Goal: Use online tool/utility: Utilize a website feature to perform a specific function

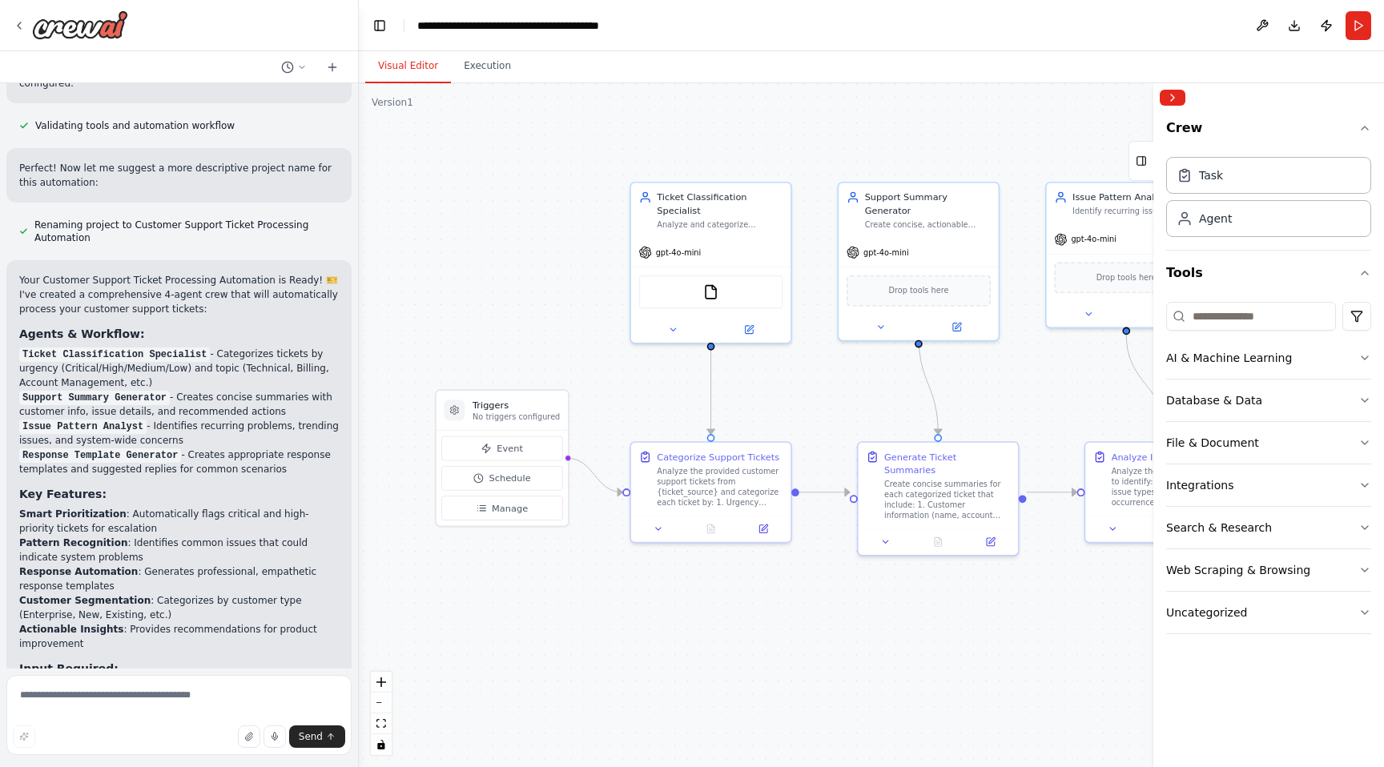
scroll to position [853, 0]
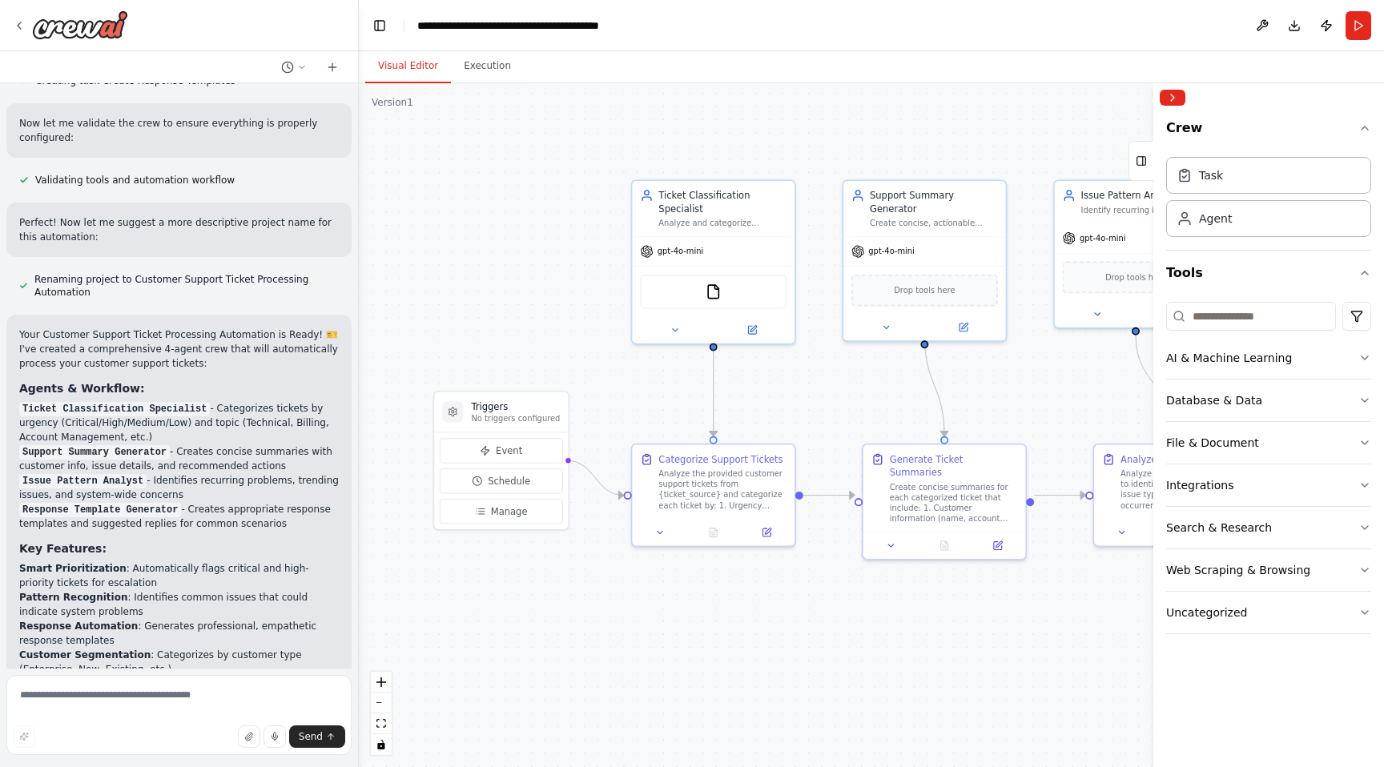
click at [251, 598] on li "Pattern Recognition : Identifies common issues that could indicate system probl…" at bounding box center [179, 604] width 320 height 29
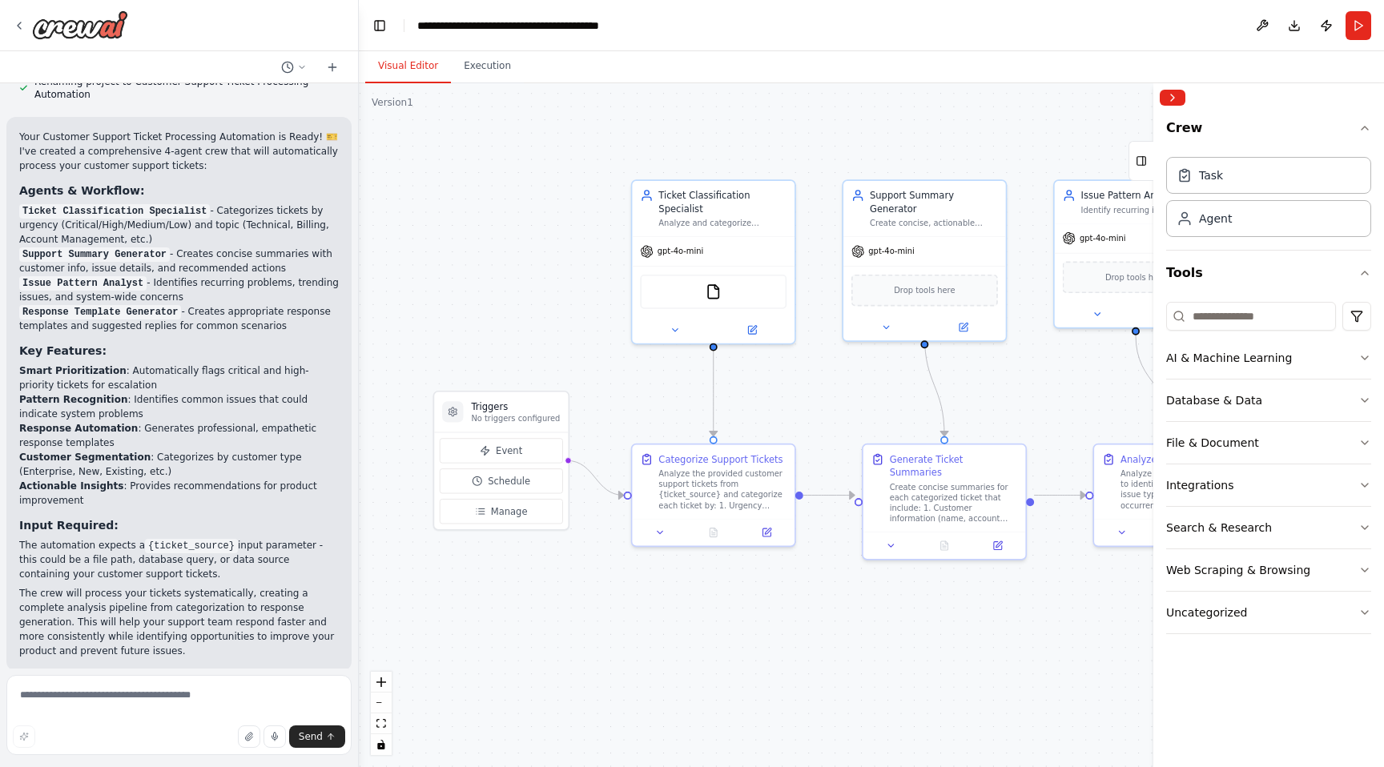
click at [840, 131] on div ".deletable-edge-delete-btn { width: 20px; height: 20px; border: 0px solid #ffff…" at bounding box center [871, 425] width 1025 height 684
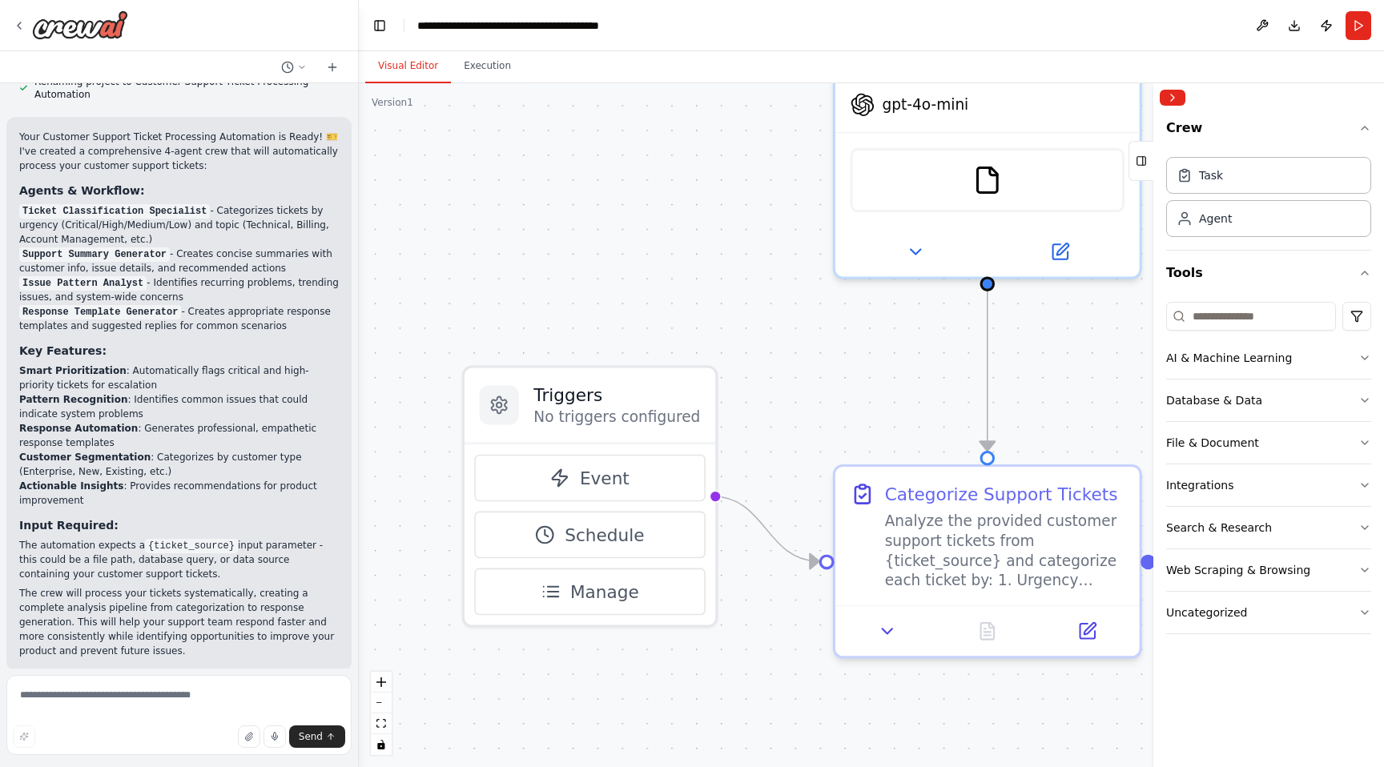
drag, startPoint x: 562, startPoint y: 412, endPoint x: 739, endPoint y: 328, distance: 196.4
click at [739, 328] on div ".deletable-edge-delete-btn { width: 20px; height: 20px; border: 0px solid #ffff…" at bounding box center [871, 425] width 1025 height 684
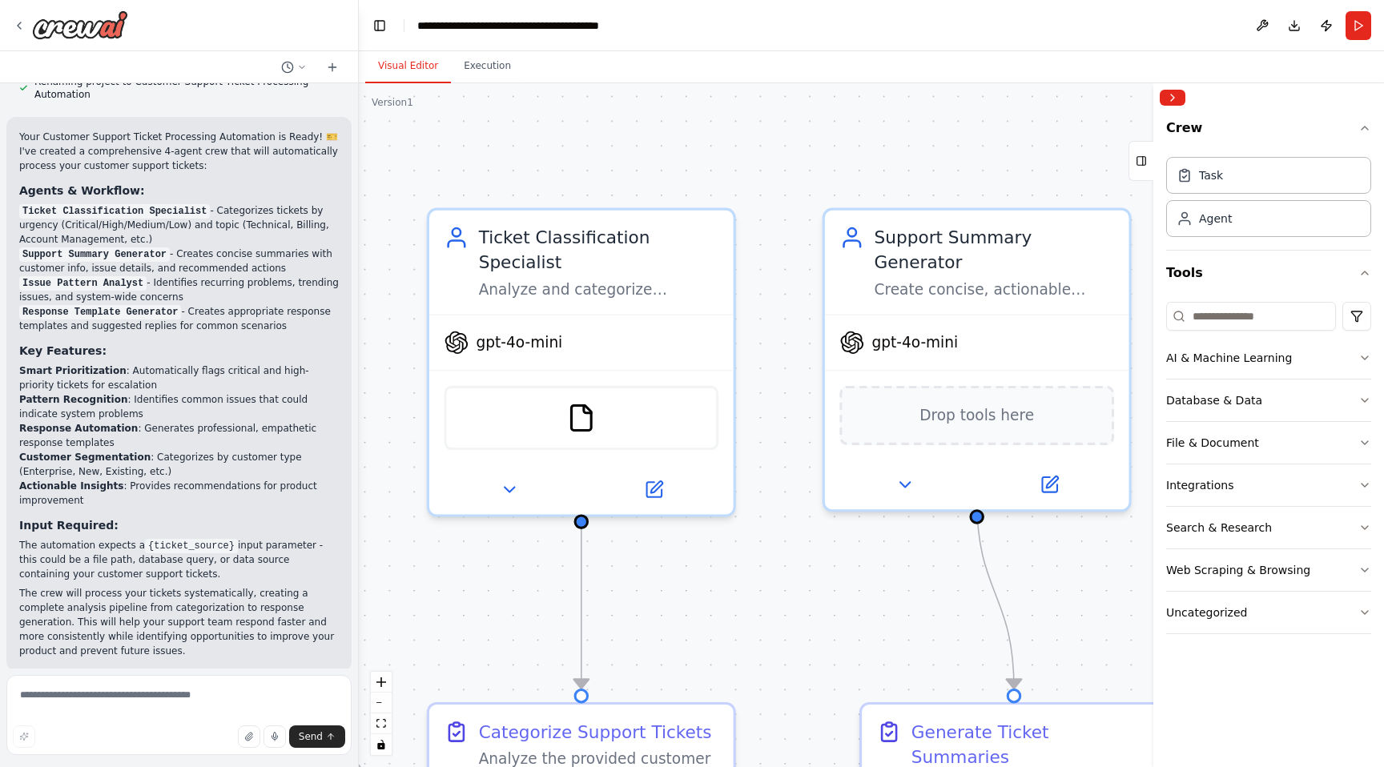
drag, startPoint x: 957, startPoint y: 348, endPoint x: 682, endPoint y: 600, distance: 373.1
click at [682, 600] on div ".deletable-edge-delete-btn { width: 20px; height: 20px; border: 0px solid #ffff…" at bounding box center [871, 425] width 1025 height 684
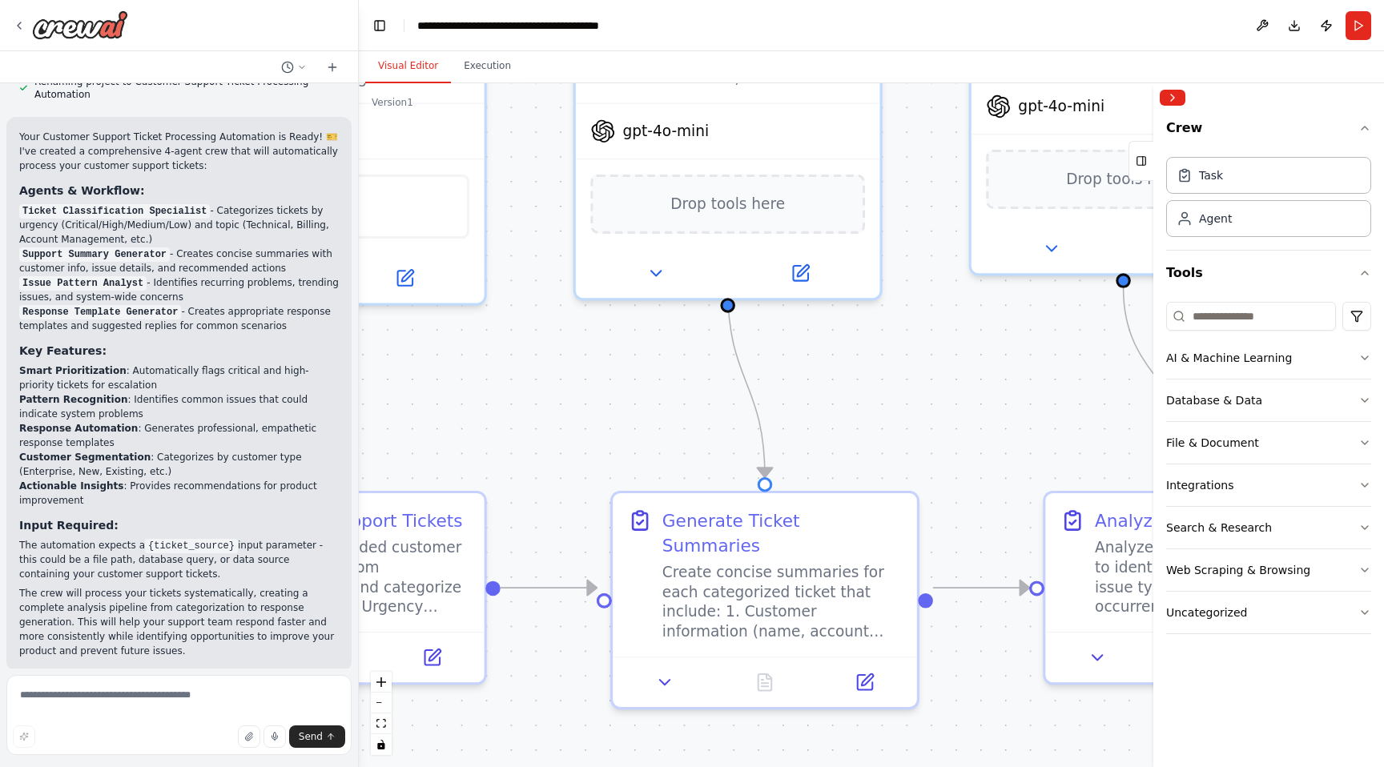
drag, startPoint x: 1053, startPoint y: 566, endPoint x: 837, endPoint y: 381, distance: 285.2
click at [837, 381] on div ".deletable-edge-delete-btn { width: 20px; height: 20px; border: 0px solid #ffff…" at bounding box center [871, 425] width 1025 height 684
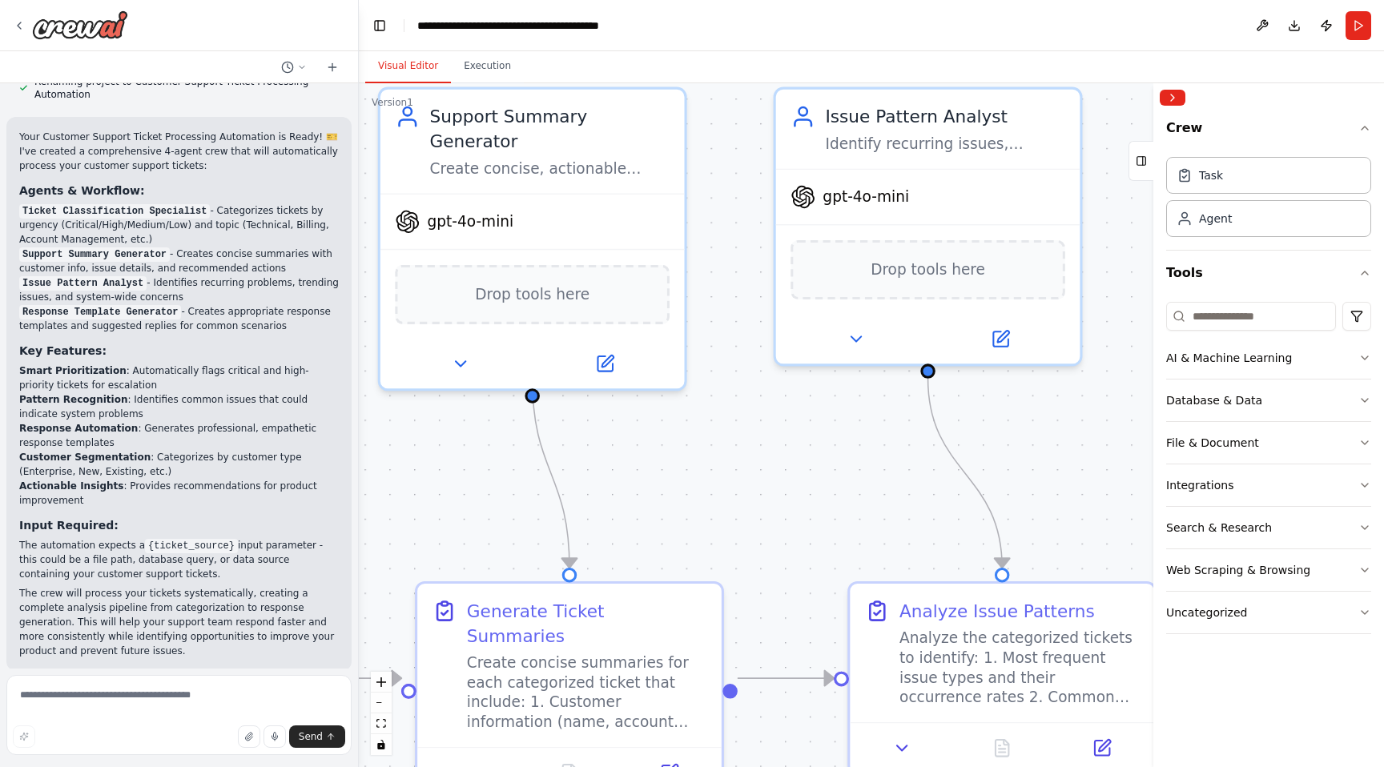
drag, startPoint x: 949, startPoint y: 383, endPoint x: 759, endPoint y: 469, distance: 208.7
click at [759, 469] on div ".deletable-edge-delete-btn { width: 20px; height: 20px; border: 0px solid #ffff…" at bounding box center [871, 425] width 1025 height 684
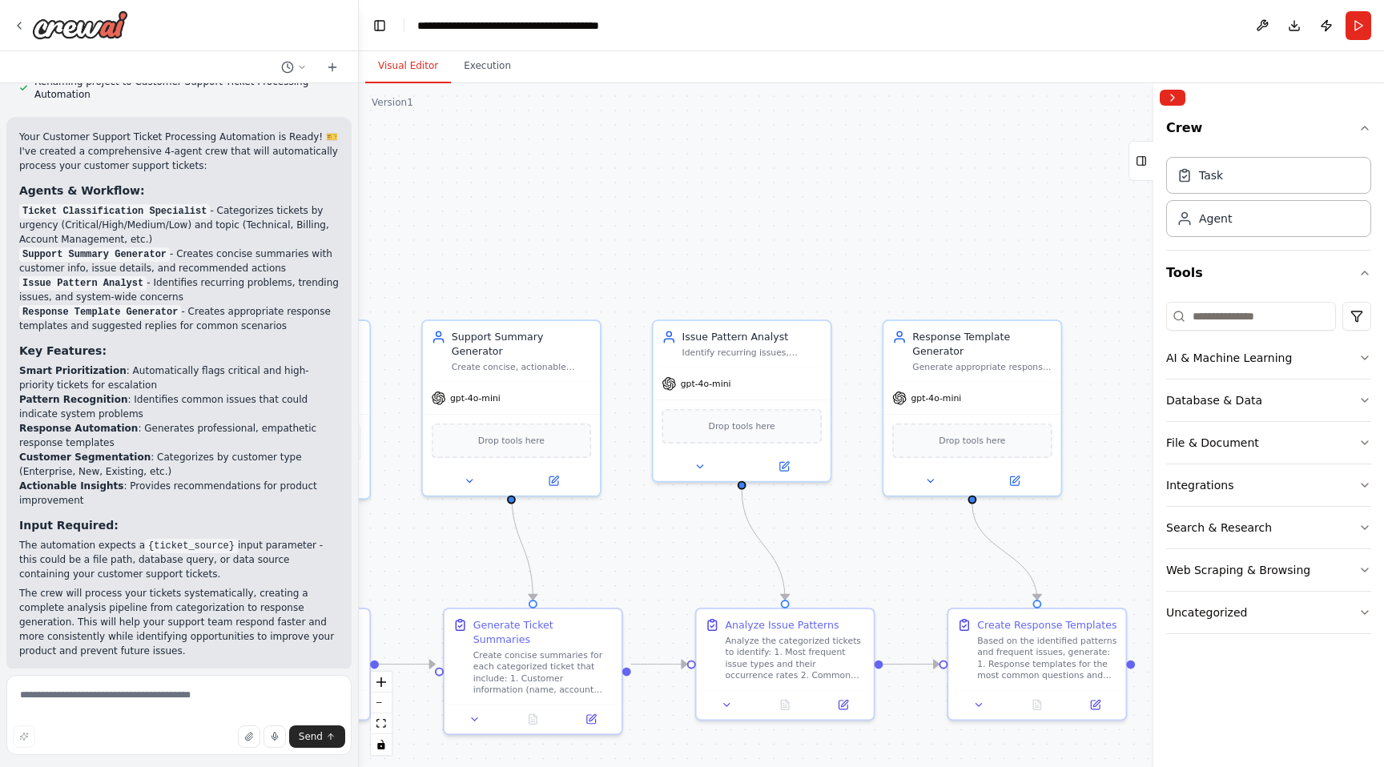
drag, startPoint x: 699, startPoint y: 301, endPoint x: 551, endPoint y: 297, distance: 147.5
click at [551, 297] on div ".deletable-edge-delete-btn { width: 20px; height: 20px; border: 0px solid #ffff…" at bounding box center [871, 425] width 1025 height 684
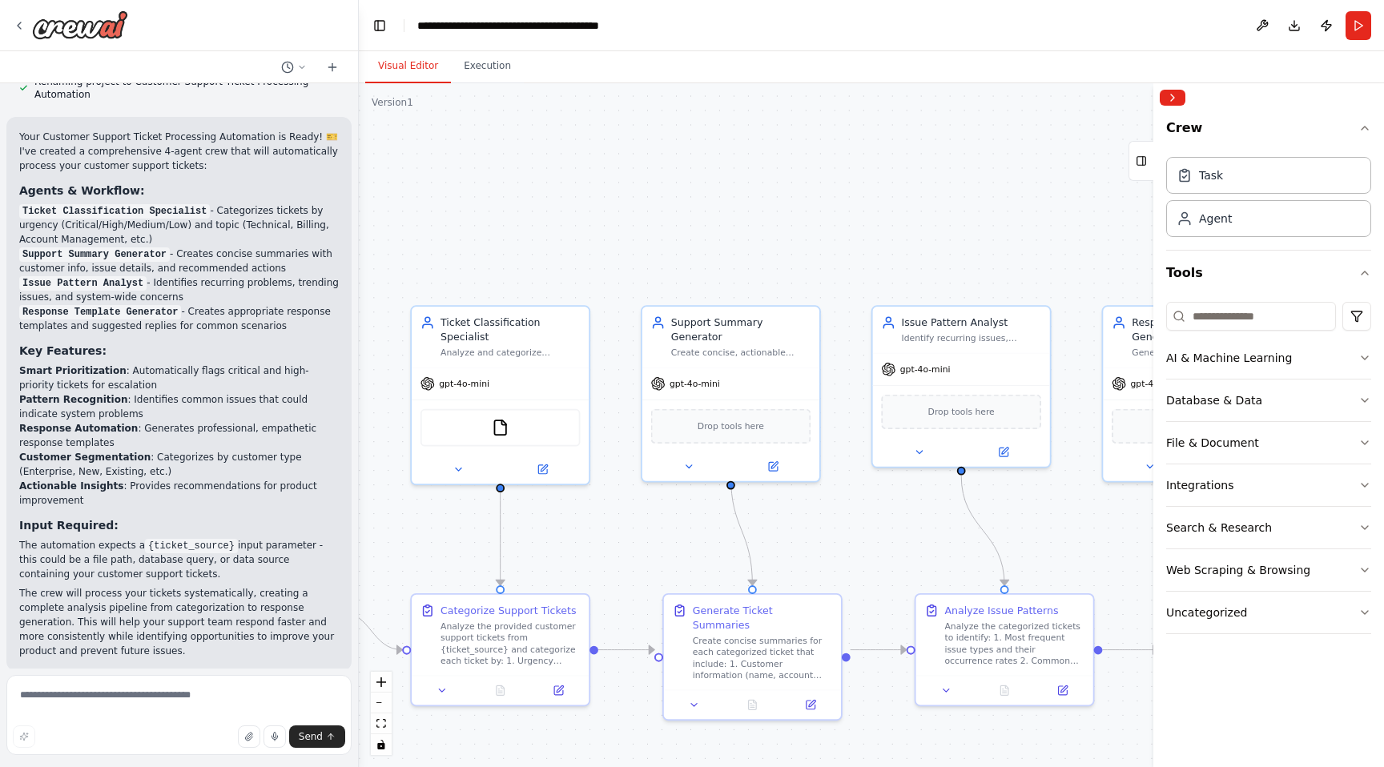
drag, startPoint x: 838, startPoint y: 280, endPoint x: 1115, endPoint y: 271, distance: 277.3
click at [1115, 271] on div ".deletable-edge-delete-btn { width: 20px; height: 20px; border: 0px solid #ffff…" at bounding box center [871, 425] width 1025 height 684
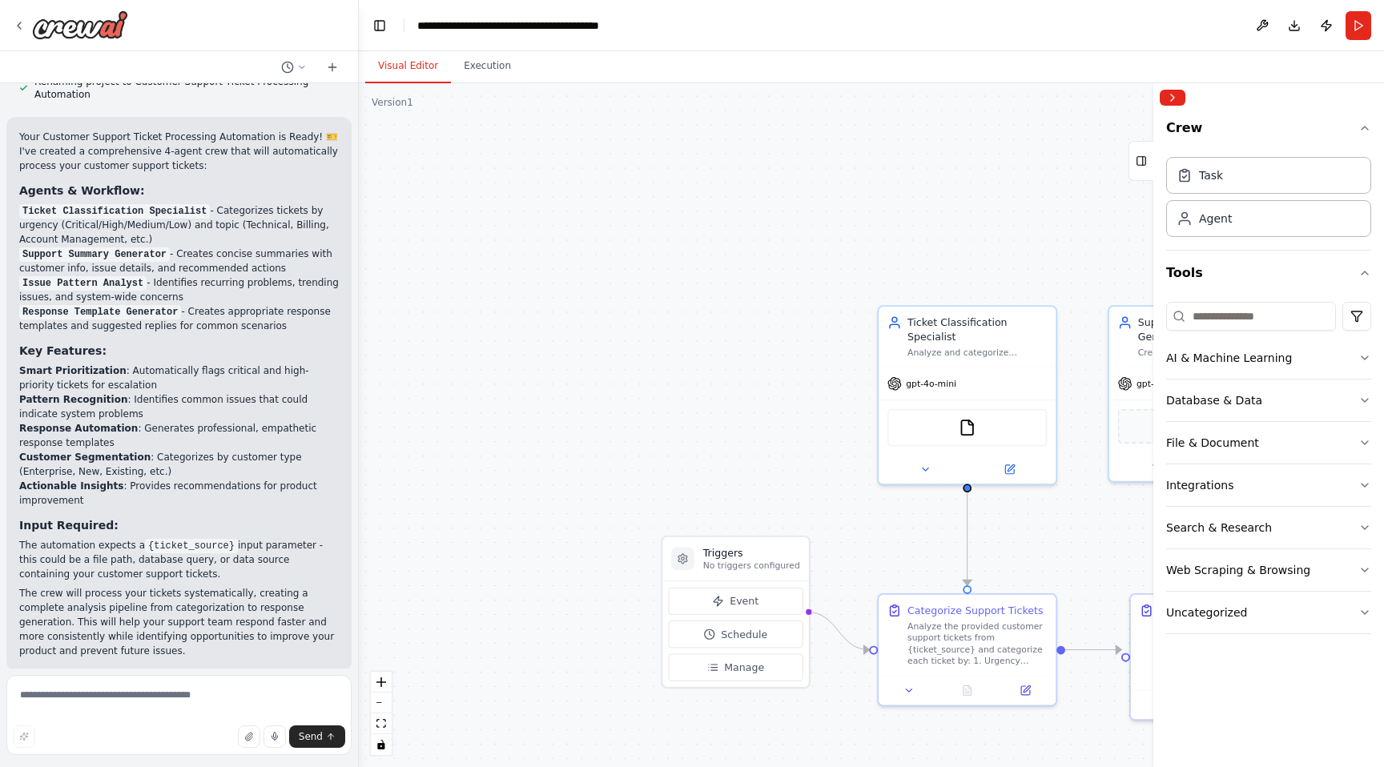
drag, startPoint x: 896, startPoint y: 245, endPoint x: 1331, endPoint y: 244, distance: 435.0
click at [1331, 244] on div "Create a crew that automatically reads through customer support tickets, catego…" at bounding box center [692, 383] width 1384 height 767
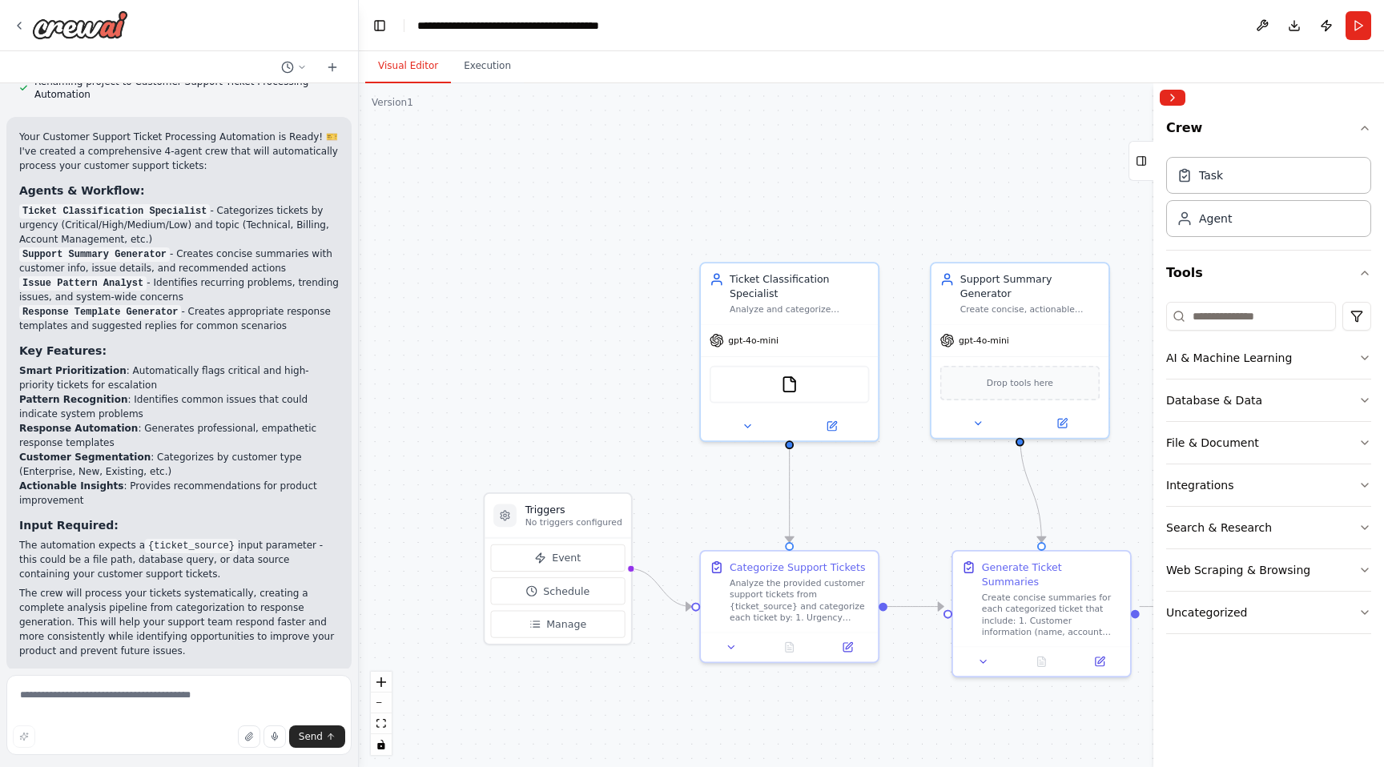
drag, startPoint x: 988, startPoint y: 258, endPoint x: 791, endPoint y: 215, distance: 201.8
click at [791, 215] on div ".deletable-edge-delete-btn { width: 20px; height: 20px; border: 0px solid #ffff…" at bounding box center [871, 425] width 1025 height 684
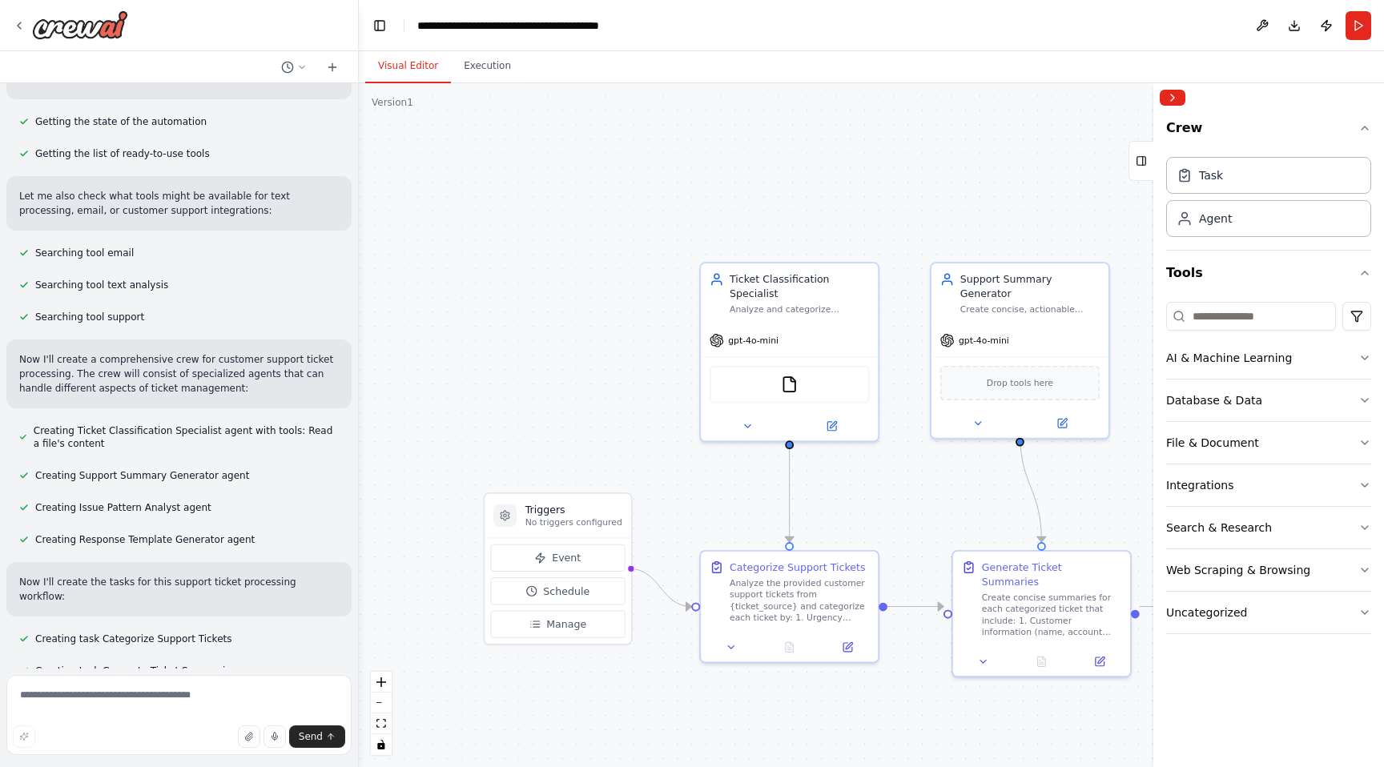
scroll to position [0, 0]
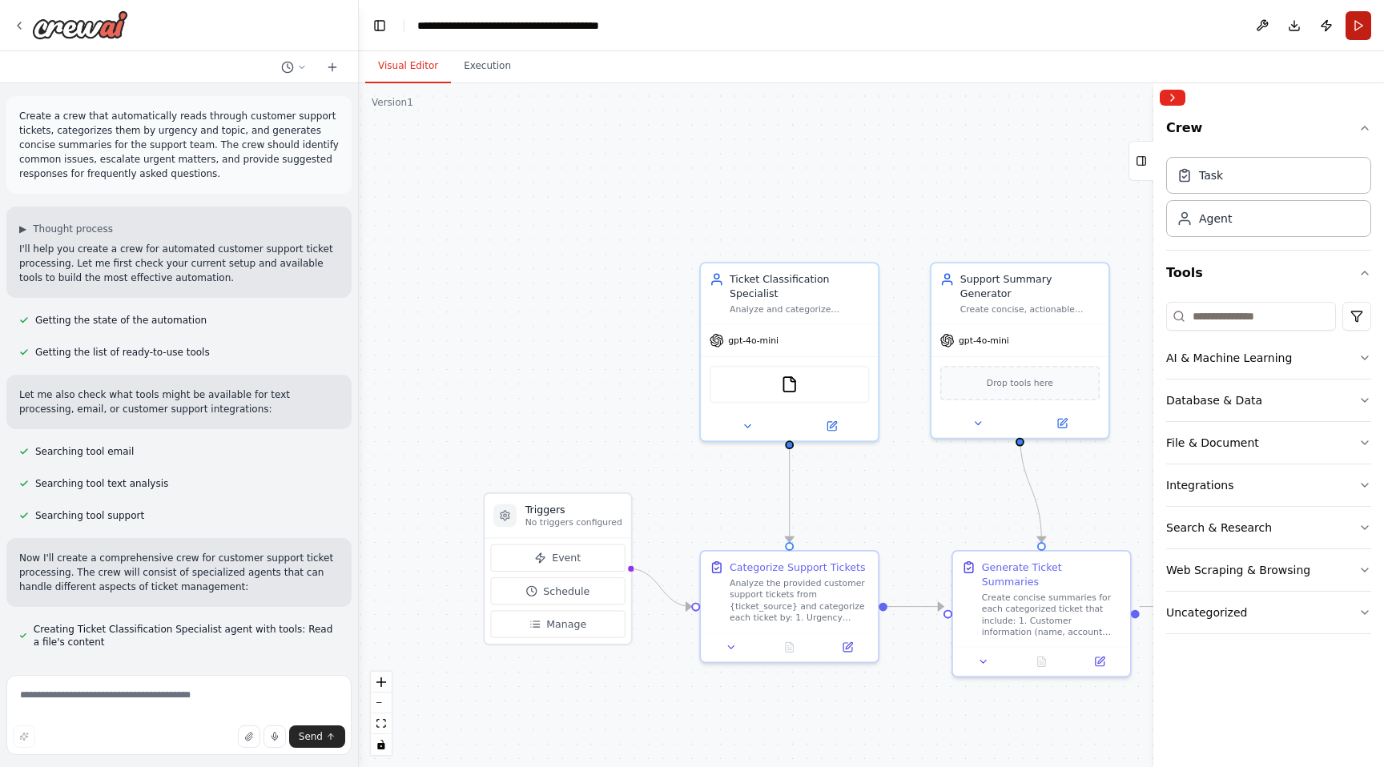
click at [1362, 22] on button "Run" at bounding box center [1359, 25] width 26 height 29
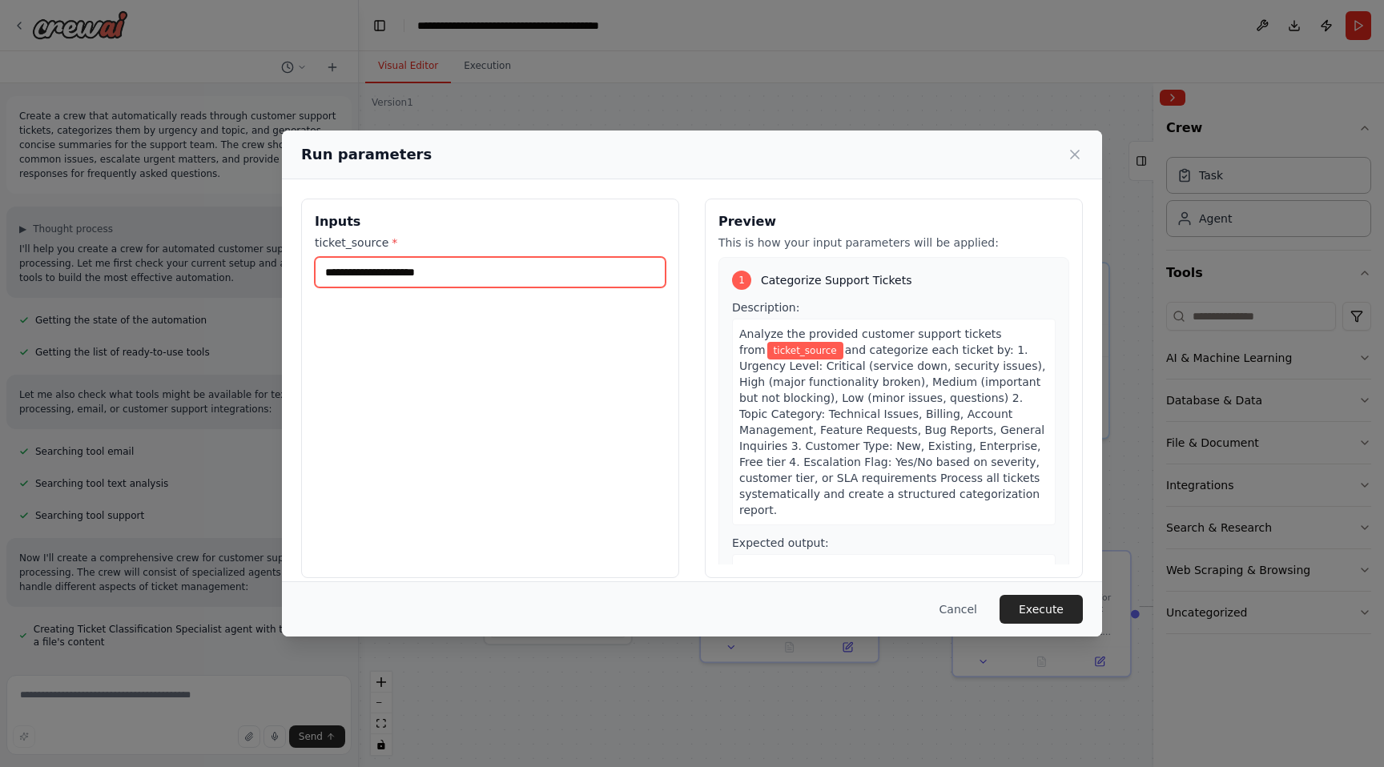
click at [584, 268] on input "ticket_source *" at bounding box center [490, 272] width 351 height 30
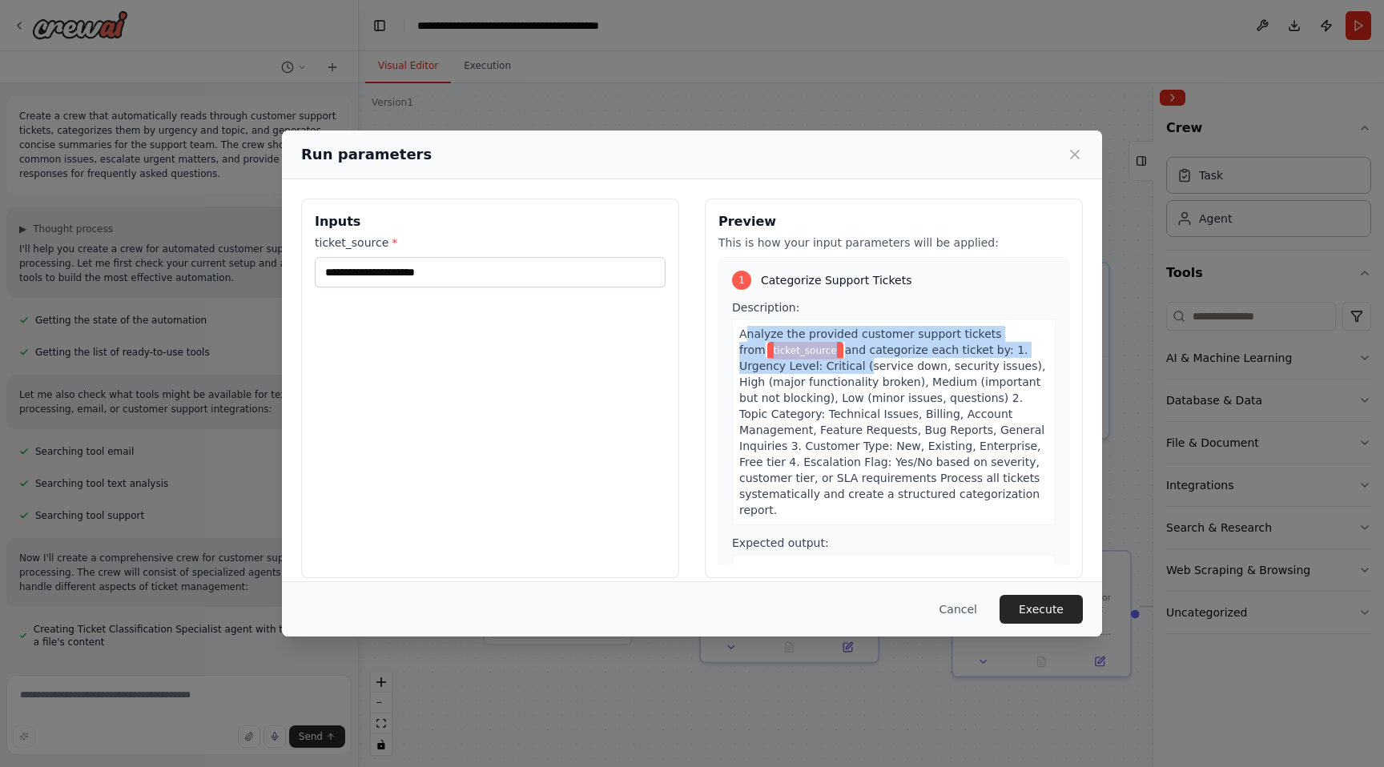
drag, startPoint x: 747, startPoint y: 334, endPoint x: 808, endPoint y: 372, distance: 71.6
click at [810, 372] on div "Analyze the provided customer support tickets from ticket_source and categorize…" at bounding box center [894, 422] width 324 height 207
click at [808, 372] on span "and categorize each ticket by: 1. Urgency Level: Critical (service down, securi…" at bounding box center [892, 430] width 306 height 173
click at [1067, 160] on icon at bounding box center [1075, 155] width 16 height 16
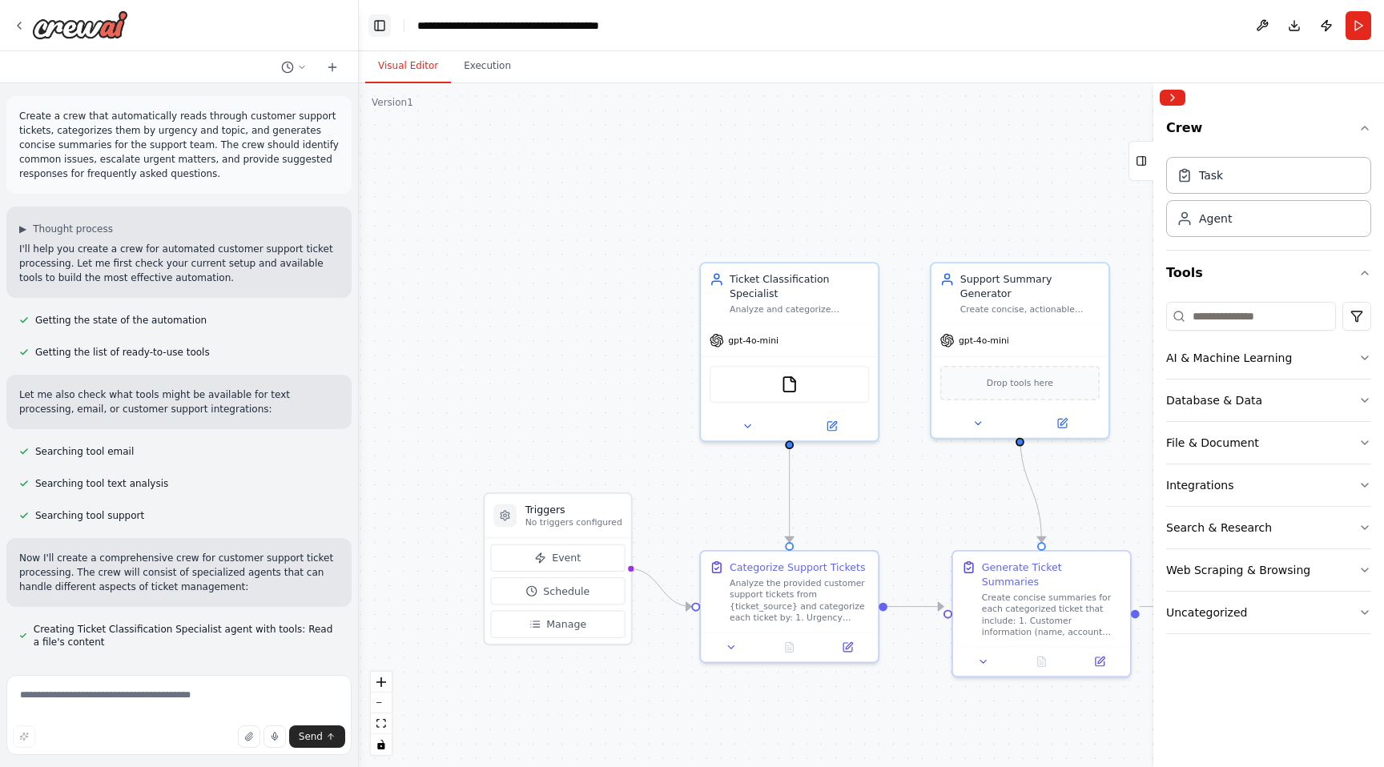
click at [381, 30] on button "Toggle Left Sidebar" at bounding box center [380, 25] width 22 height 22
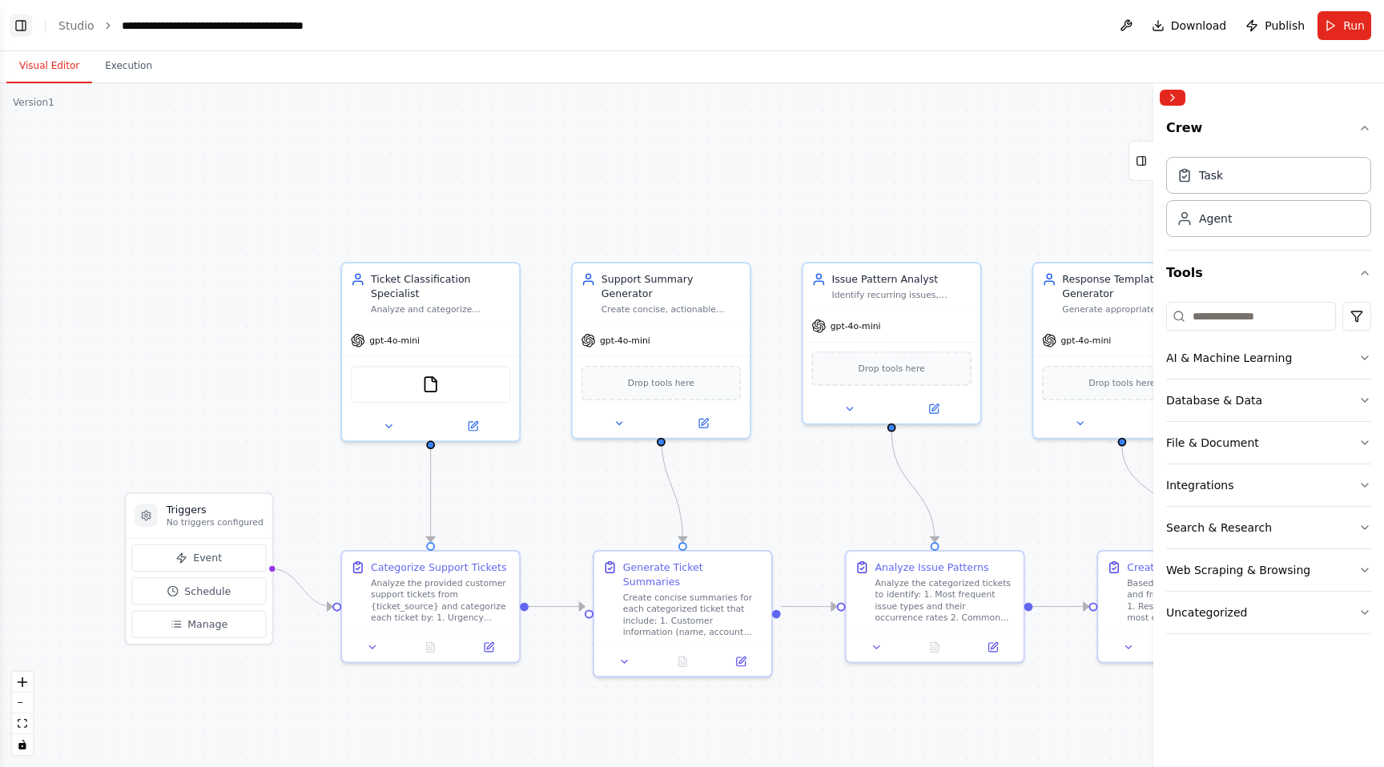
click at [22, 25] on button "Toggle Left Sidebar" at bounding box center [21, 25] width 22 height 22
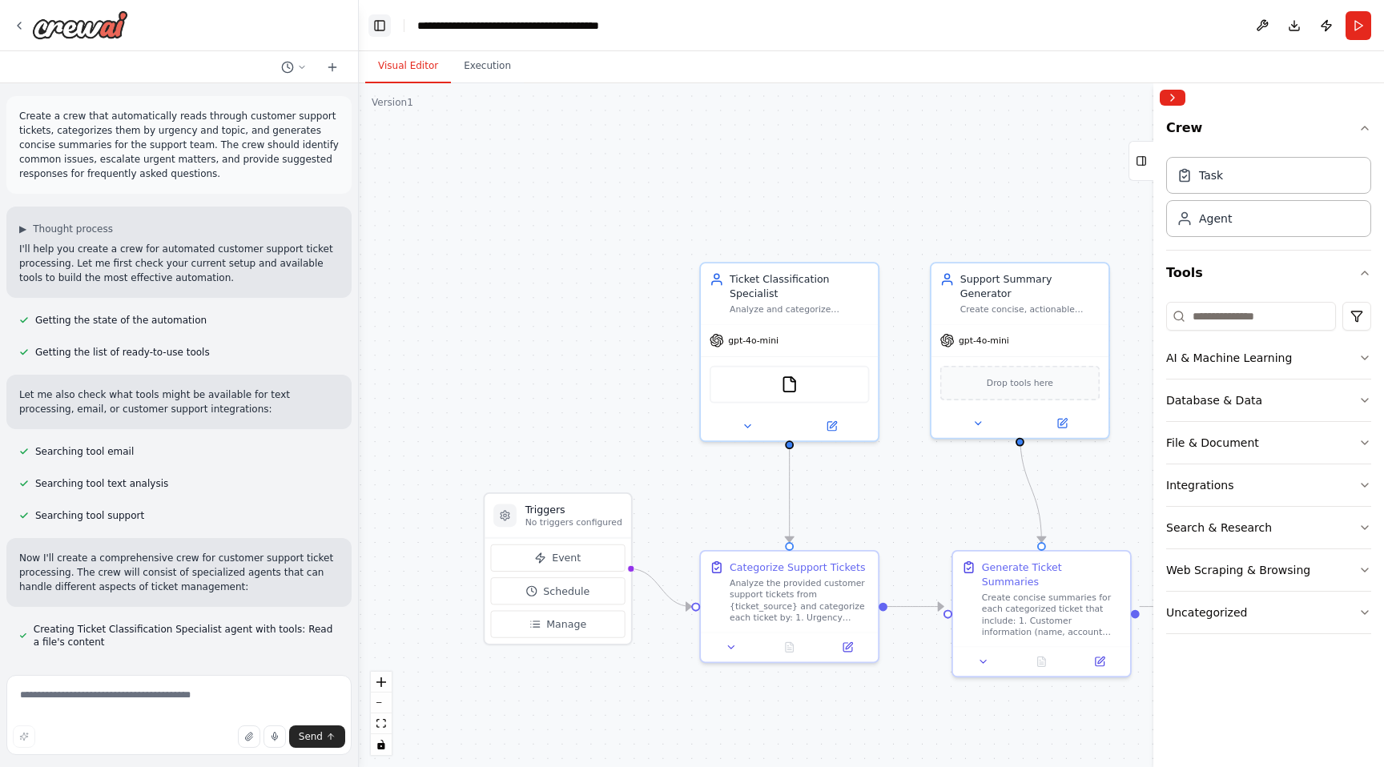
click at [385, 26] on button "Toggle Left Sidebar" at bounding box center [380, 25] width 22 height 22
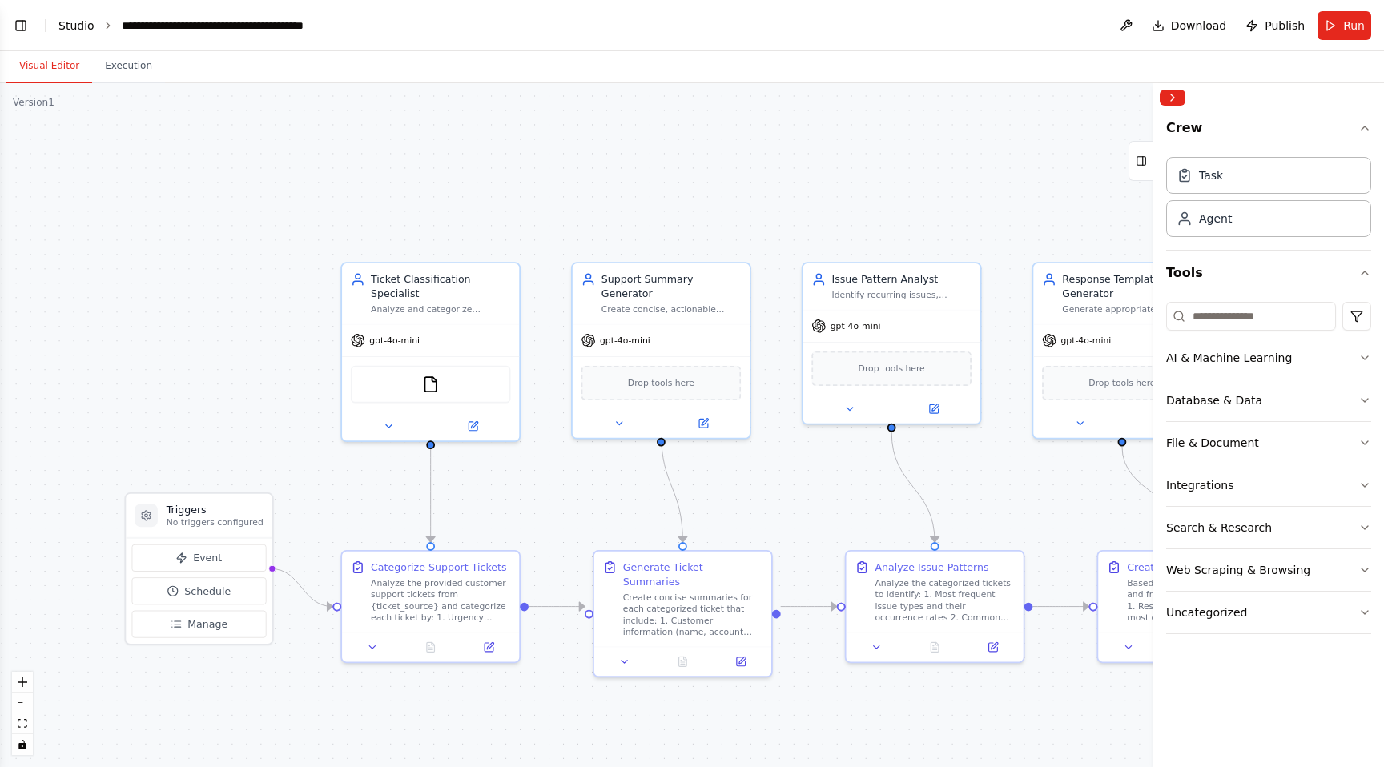
click at [78, 20] on link "Studio" at bounding box center [76, 25] width 36 height 13
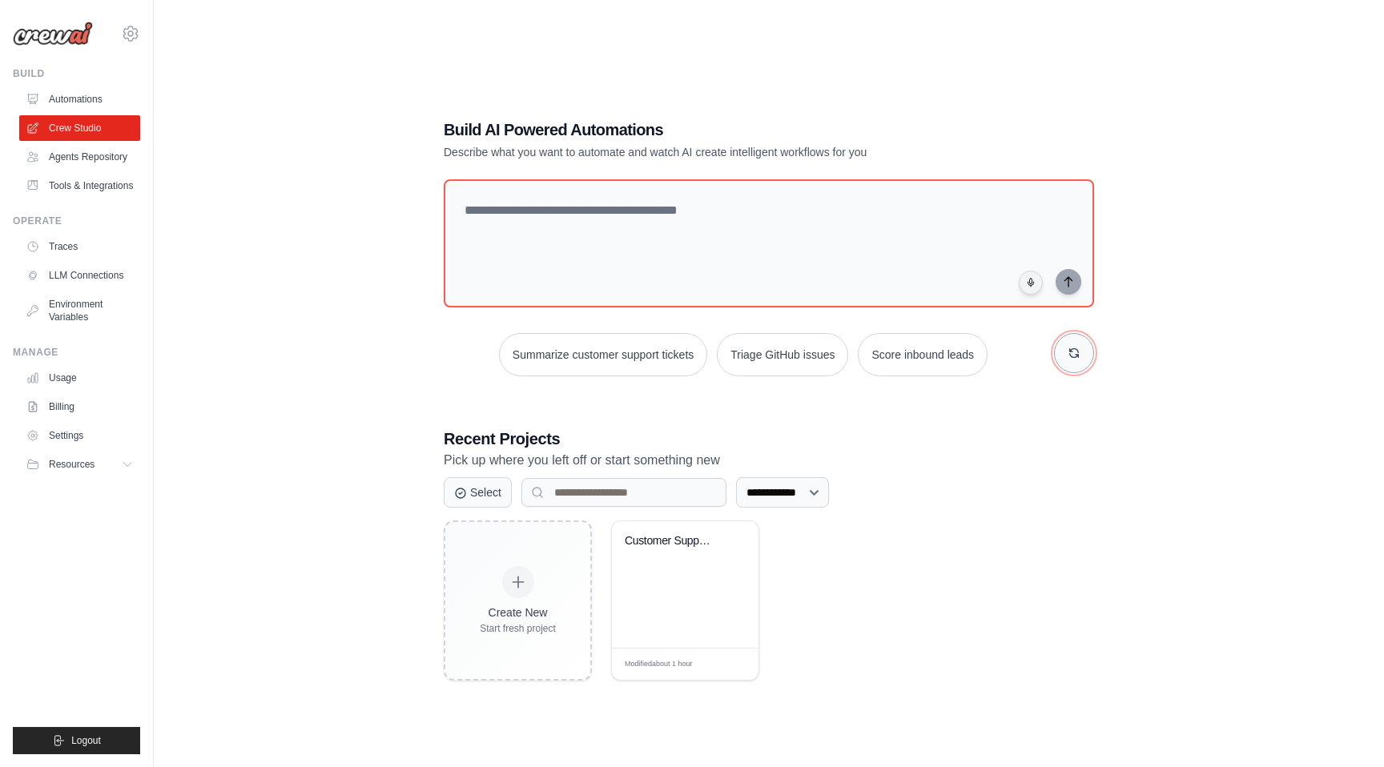
click at [1068, 347] on icon "button" at bounding box center [1074, 353] width 13 height 13
click at [1066, 347] on button "button" at bounding box center [1074, 353] width 40 height 40
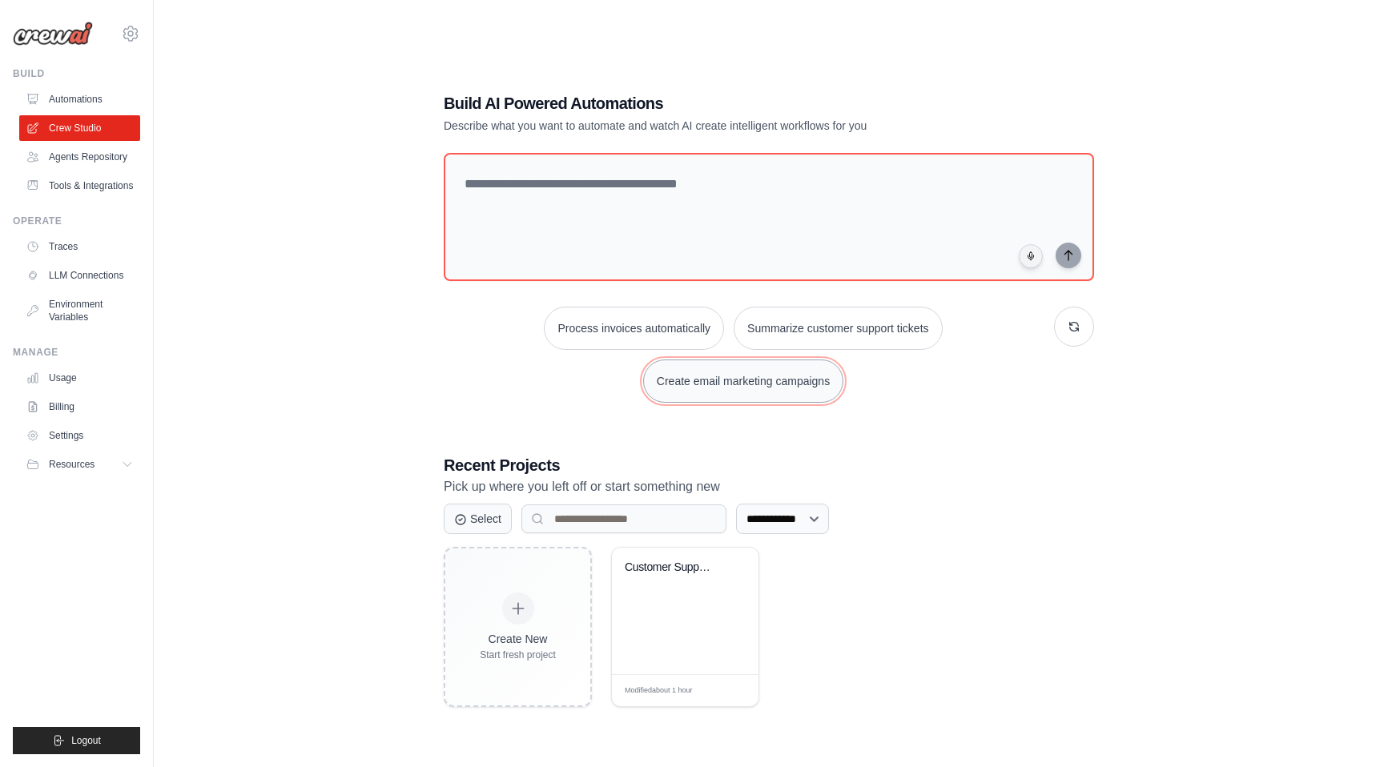
click at [844, 367] on button "Create email marketing campaigns" at bounding box center [743, 381] width 200 height 43
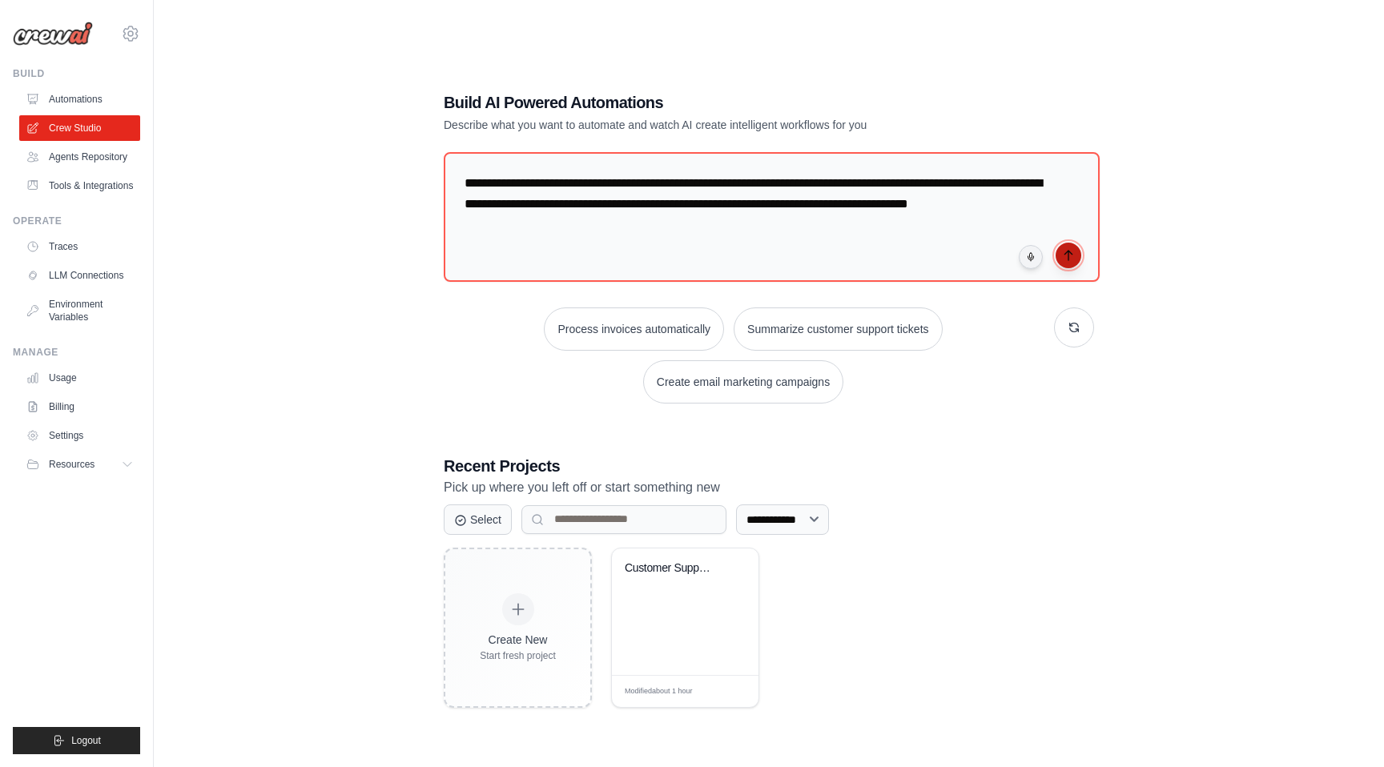
click at [1066, 262] on icon "submit" at bounding box center [1068, 255] width 13 height 13
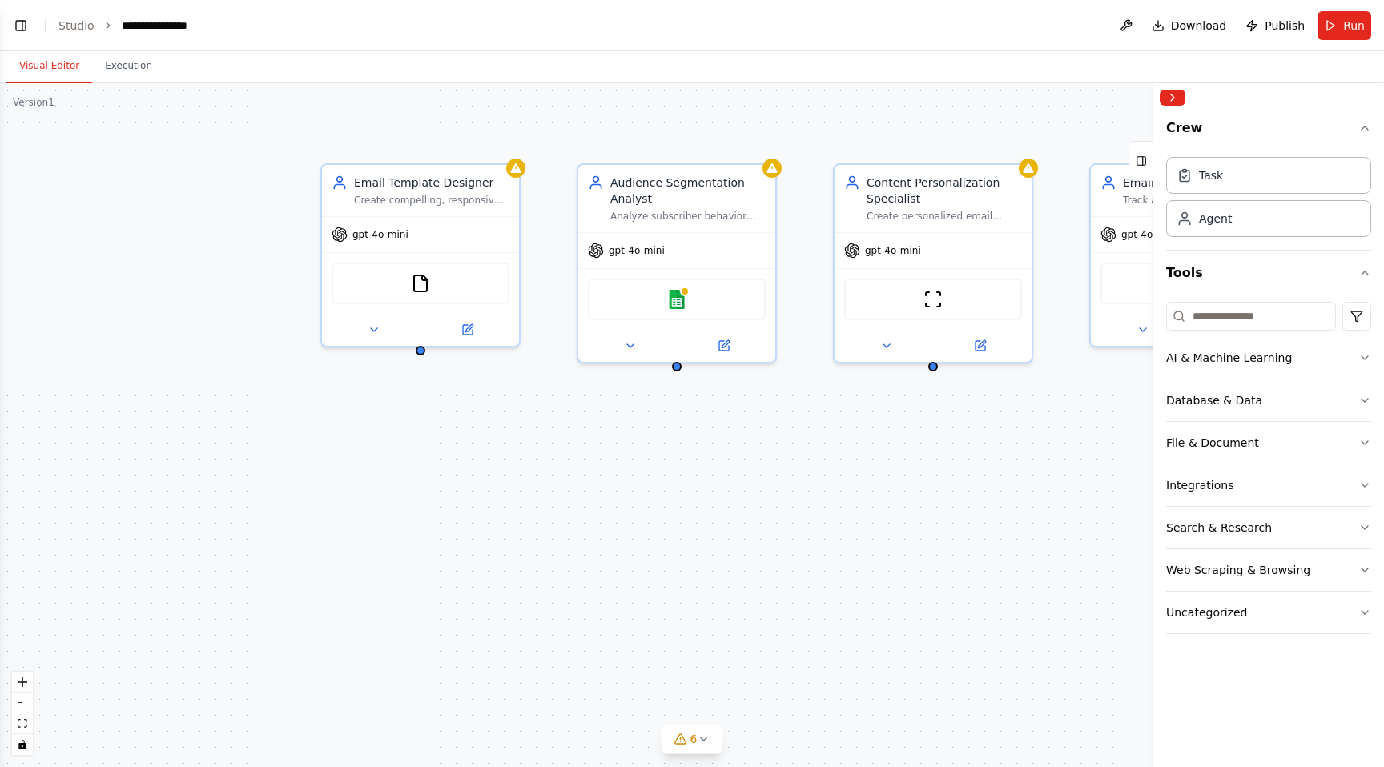
scroll to position [727, 0]
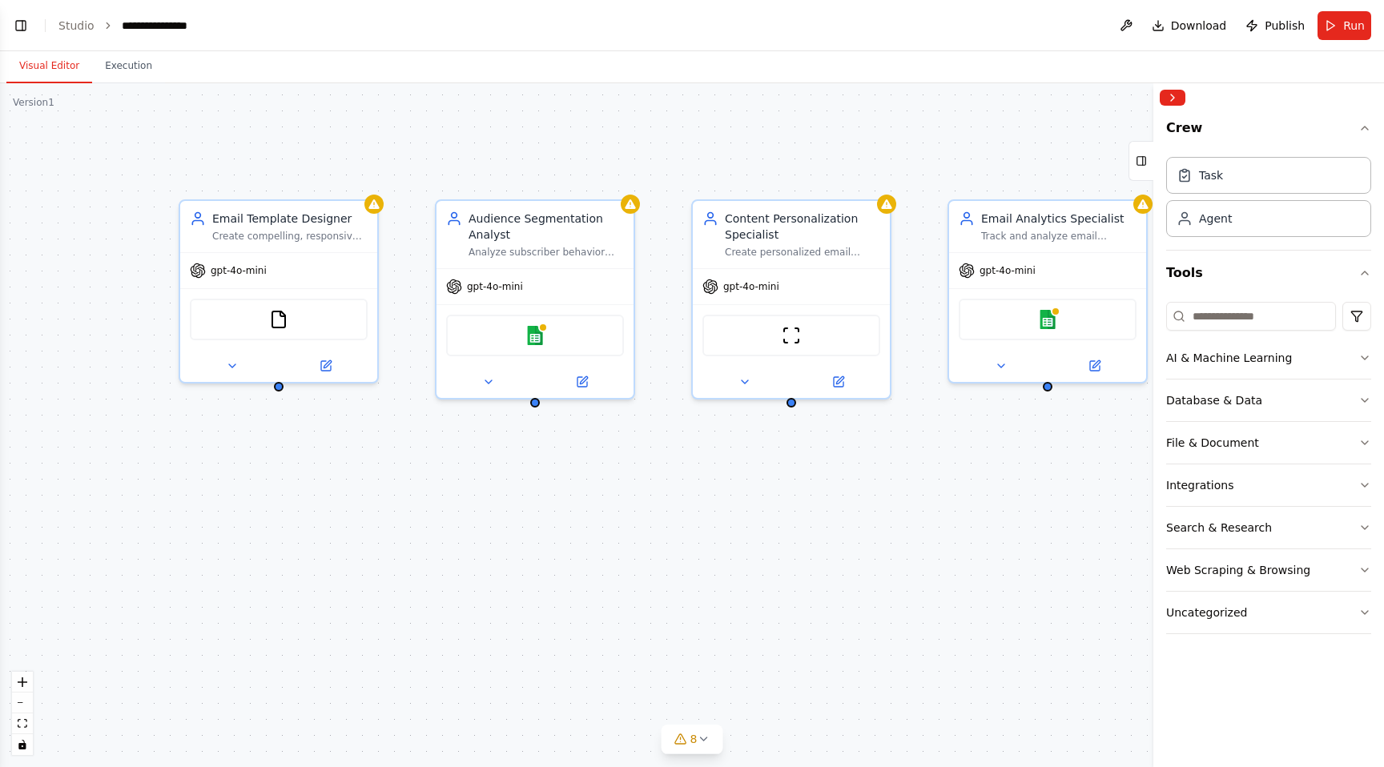
drag, startPoint x: 728, startPoint y: 391, endPoint x: 564, endPoint y: 421, distance: 167.0
click at [564, 421] on div "Email Template Designer Create compelling, responsive email templates that are …" at bounding box center [692, 425] width 1384 height 684
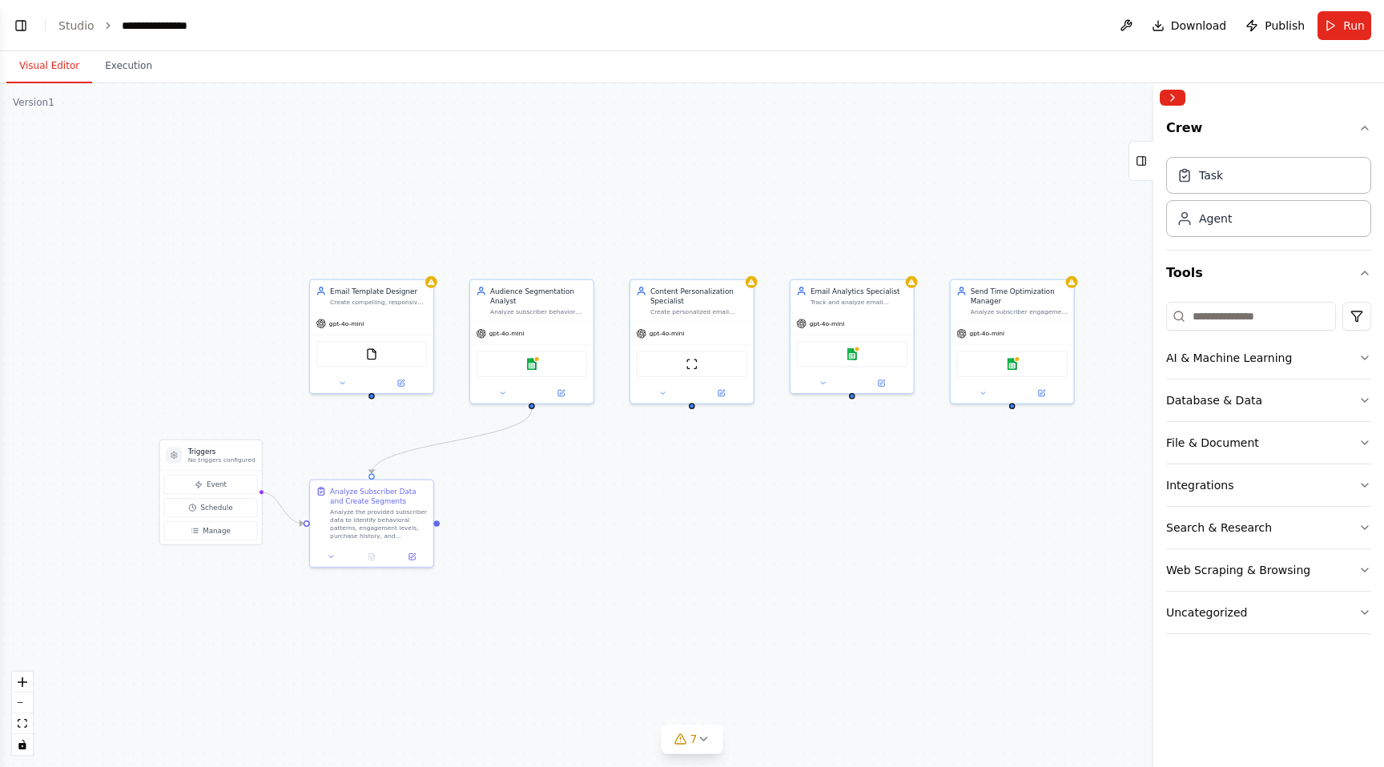
scroll to position [827, 0]
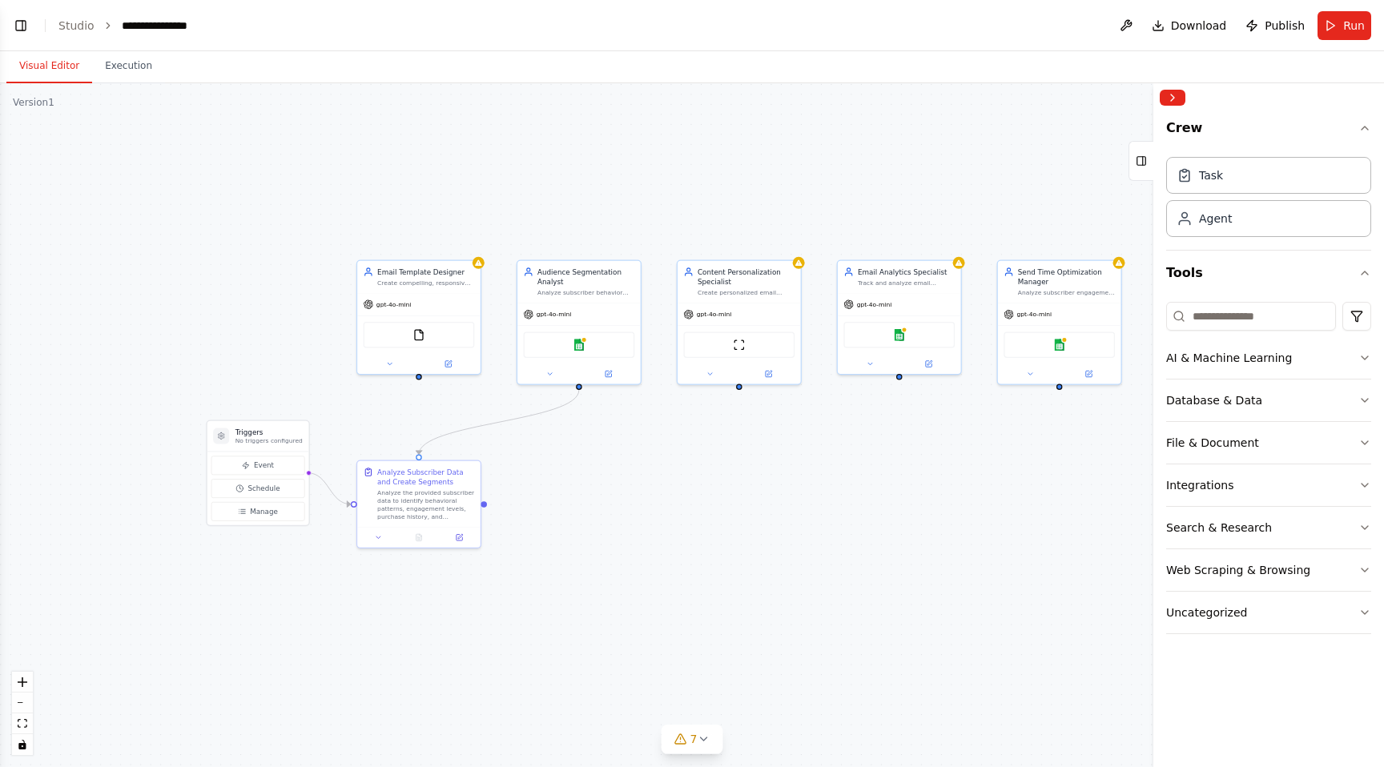
drag, startPoint x: 650, startPoint y: 474, endPoint x: 697, endPoint y: 455, distance: 51.0
click at [697, 455] on div ".deletable-edge-delete-btn { width: 20px; height: 20px; border: 0px solid #ffff…" at bounding box center [692, 425] width 1384 height 684
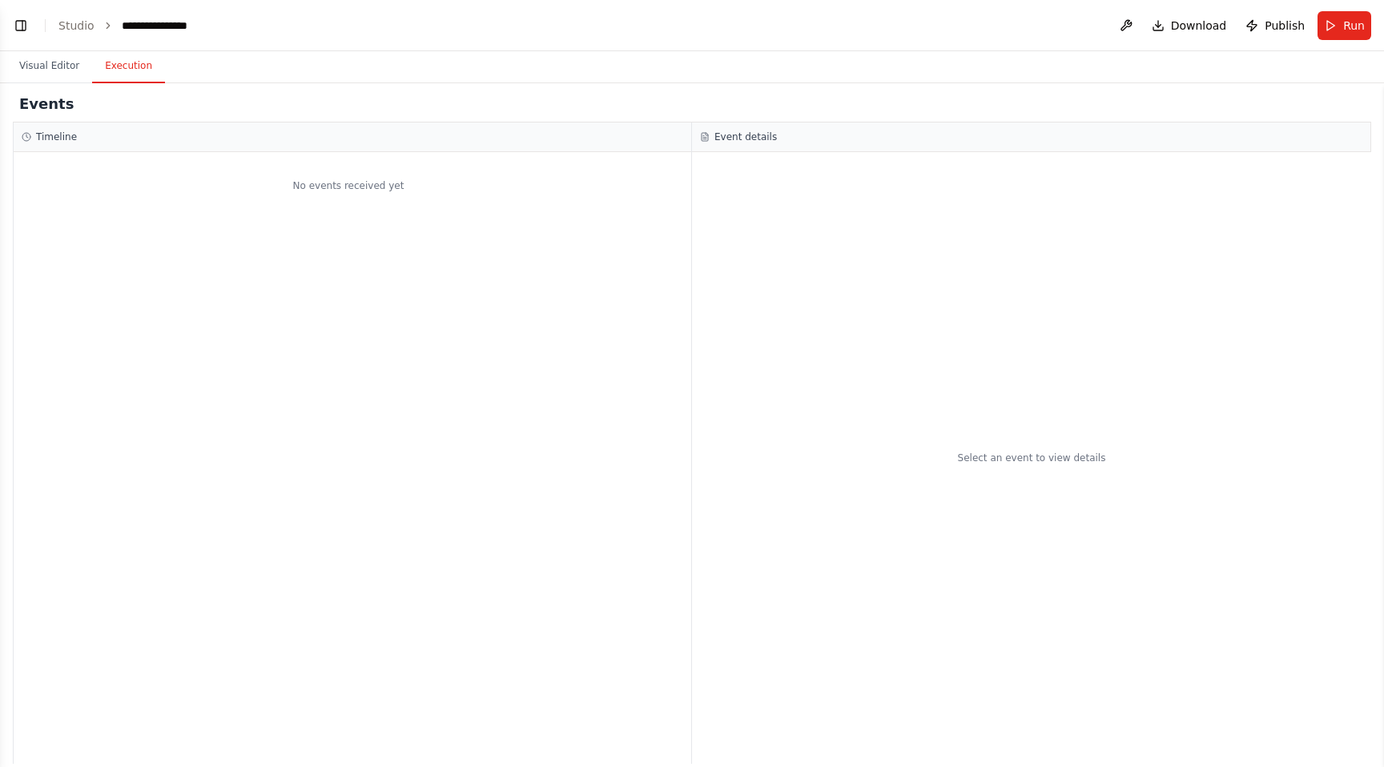
click at [125, 65] on button "Execution" at bounding box center [128, 67] width 73 height 34
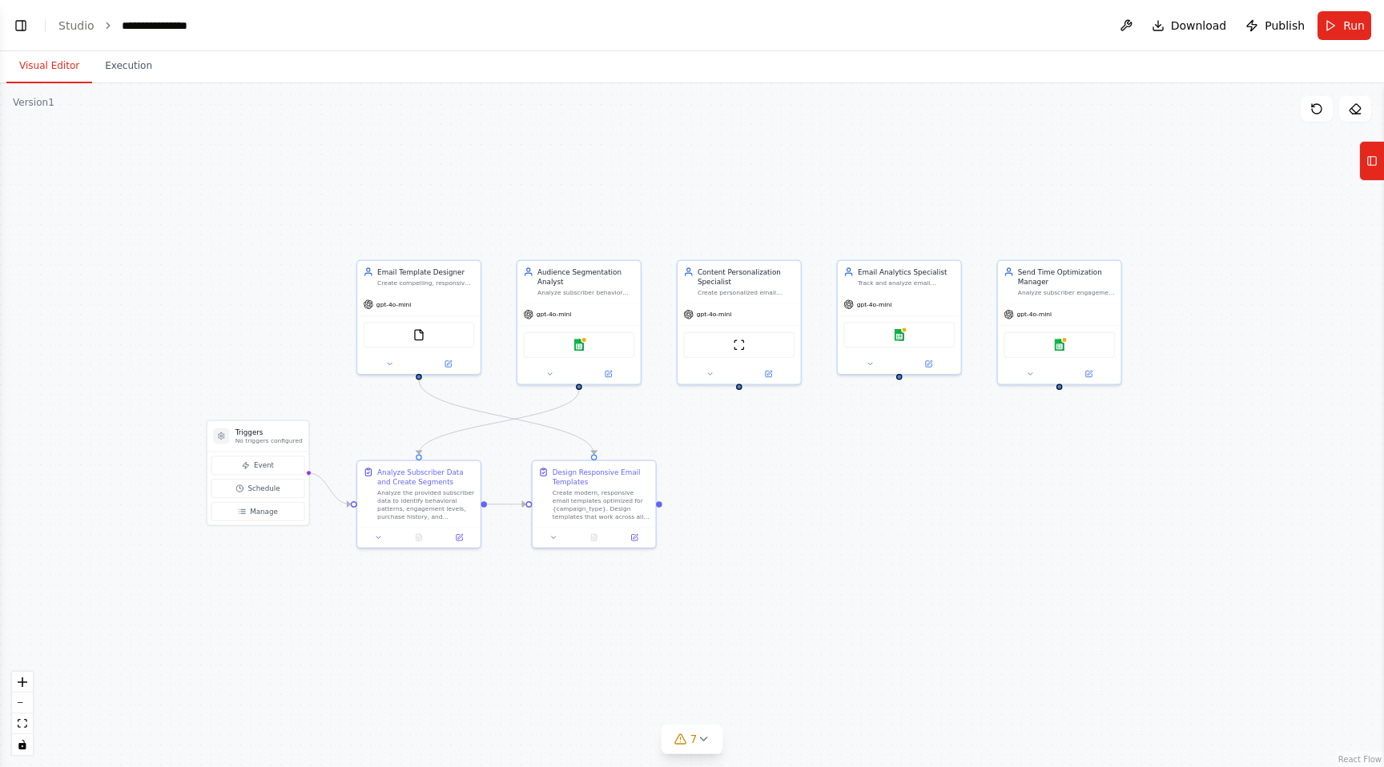
click at [30, 69] on button "Visual Editor" at bounding box center [49, 67] width 86 height 34
click at [30, 106] on div "Version 1" at bounding box center [34, 102] width 42 height 13
click at [683, 738] on icon at bounding box center [680, 740] width 10 height 10
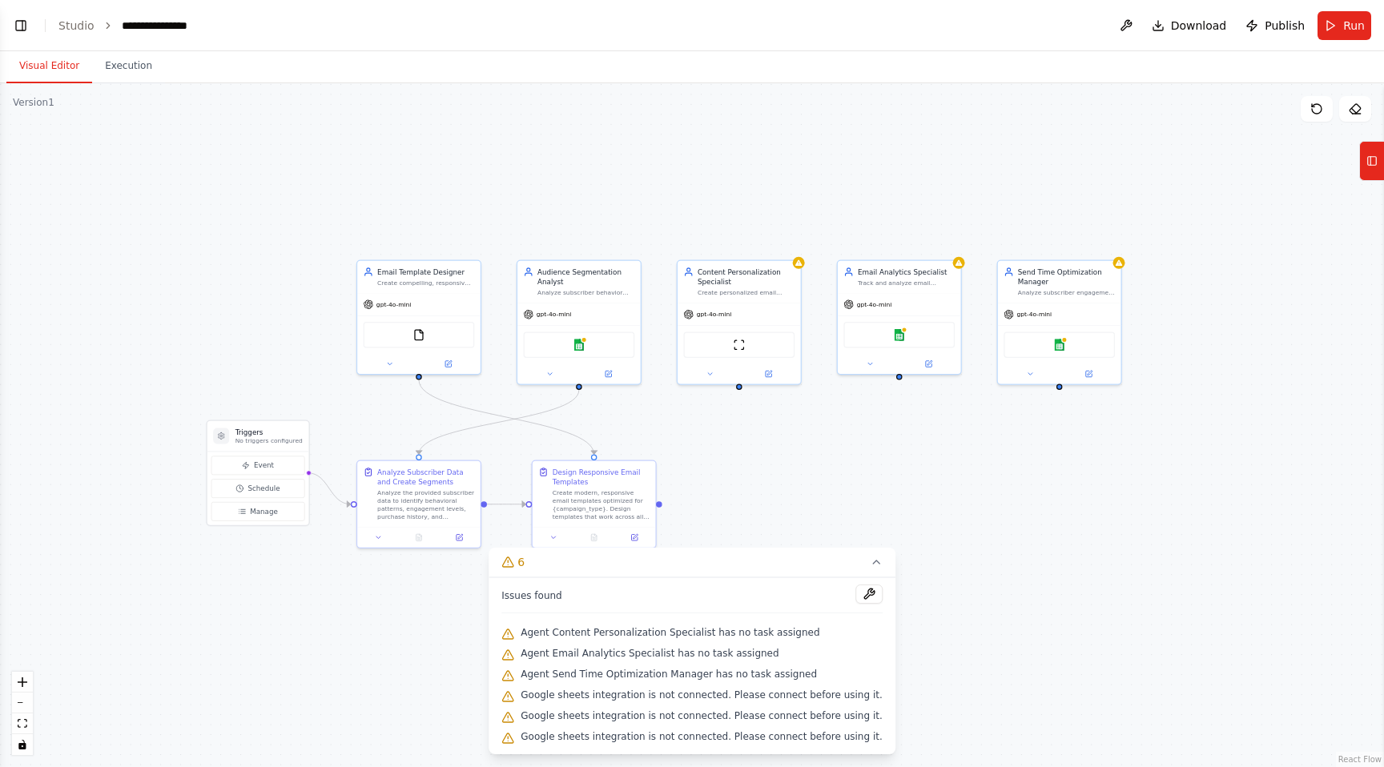
drag, startPoint x: 642, startPoint y: 639, endPoint x: 766, endPoint y: 647, distance: 124.4
click at [766, 647] on div "Issues found Agent Content Personalization Specialist has no task assigned Agen…" at bounding box center [692, 666] width 407 height 177
click at [763, 649] on span "Agent Email Analytics Specialist has no task assigned" at bounding box center [650, 653] width 258 height 13
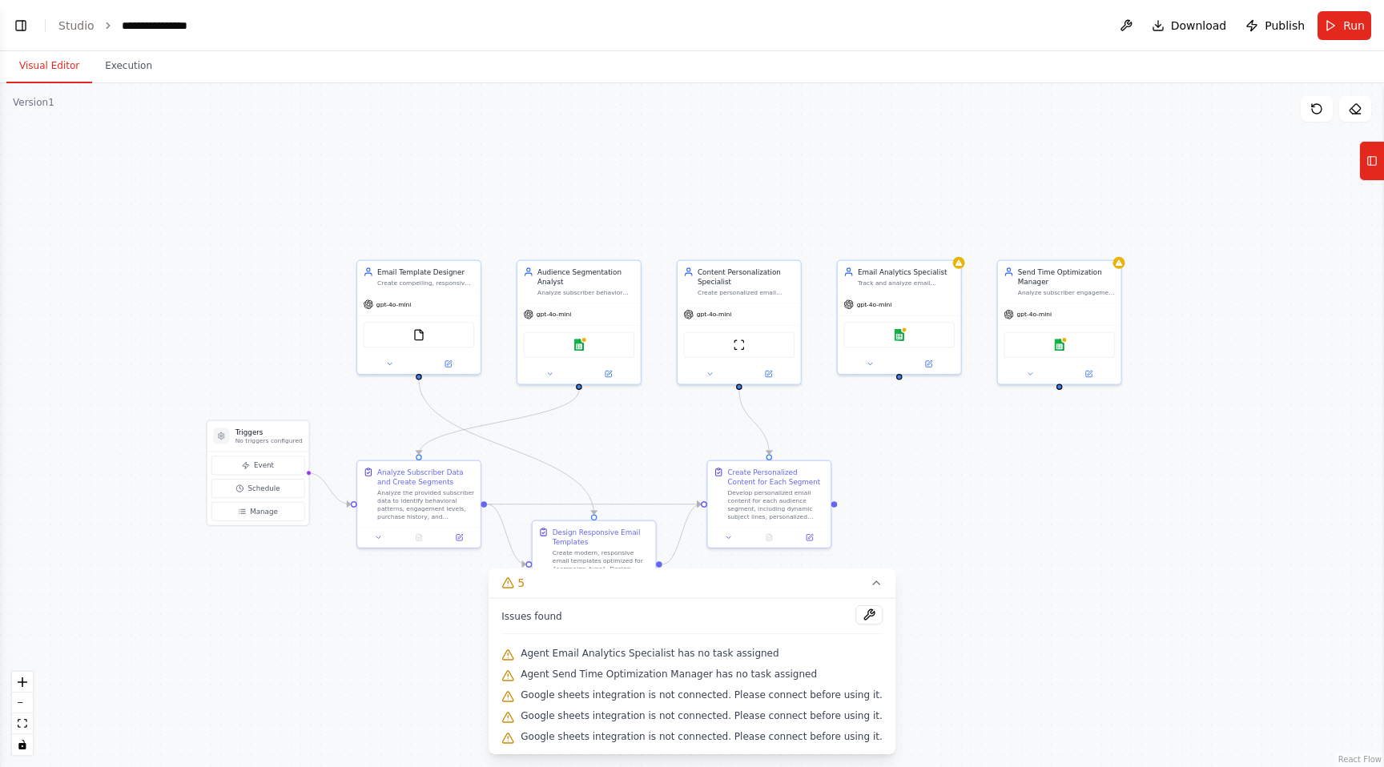
scroll to position [923, 0]
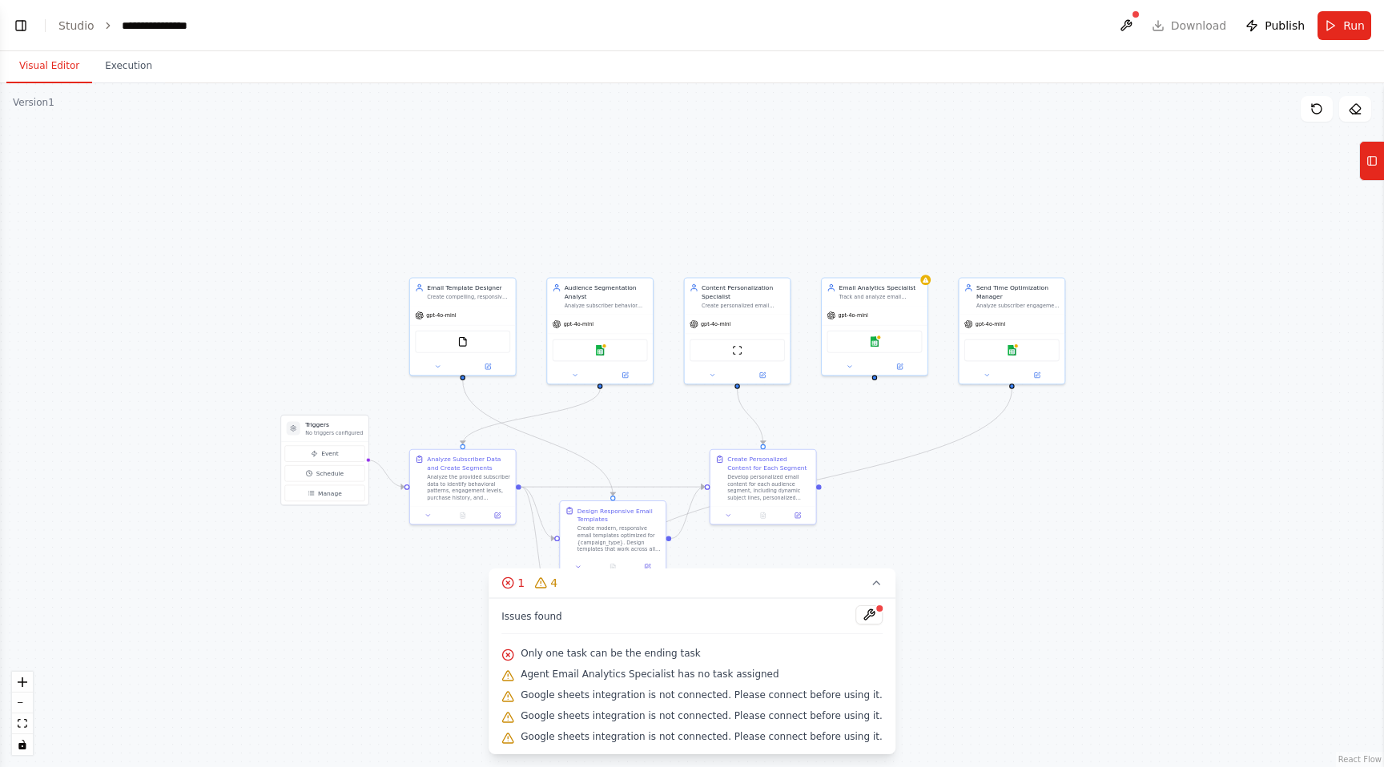
drag, startPoint x: 546, startPoint y: 651, endPoint x: 711, endPoint y: 651, distance: 165.0
click at [711, 651] on div "Only one task can be the ending task" at bounding box center [692, 654] width 381 height 21
click at [856, 614] on button at bounding box center [869, 615] width 27 height 19
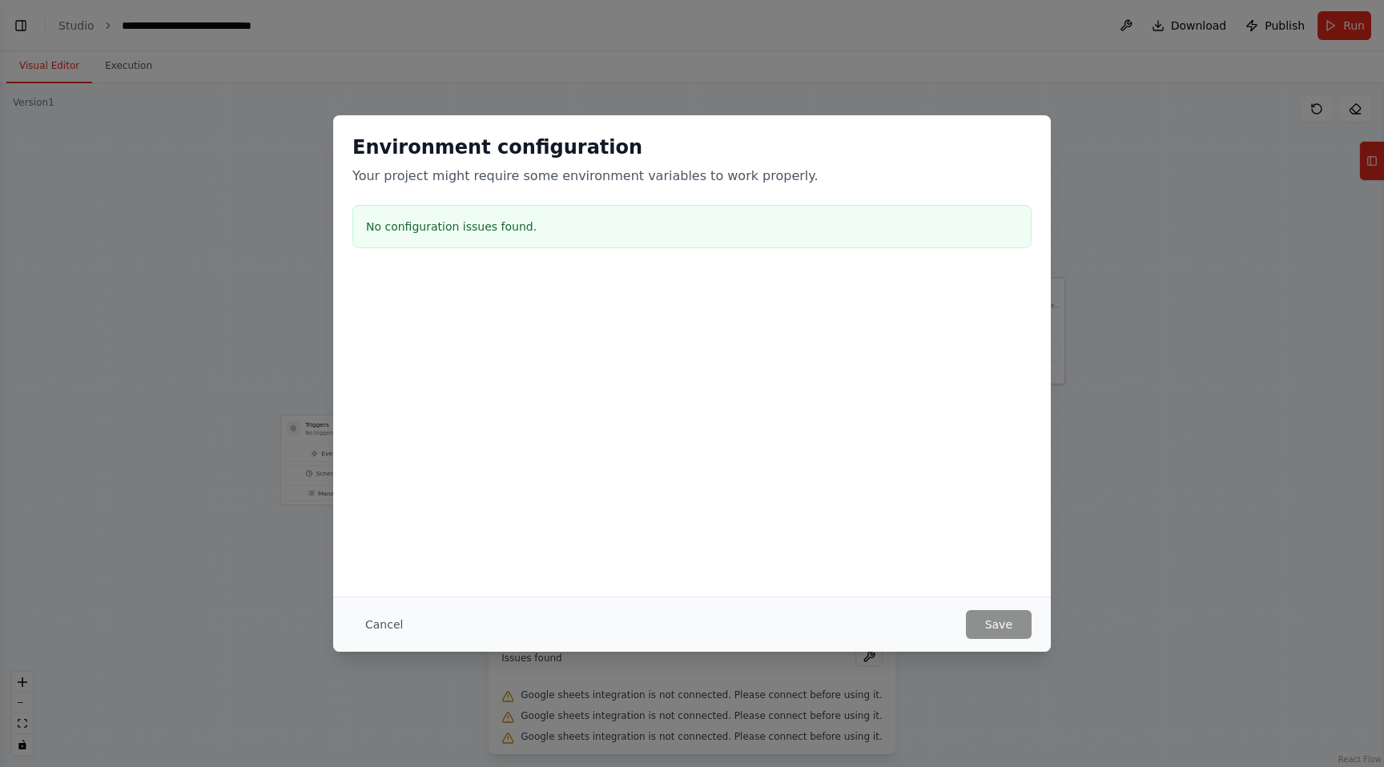
scroll to position [1154, 0]
click at [386, 620] on button "Cancel" at bounding box center [384, 624] width 63 height 29
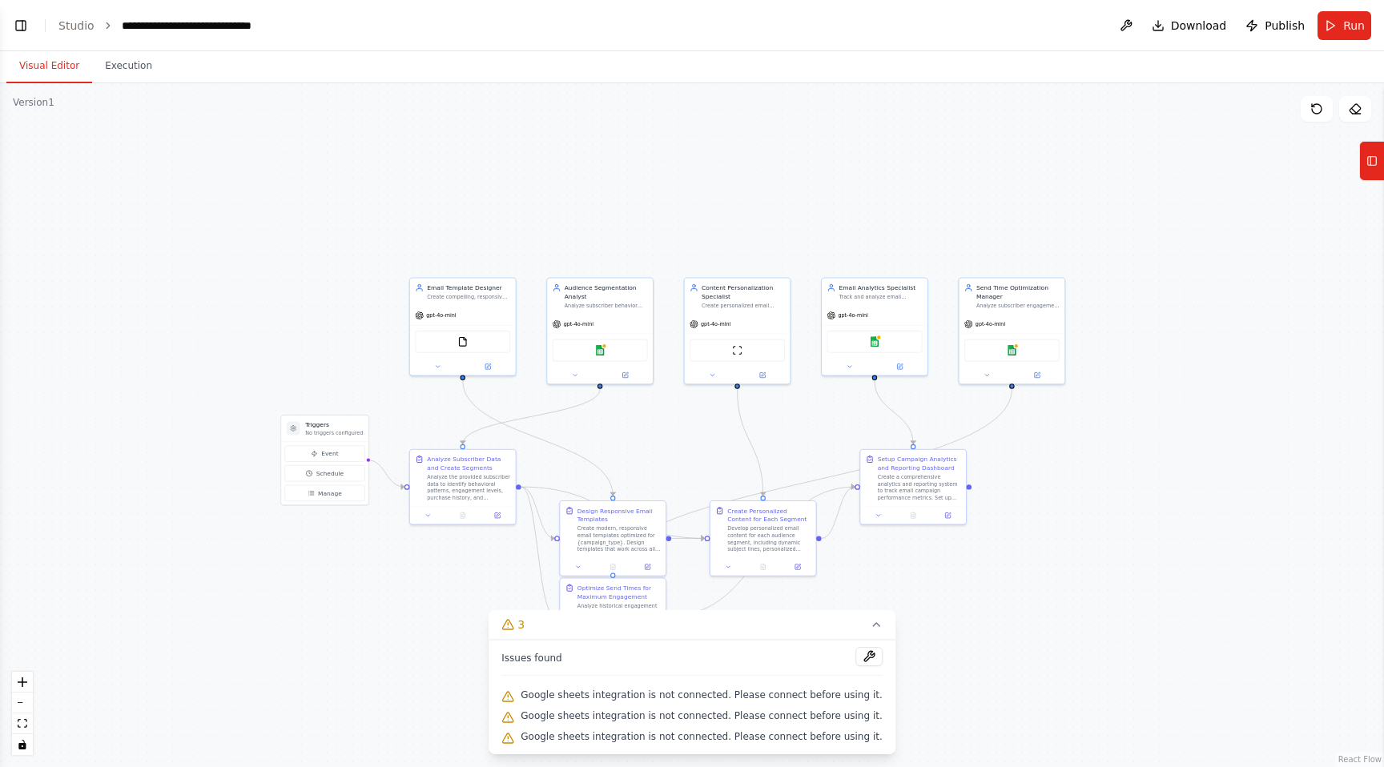
scroll to position [1192, 0]
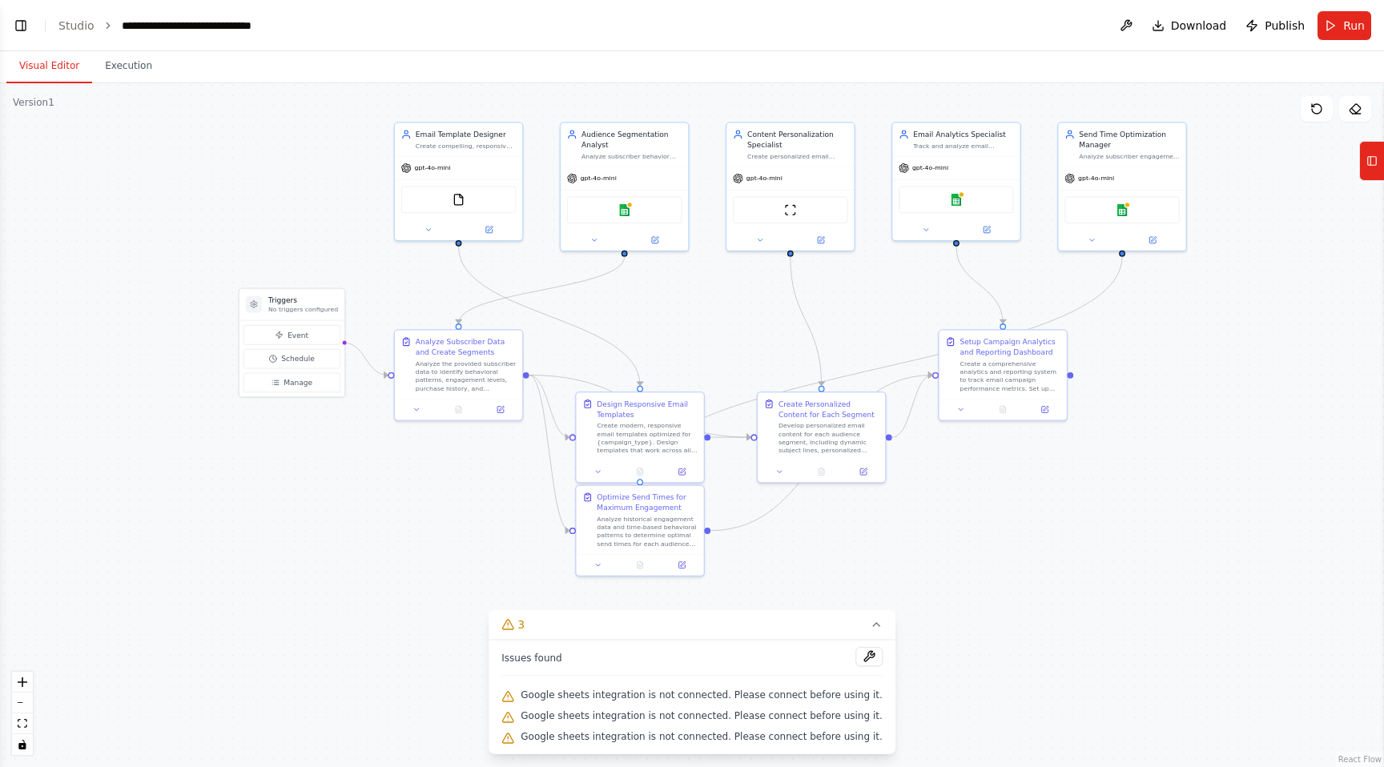
drag, startPoint x: 744, startPoint y: 224, endPoint x: 799, endPoint y: 57, distance: 176.1
click at [799, 57] on div "Visual Editor Execution Version 1 Show Tools Hide Agents .deletable-edge-delete…" at bounding box center [692, 409] width 1384 height 716
click at [686, 692] on span "Google sheets integration is not connected. Please connect before using it." at bounding box center [702, 695] width 362 height 13
drag, startPoint x: 723, startPoint y: 695, endPoint x: 835, endPoint y: 699, distance: 111.4
click at [835, 699] on span "Google sheets integration is not connected. Please connect before using it." at bounding box center [702, 695] width 362 height 13
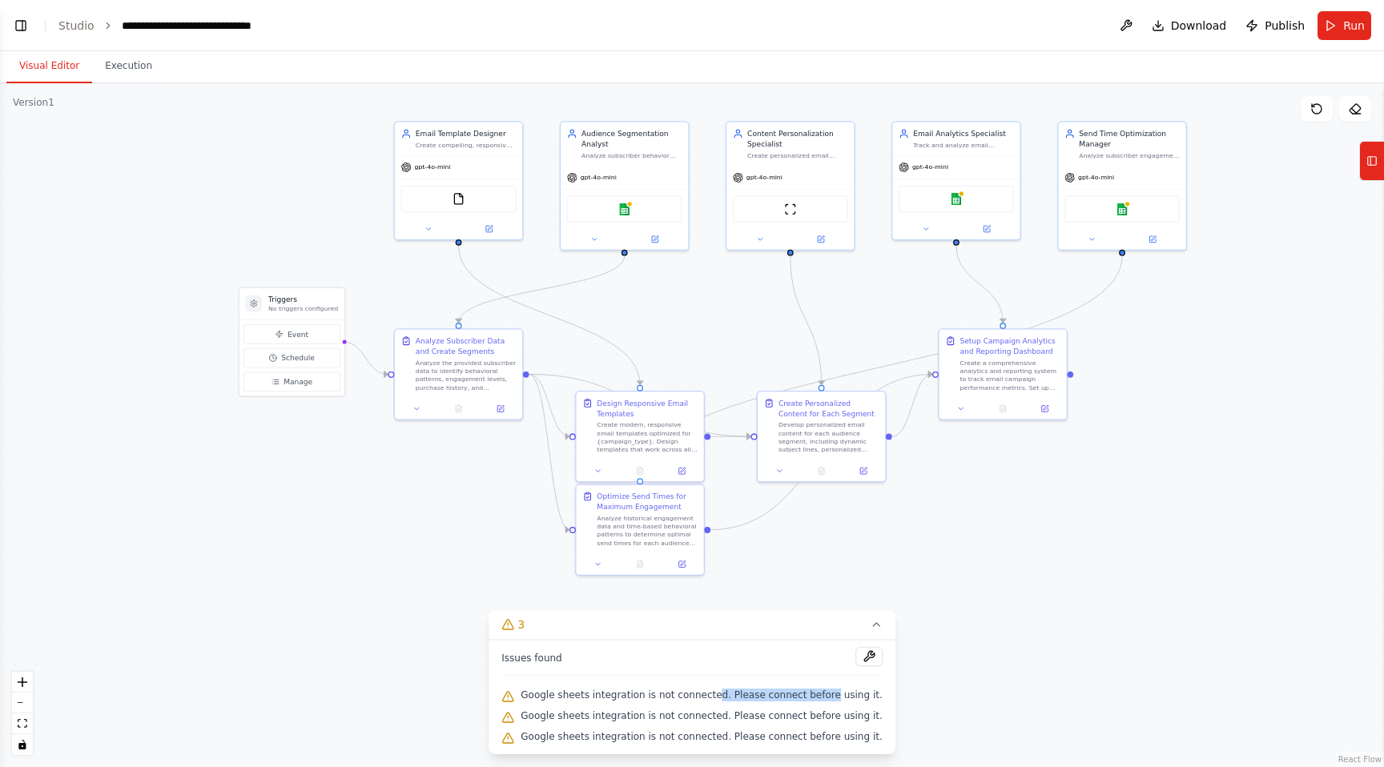
click at [834, 699] on span "Google sheets integration is not connected. Please connect before using it." at bounding box center [702, 695] width 362 height 13
click at [861, 656] on button at bounding box center [869, 656] width 27 height 19
click at [73, 19] on link "Studio" at bounding box center [76, 25] width 36 height 13
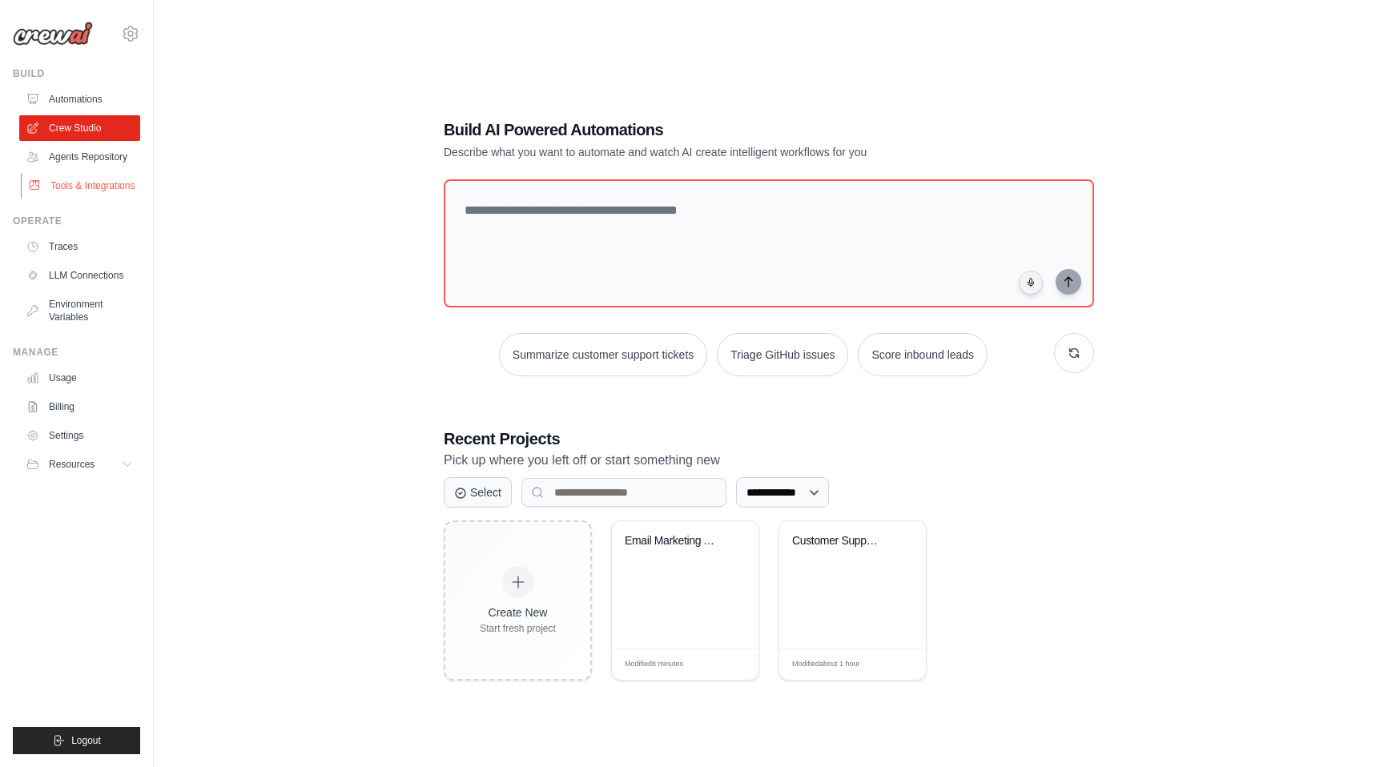
click at [94, 177] on link "Tools & Integrations" at bounding box center [81, 186] width 121 height 26
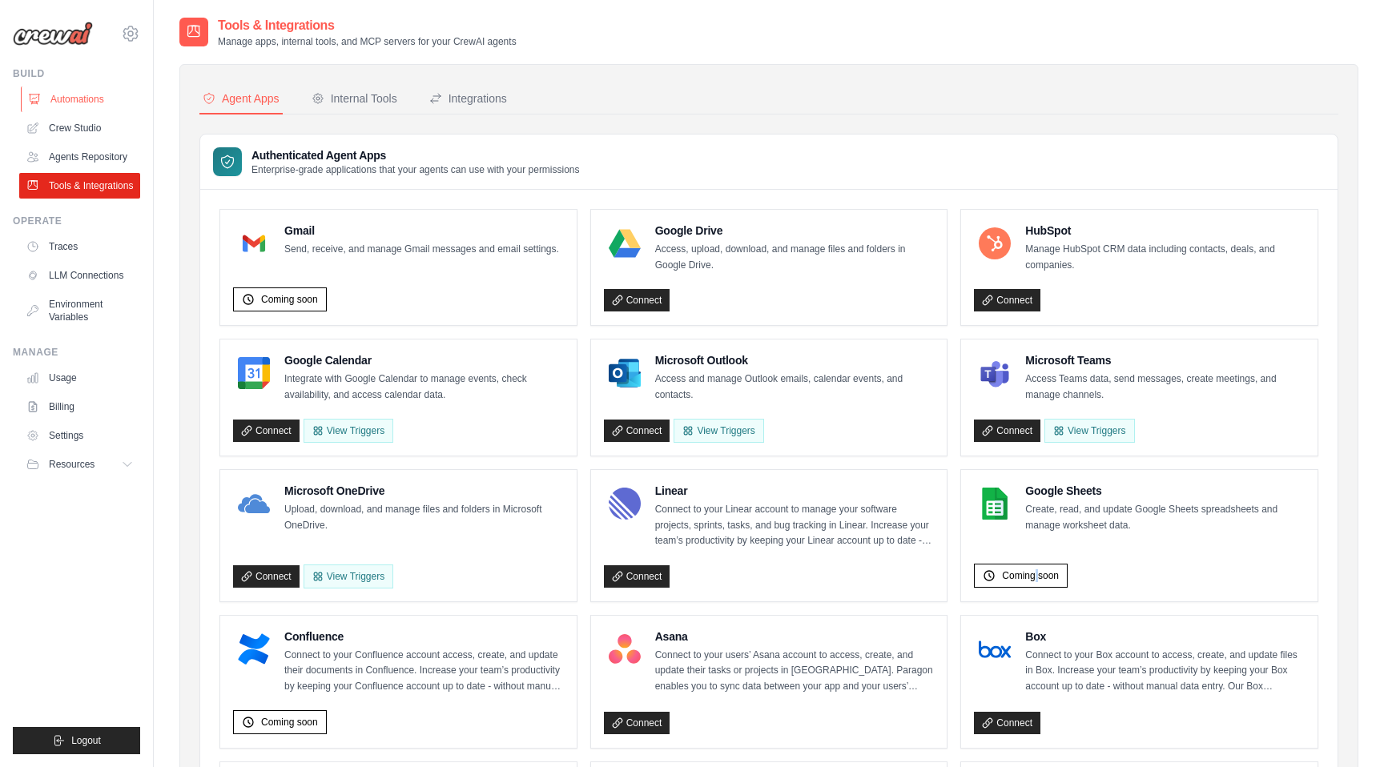
click at [78, 94] on link "Automations" at bounding box center [81, 100] width 121 height 26
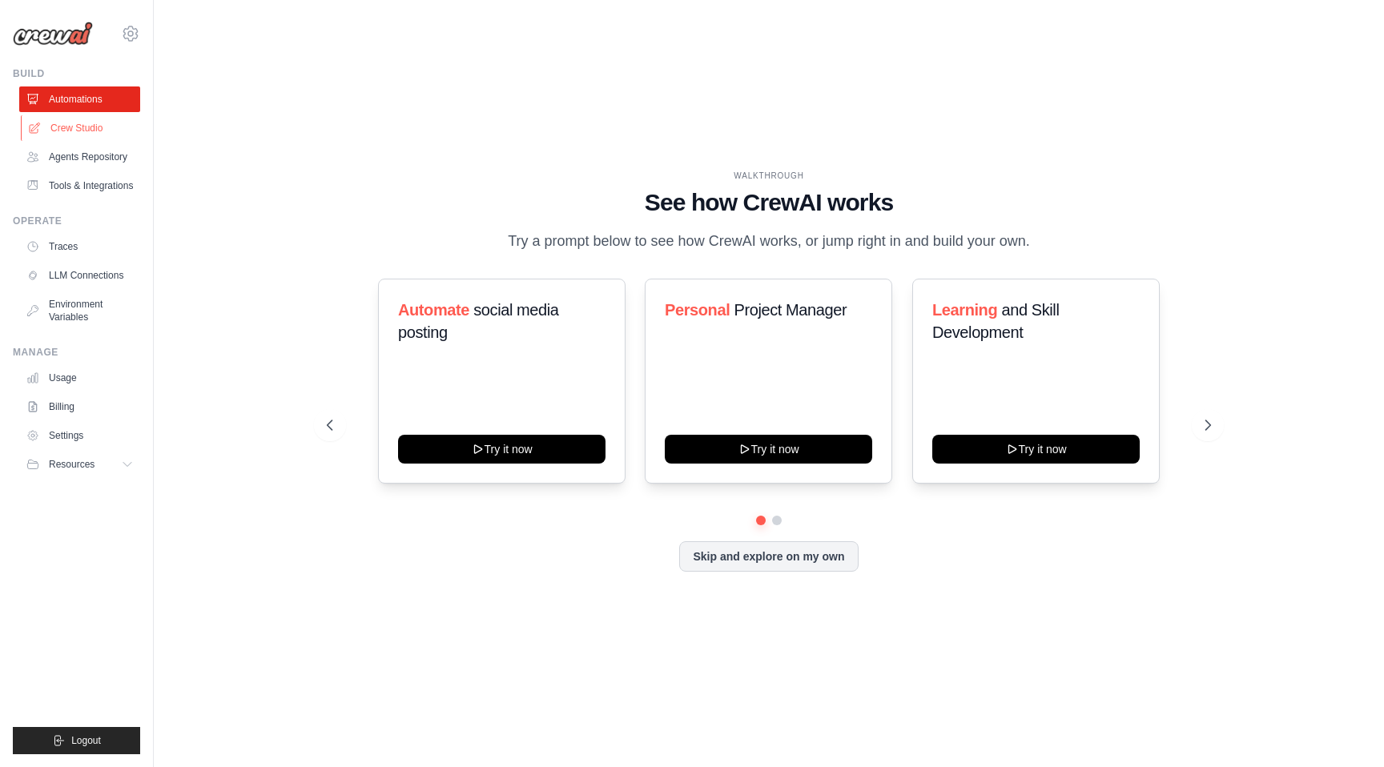
click at [86, 127] on link "Crew Studio" at bounding box center [81, 128] width 121 height 26
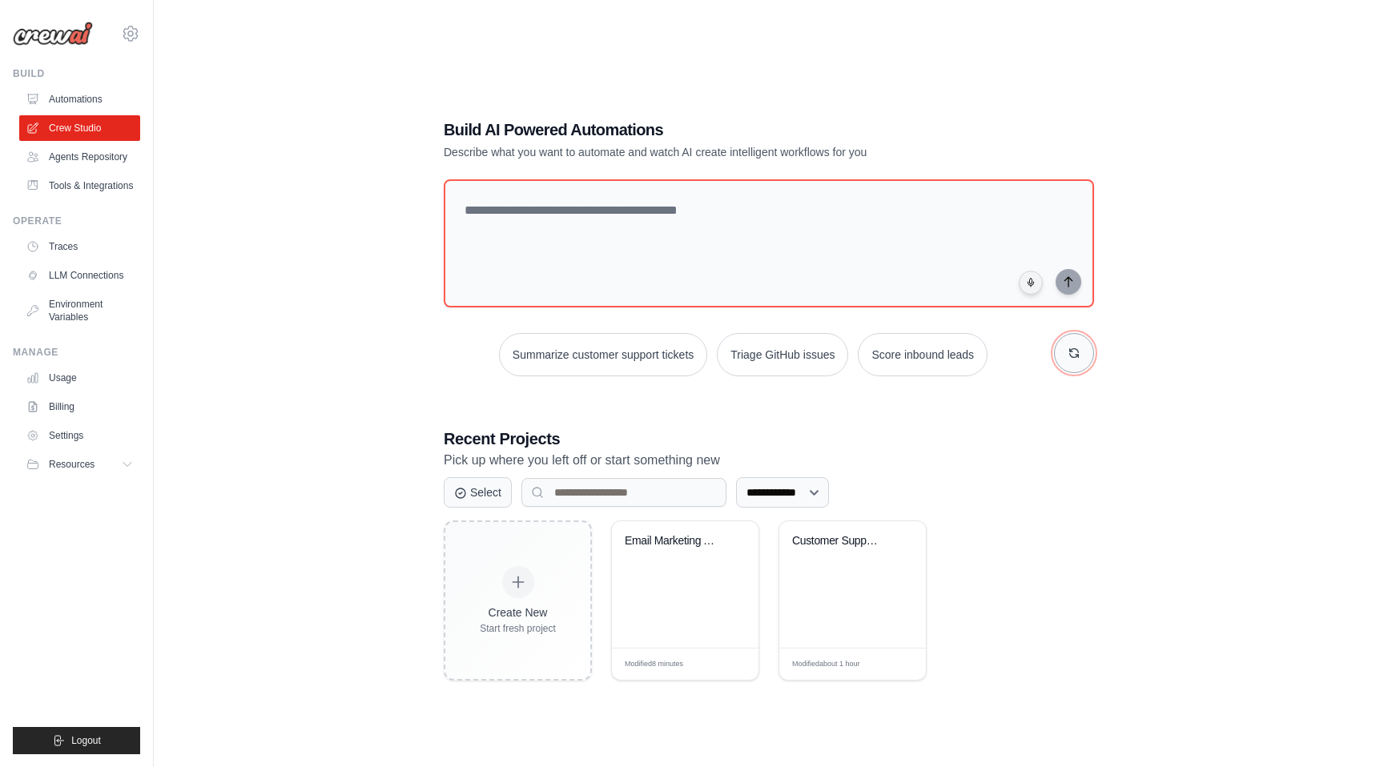
click at [1069, 359] on icon "button" at bounding box center [1074, 353] width 13 height 13
click at [591, 369] on button "Analyze customer feedback" at bounding box center [579, 354] width 165 height 43
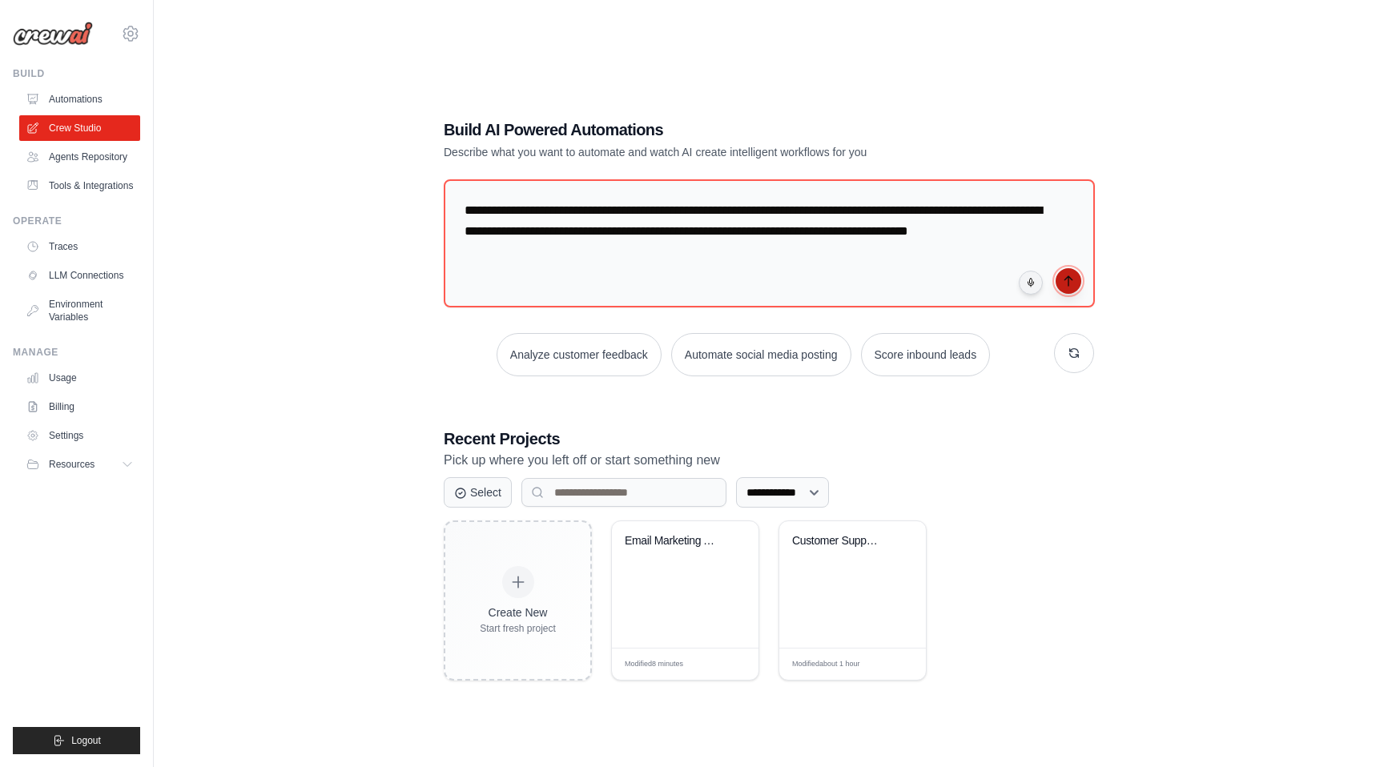
click at [1071, 288] on icon "submit" at bounding box center [1068, 281] width 13 height 13
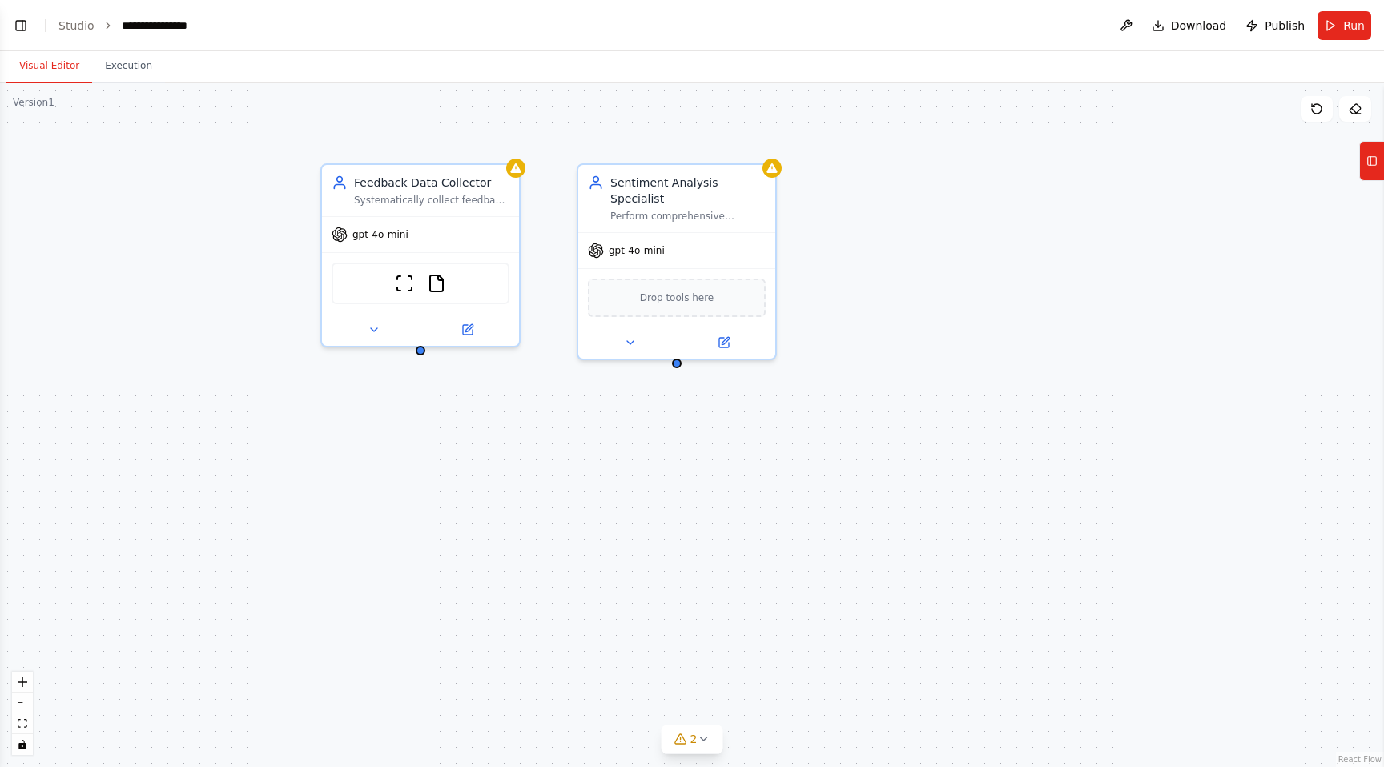
scroll to position [207, 0]
click at [691, 740] on span "3" at bounding box center [694, 739] width 7 height 16
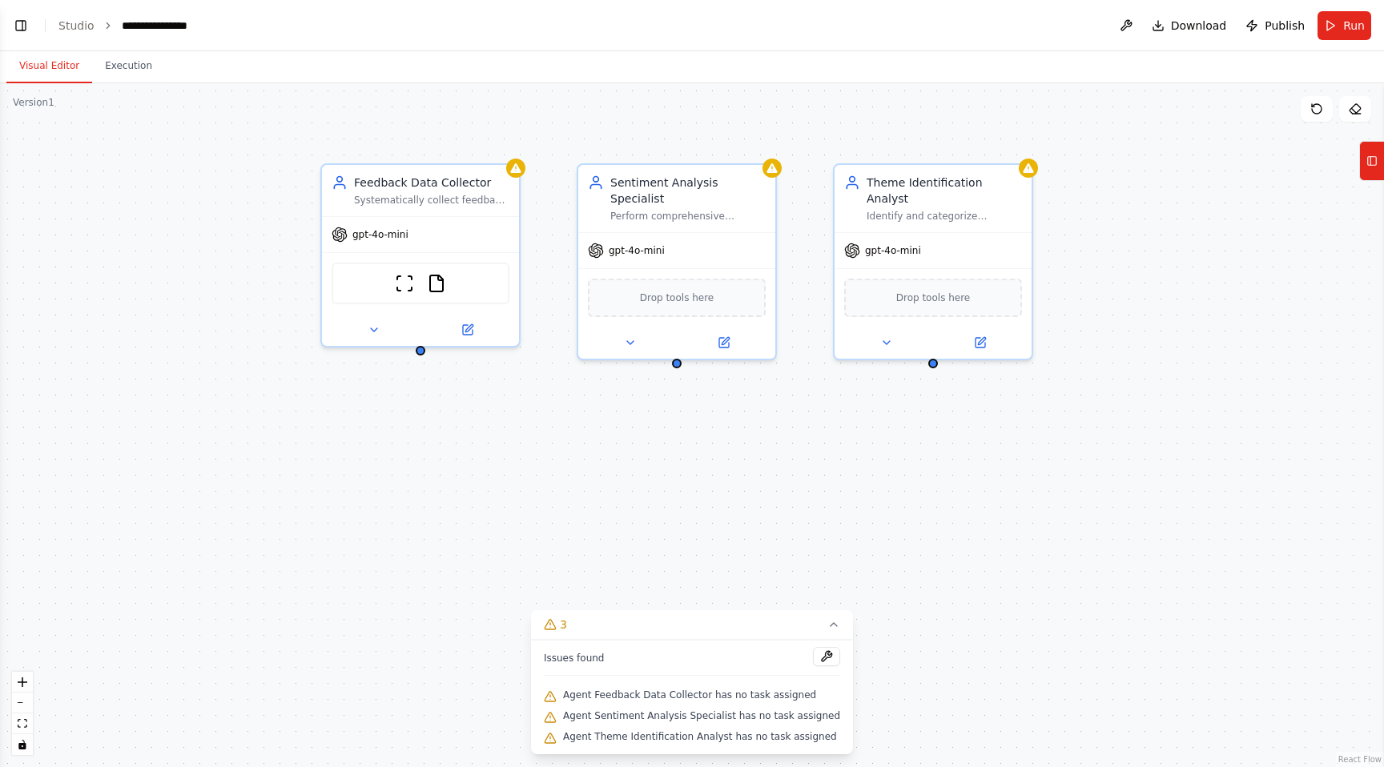
scroll to position [245, 0]
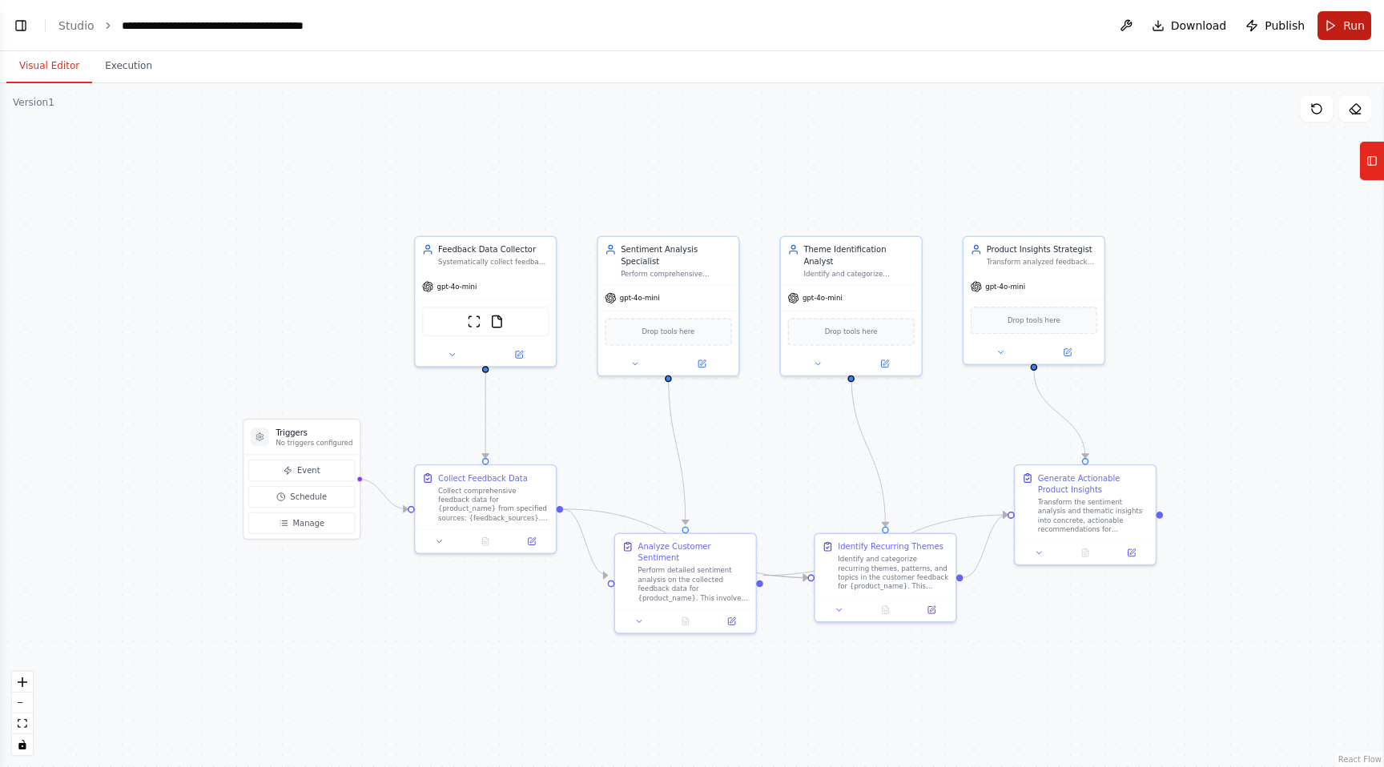
click at [1351, 22] on span "Run" at bounding box center [1355, 26] width 22 height 16
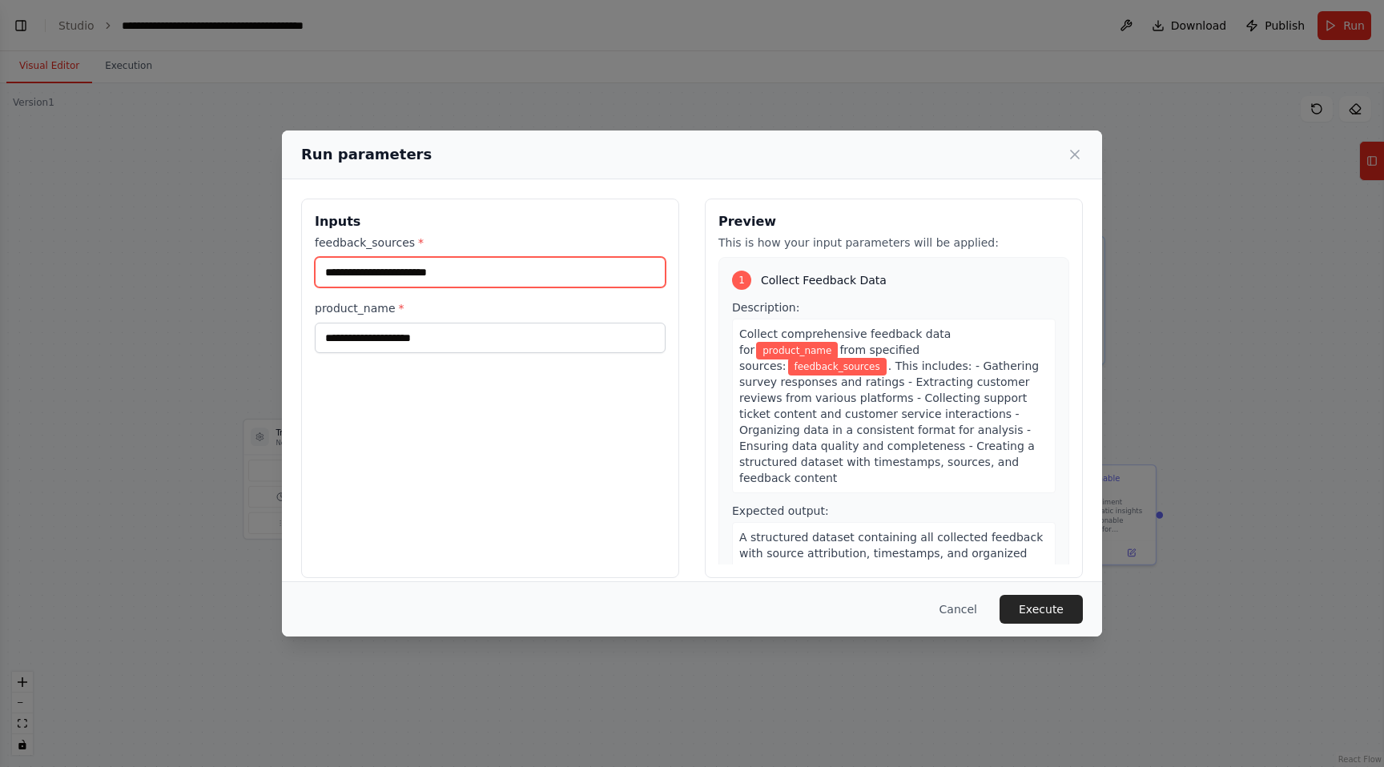
click at [594, 278] on input "feedback_sources *" at bounding box center [490, 272] width 351 height 30
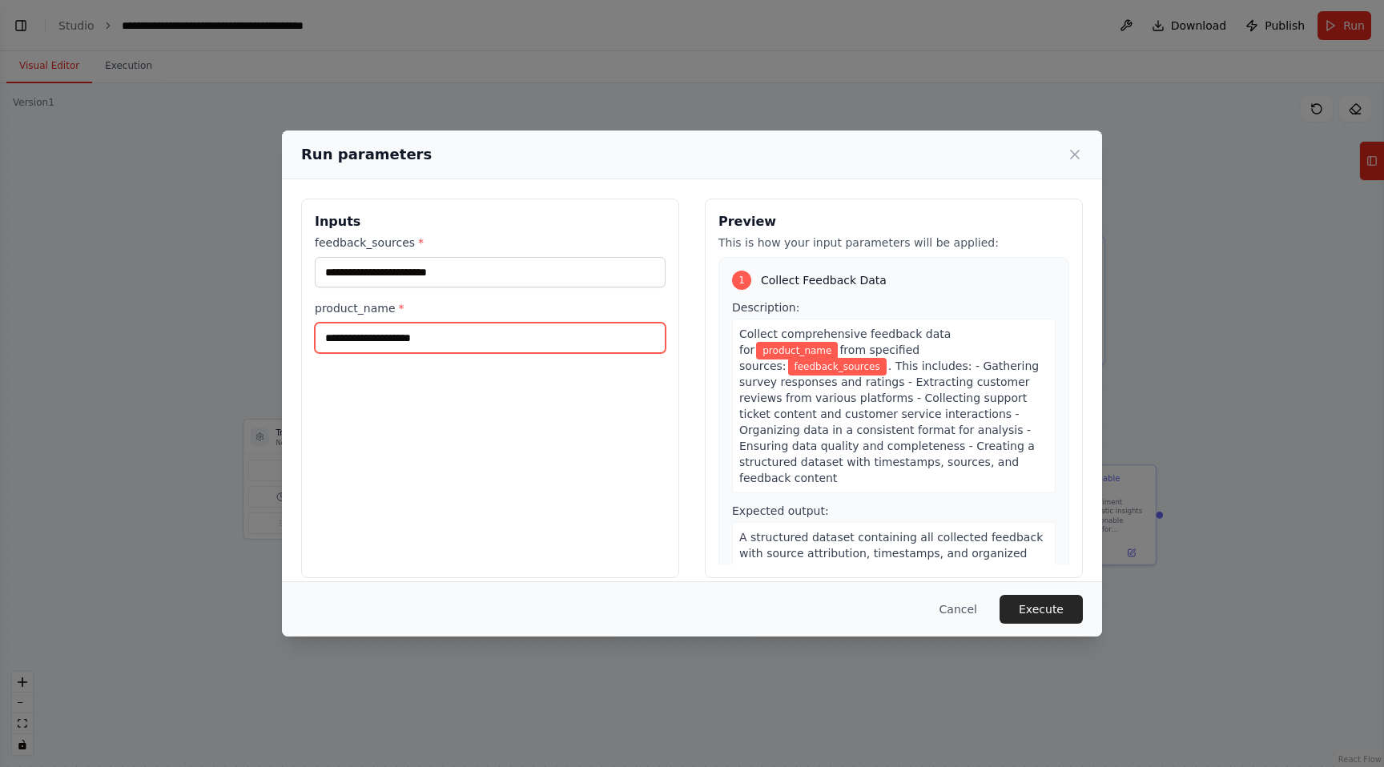
click at [546, 345] on input "product_name *" at bounding box center [490, 338] width 351 height 30
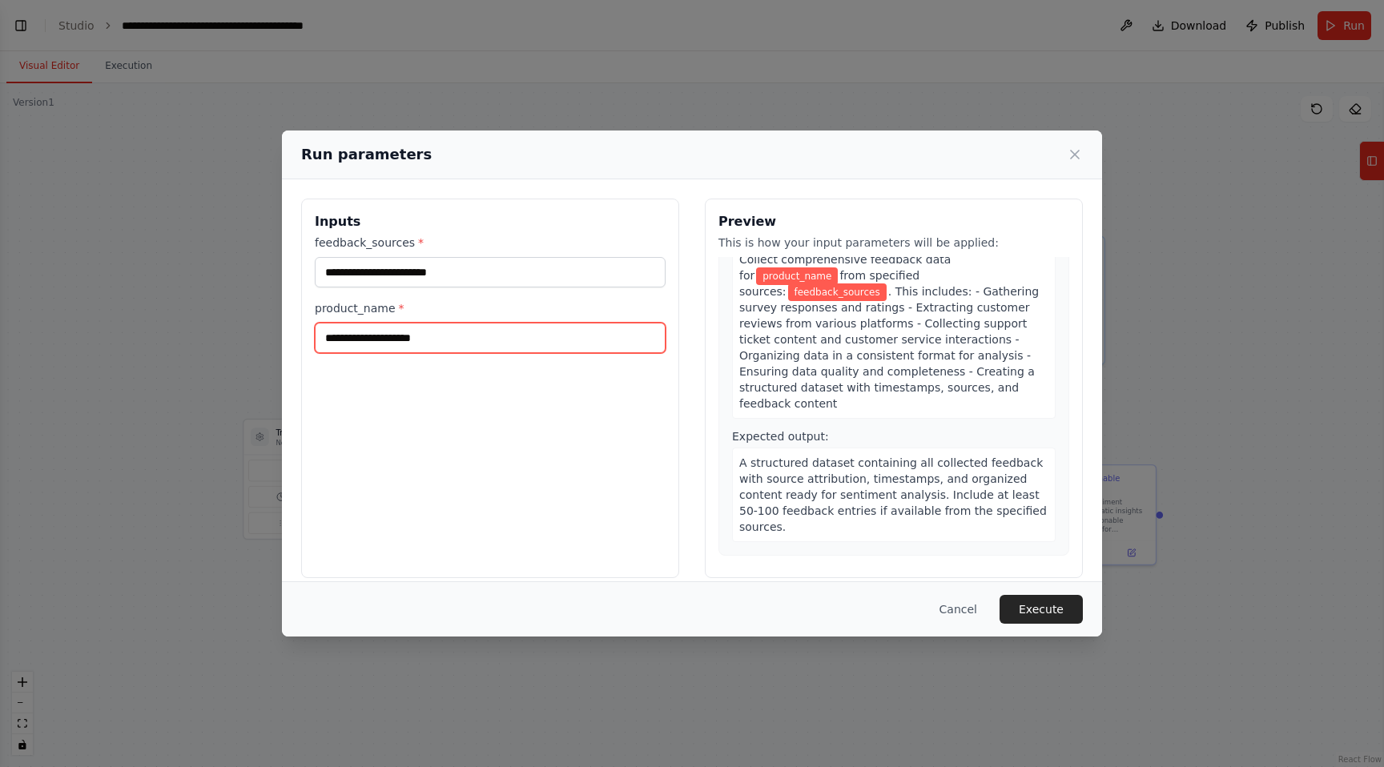
scroll to position [0, 0]
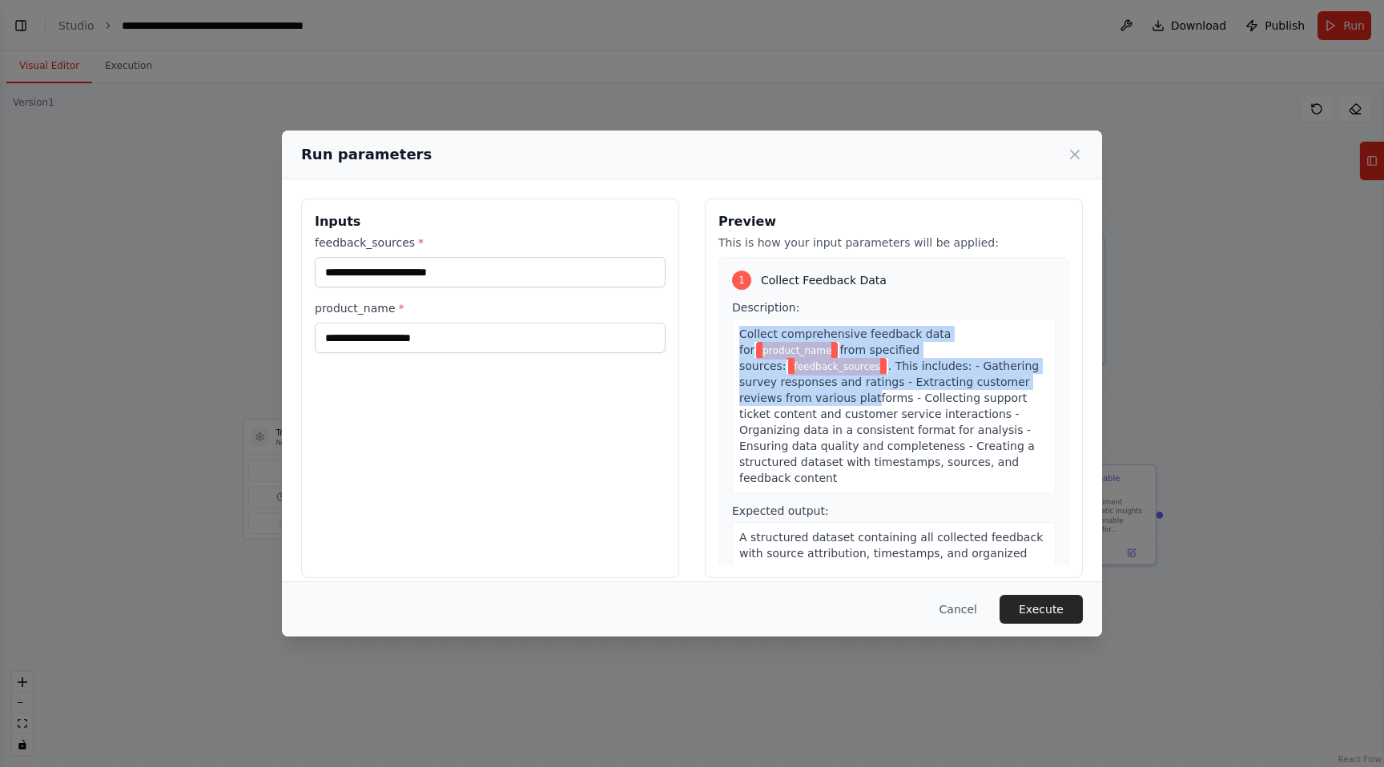
drag, startPoint x: 741, startPoint y: 333, endPoint x: 921, endPoint y: 378, distance: 185.0
click at [921, 378] on div "Collect comprehensive feedback data for product_name from specified sources: fe…" at bounding box center [894, 406] width 324 height 175
click at [921, 378] on span ". This includes: - Gathering survey responses and ratings - Extracting customer…" at bounding box center [889, 422] width 300 height 125
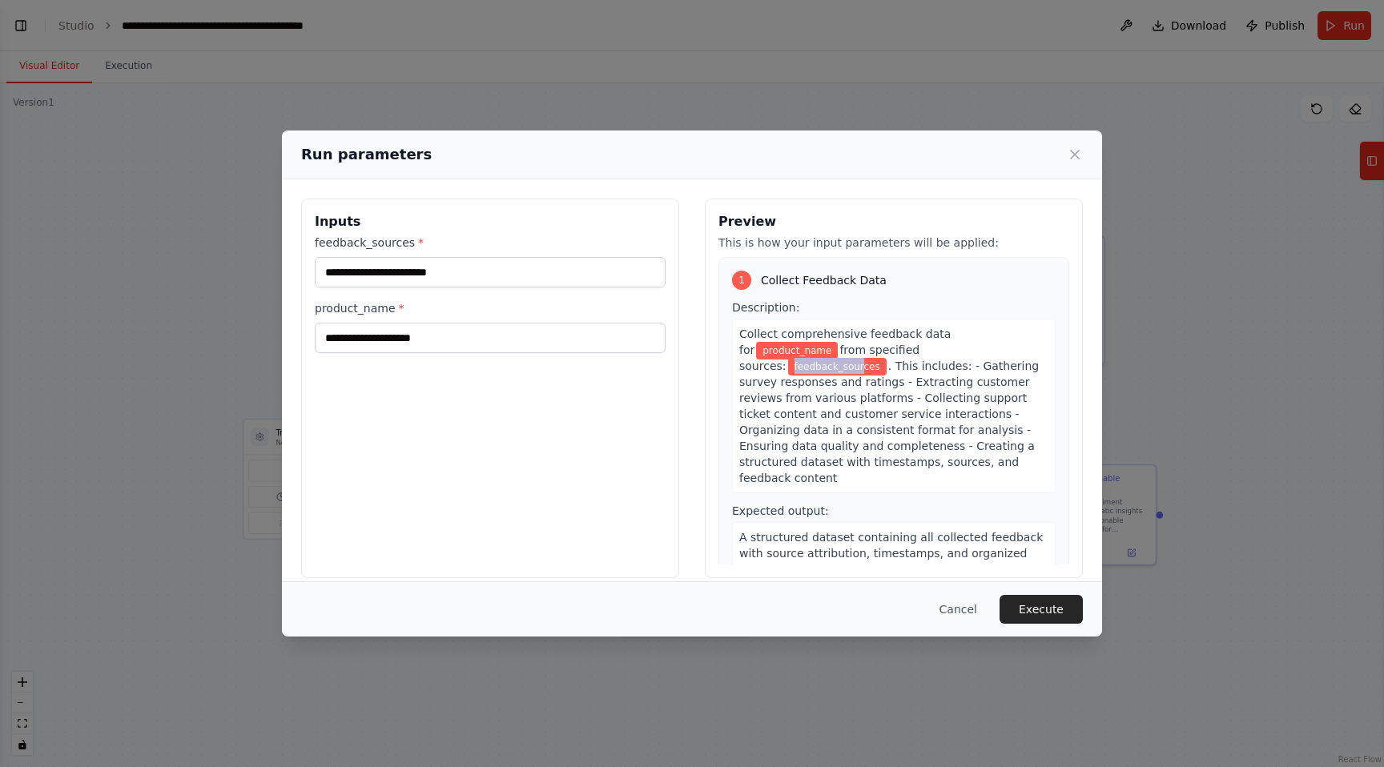
drag, startPoint x: 864, startPoint y: 342, endPoint x: 940, endPoint y: 349, distance: 76.4
click at [940, 349] on div "Collect comprehensive feedback data for product_name from specified sources: fe…" at bounding box center [894, 406] width 324 height 175
click at [887, 358] on span "feedback_sources" at bounding box center [837, 367] width 99 height 18
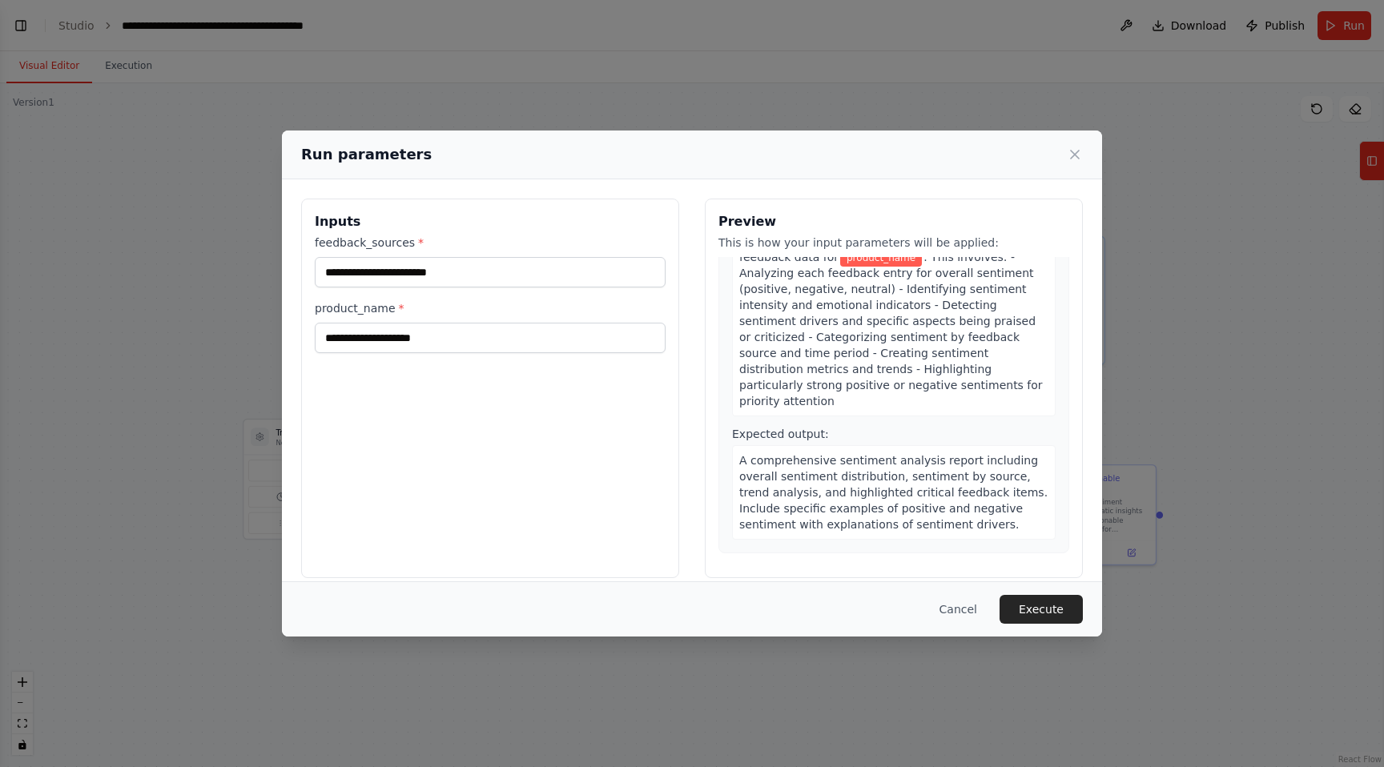
scroll to position [501, 0]
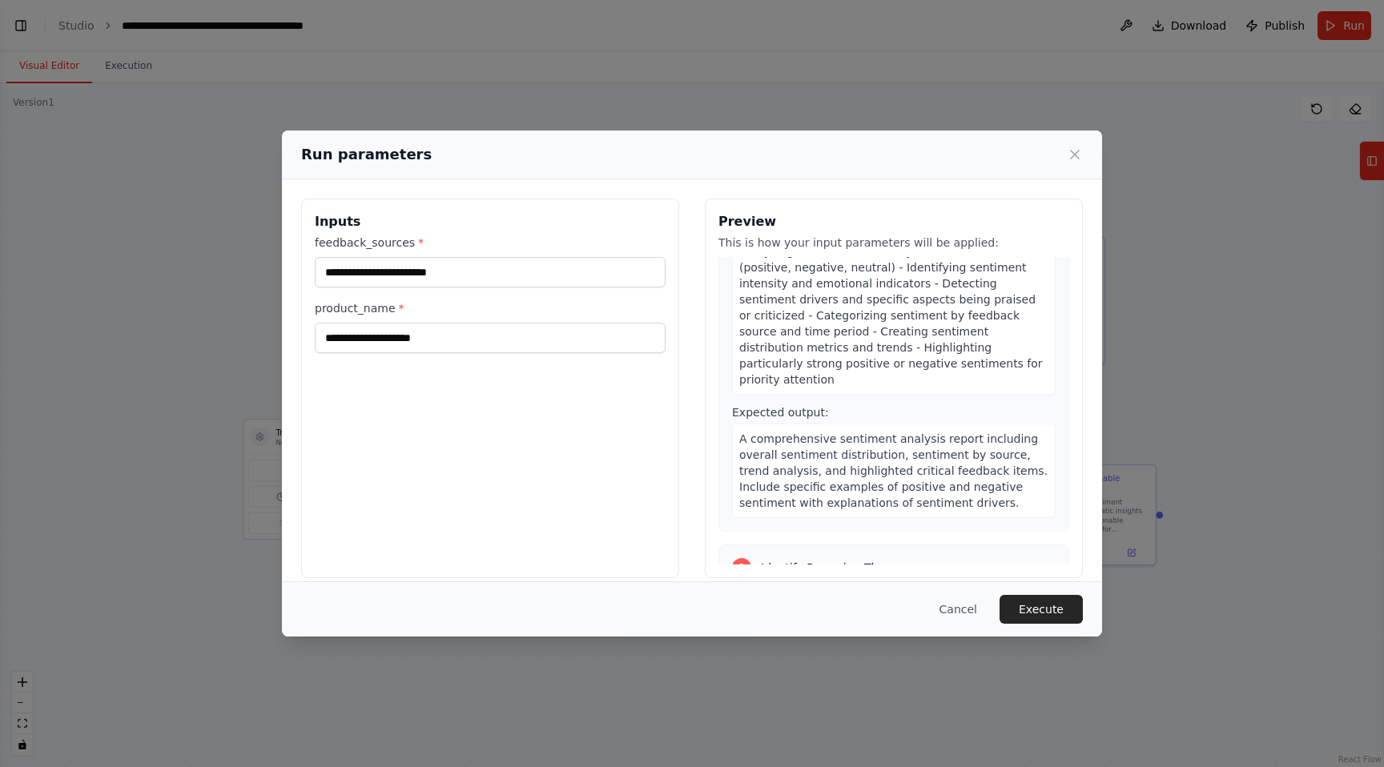
click at [1078, 144] on div "Run parameters" at bounding box center [692, 154] width 782 height 22
click at [1076, 147] on icon at bounding box center [1075, 155] width 16 height 16
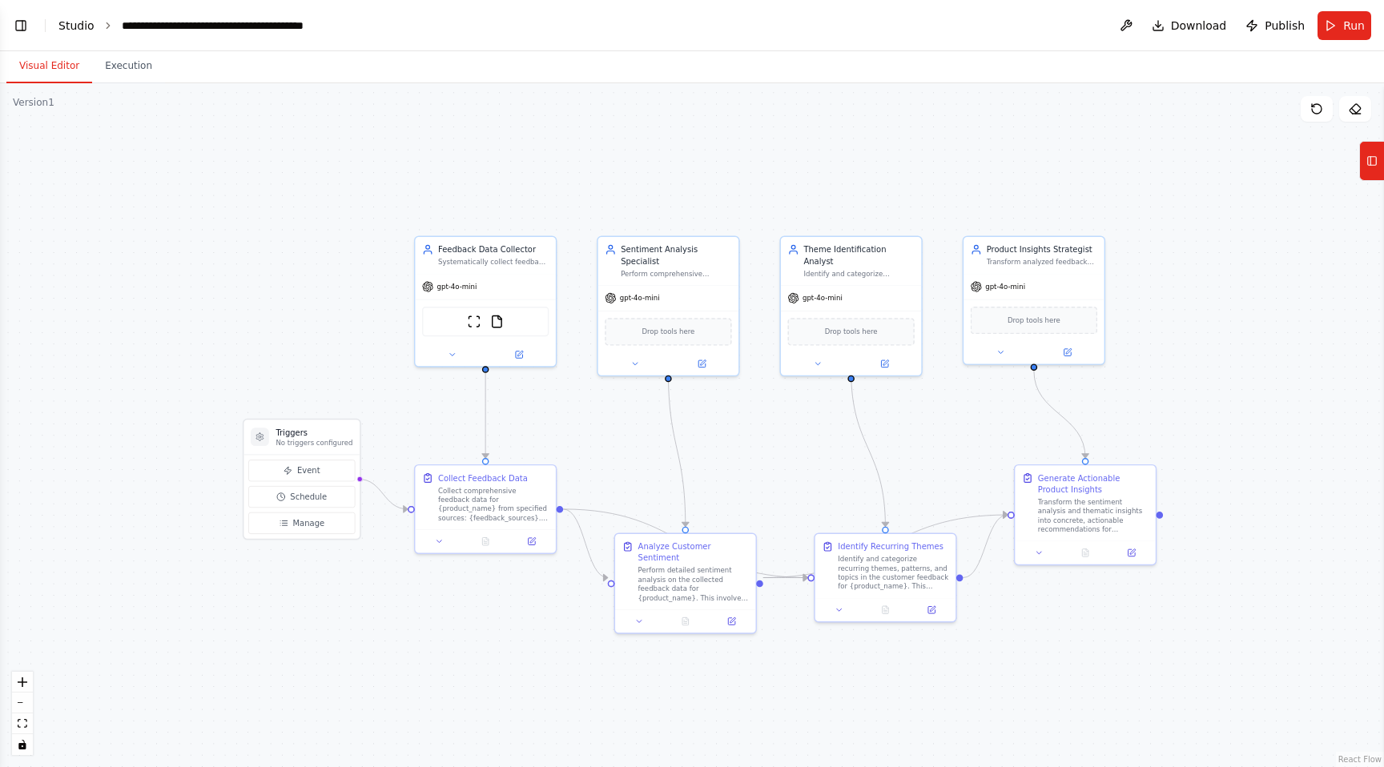
click at [72, 25] on link "Studio" at bounding box center [76, 25] width 36 height 13
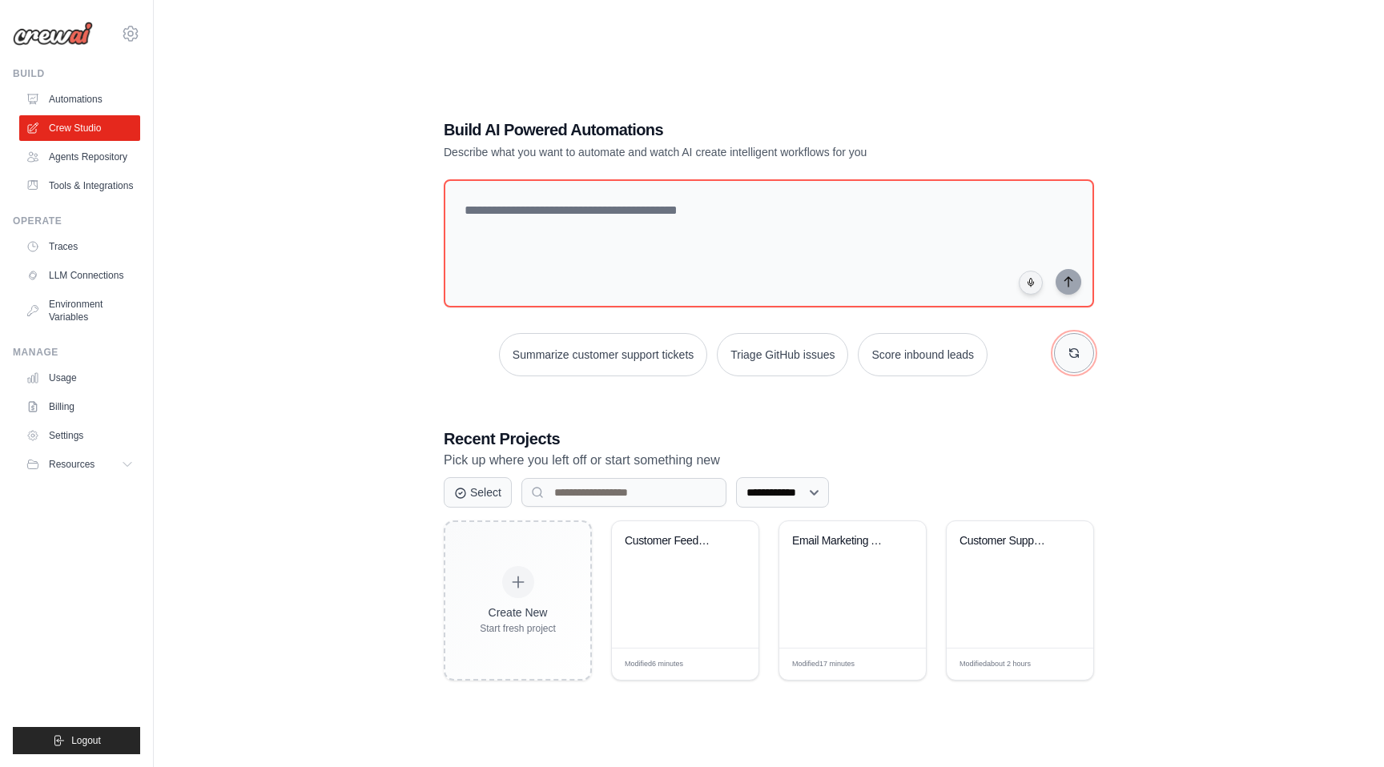
click at [1070, 356] on icon "button" at bounding box center [1074, 353] width 13 height 13
click at [1070, 357] on icon "button" at bounding box center [1074, 353] width 13 height 13
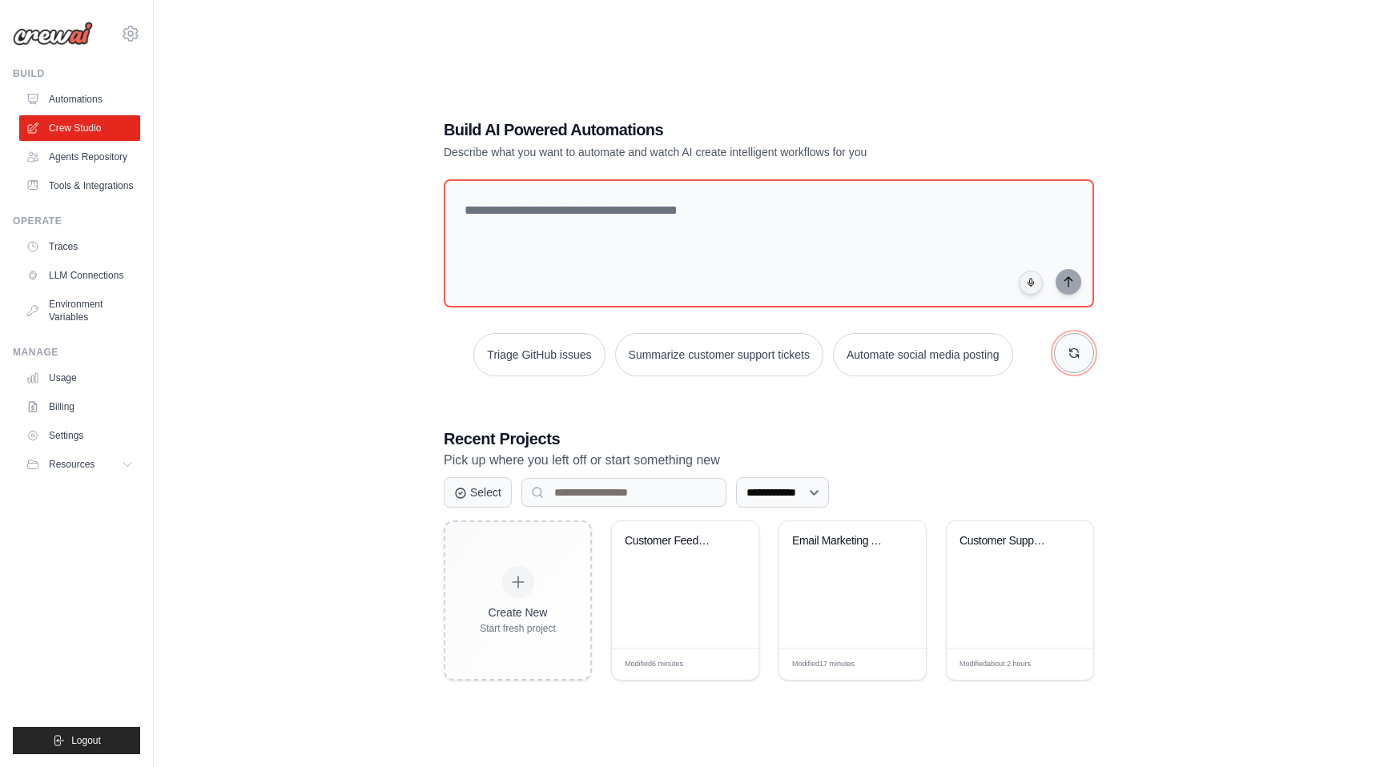
click at [1070, 357] on icon "button" at bounding box center [1074, 353] width 13 height 13
click at [1060, 338] on button "button" at bounding box center [1074, 353] width 40 height 40
click at [1080, 359] on icon "button" at bounding box center [1074, 353] width 13 height 13
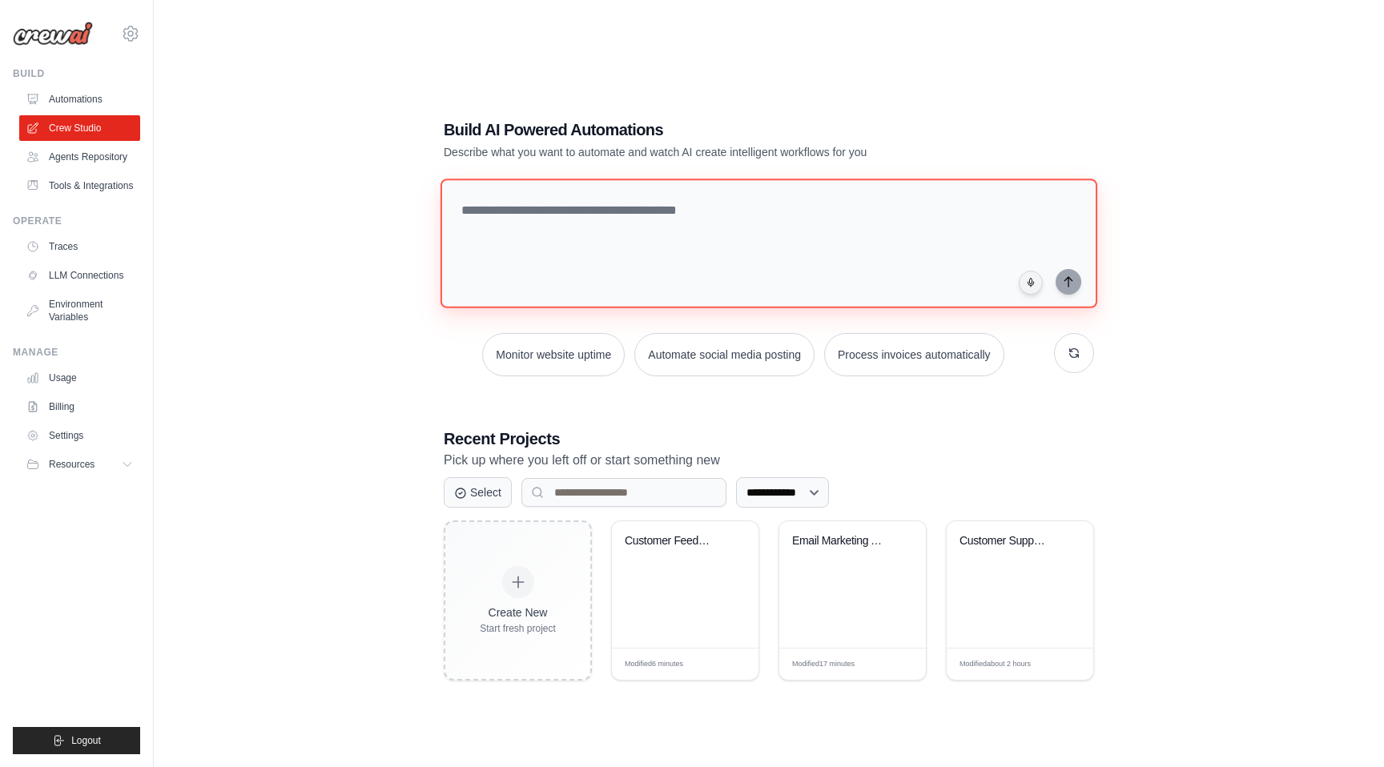
click at [788, 187] on textarea at bounding box center [769, 244] width 657 height 130
paste textarea "**********"
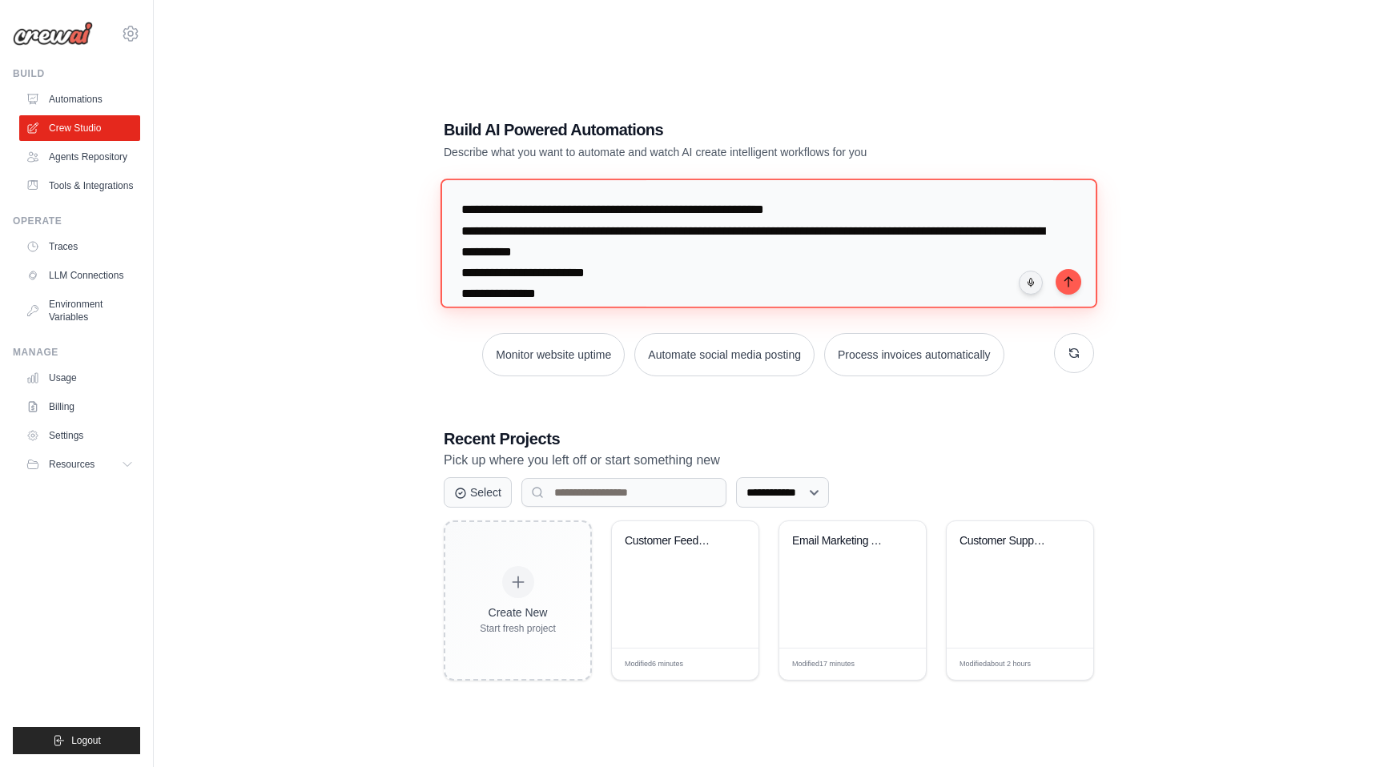
scroll to position [58, 0]
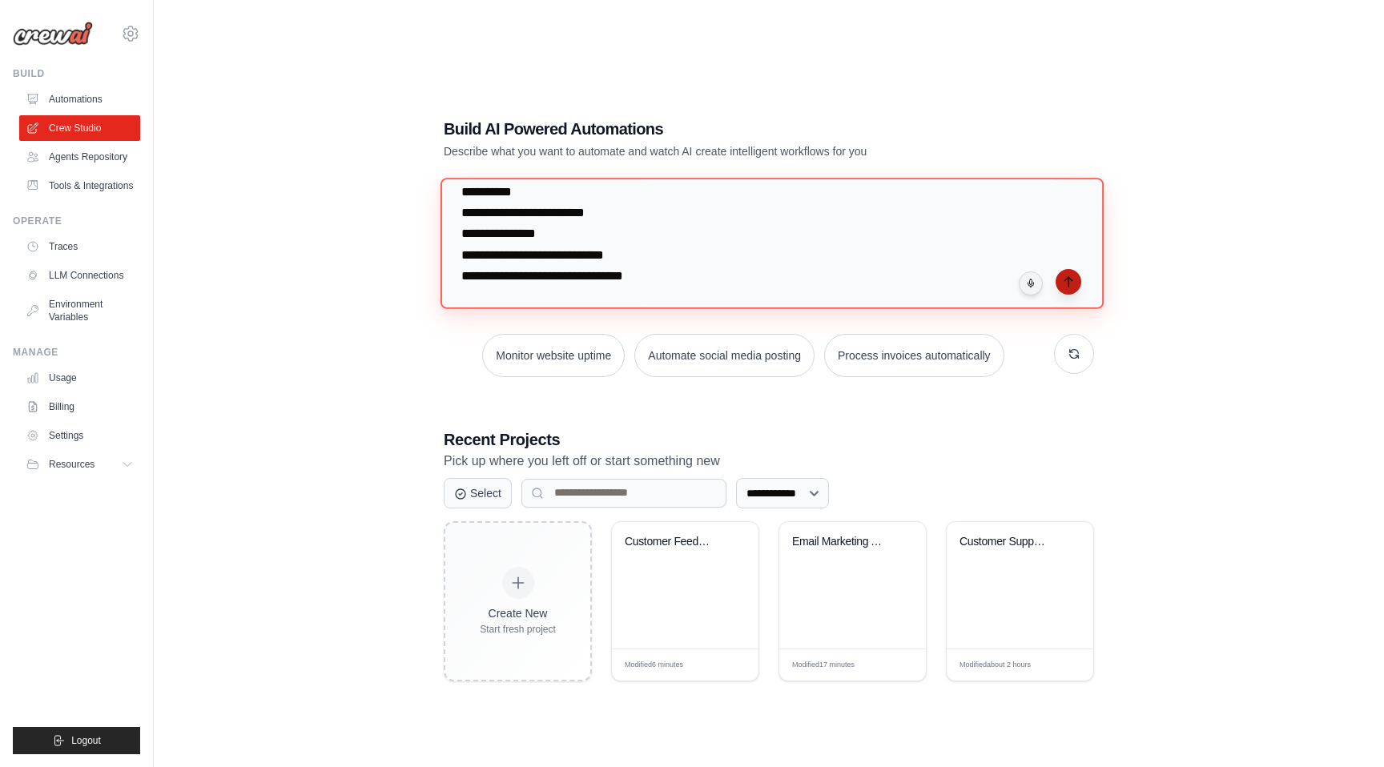
type textarea "**********"
click at [1072, 279] on icon "submit" at bounding box center [1068, 282] width 13 height 13
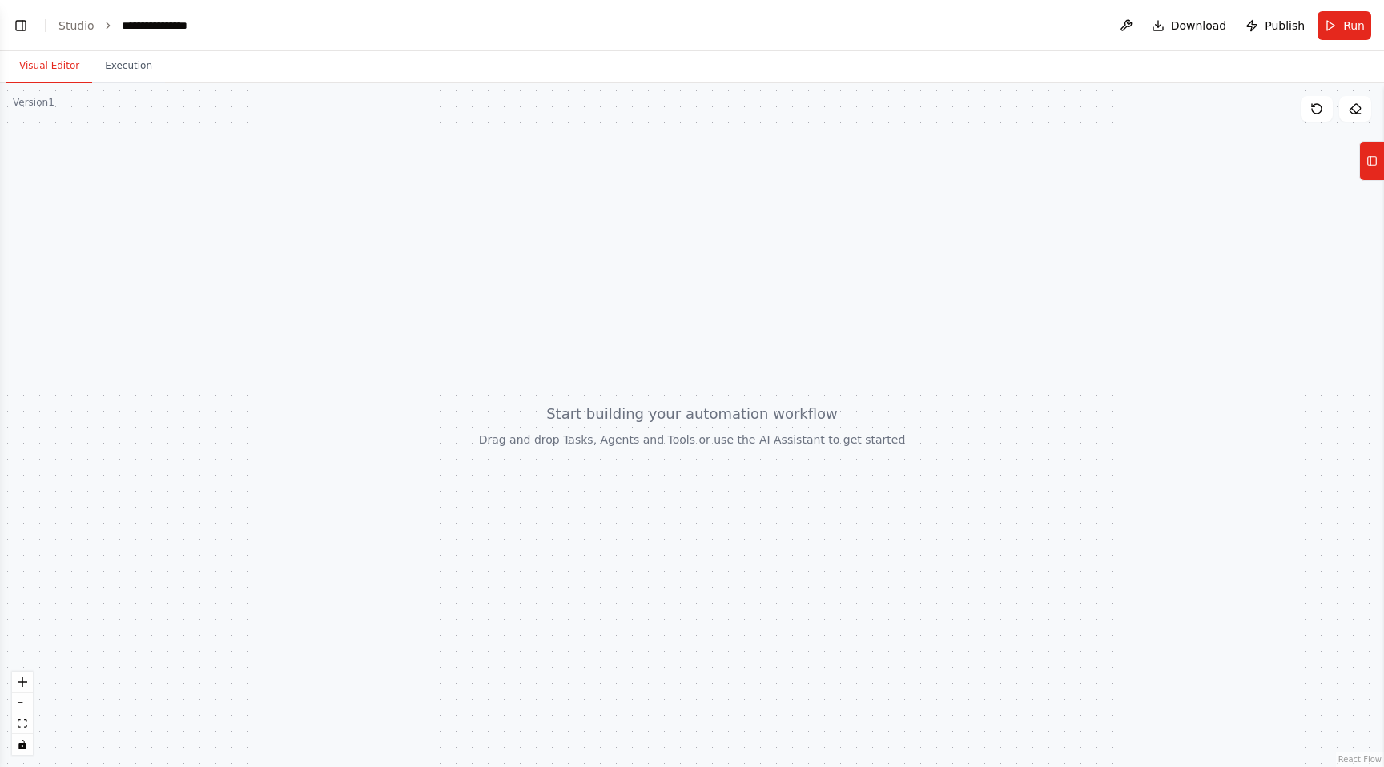
drag, startPoint x: 620, startPoint y: 449, endPoint x: 623, endPoint y: 437, distance: 12.4
click at [623, 437] on div at bounding box center [692, 425] width 1384 height 684
drag, startPoint x: 852, startPoint y: 260, endPoint x: 686, endPoint y: 413, distance: 226.8
click at [686, 414] on div at bounding box center [692, 425] width 1384 height 684
click at [686, 413] on div at bounding box center [692, 425] width 1384 height 684
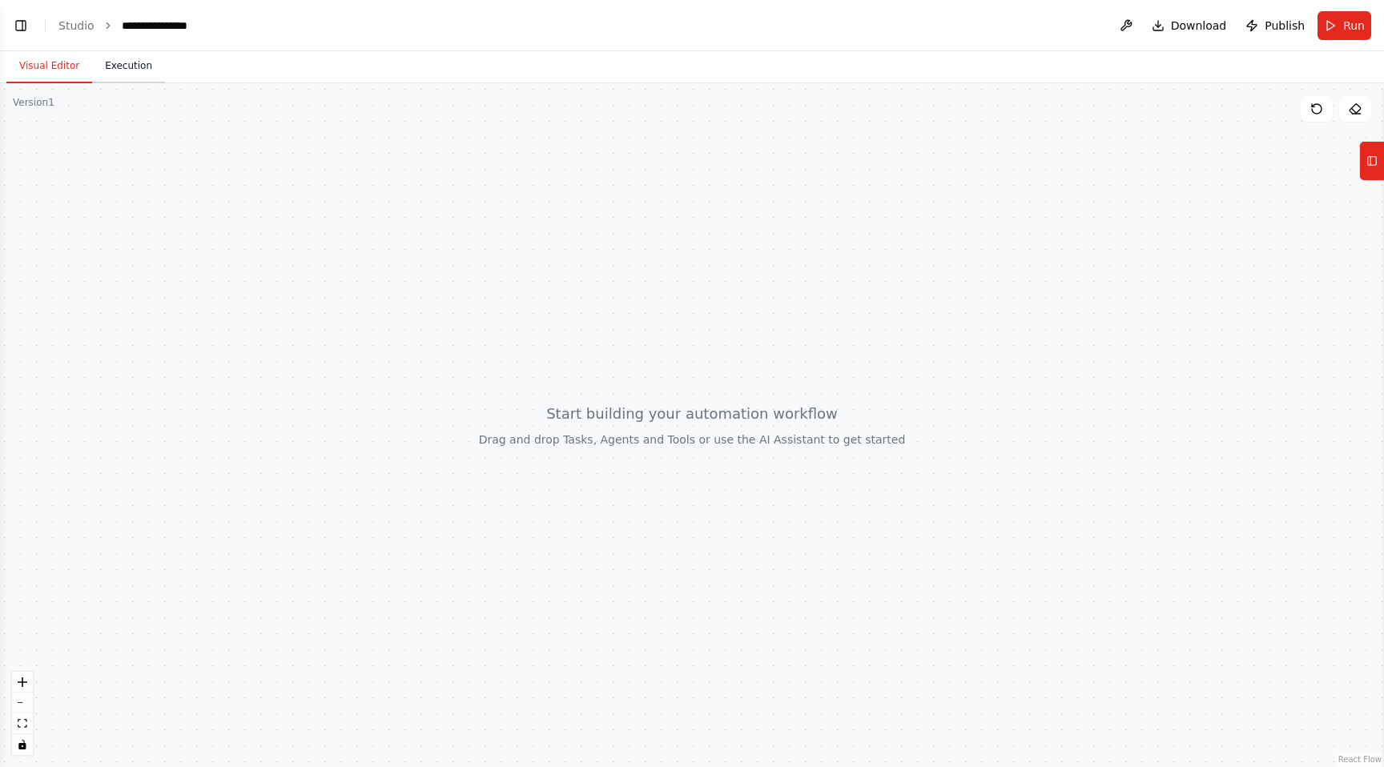
click at [147, 79] on button "Execution" at bounding box center [128, 67] width 73 height 34
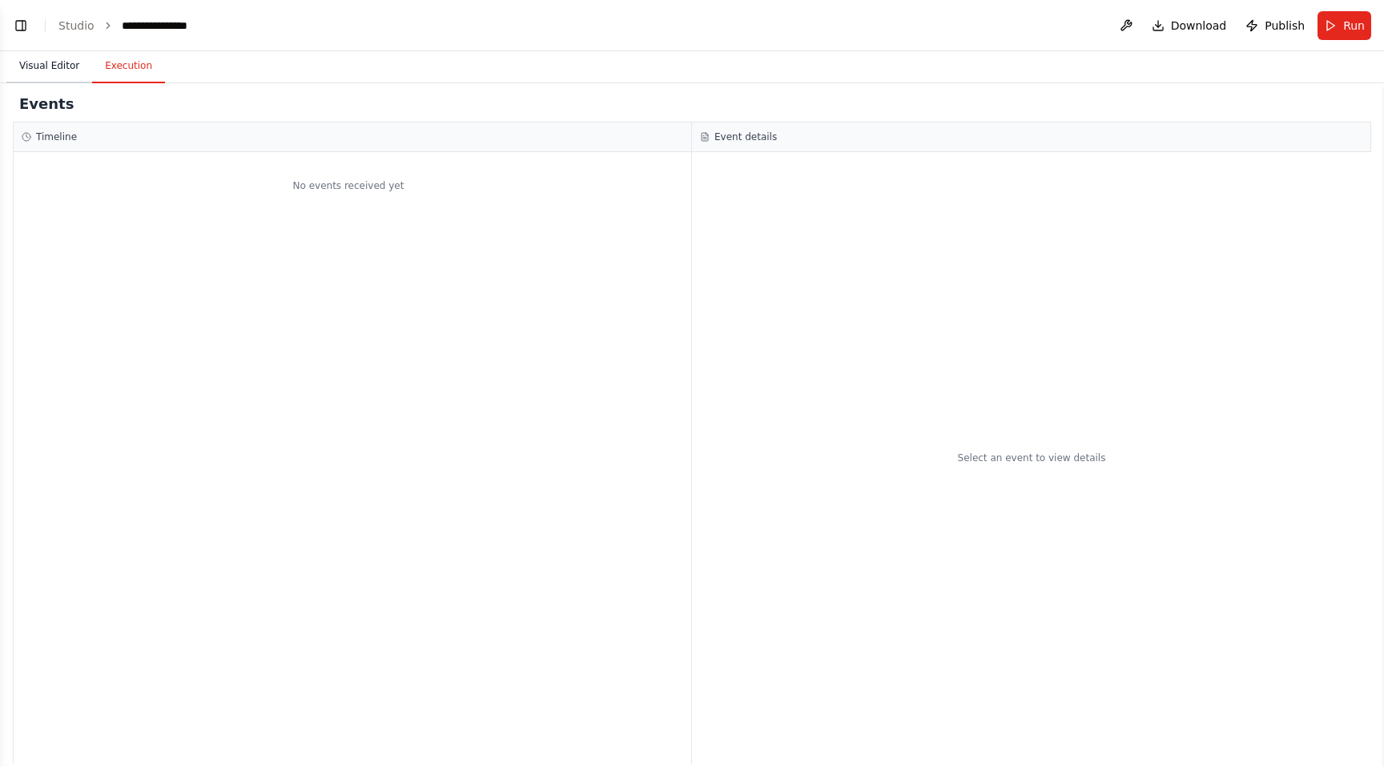
click at [54, 68] on button "Visual Editor" at bounding box center [49, 67] width 86 height 34
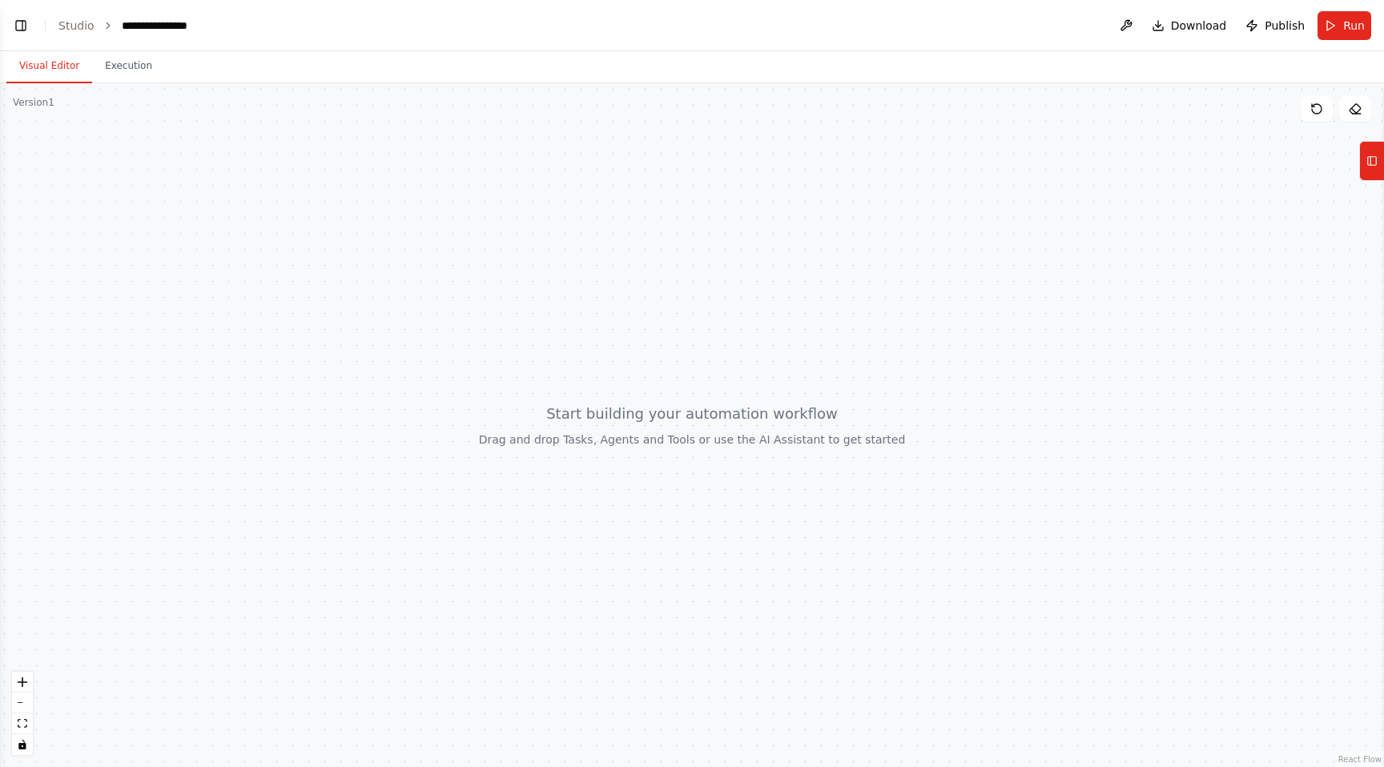
click at [414, 378] on div at bounding box center [692, 425] width 1384 height 684
drag, startPoint x: 558, startPoint y: 411, endPoint x: 670, endPoint y: 457, distance: 121.4
click at [670, 457] on div at bounding box center [692, 425] width 1384 height 684
drag, startPoint x: 670, startPoint y: 457, endPoint x: 590, endPoint y: 447, distance: 80.8
click at [590, 452] on div at bounding box center [692, 425] width 1384 height 684
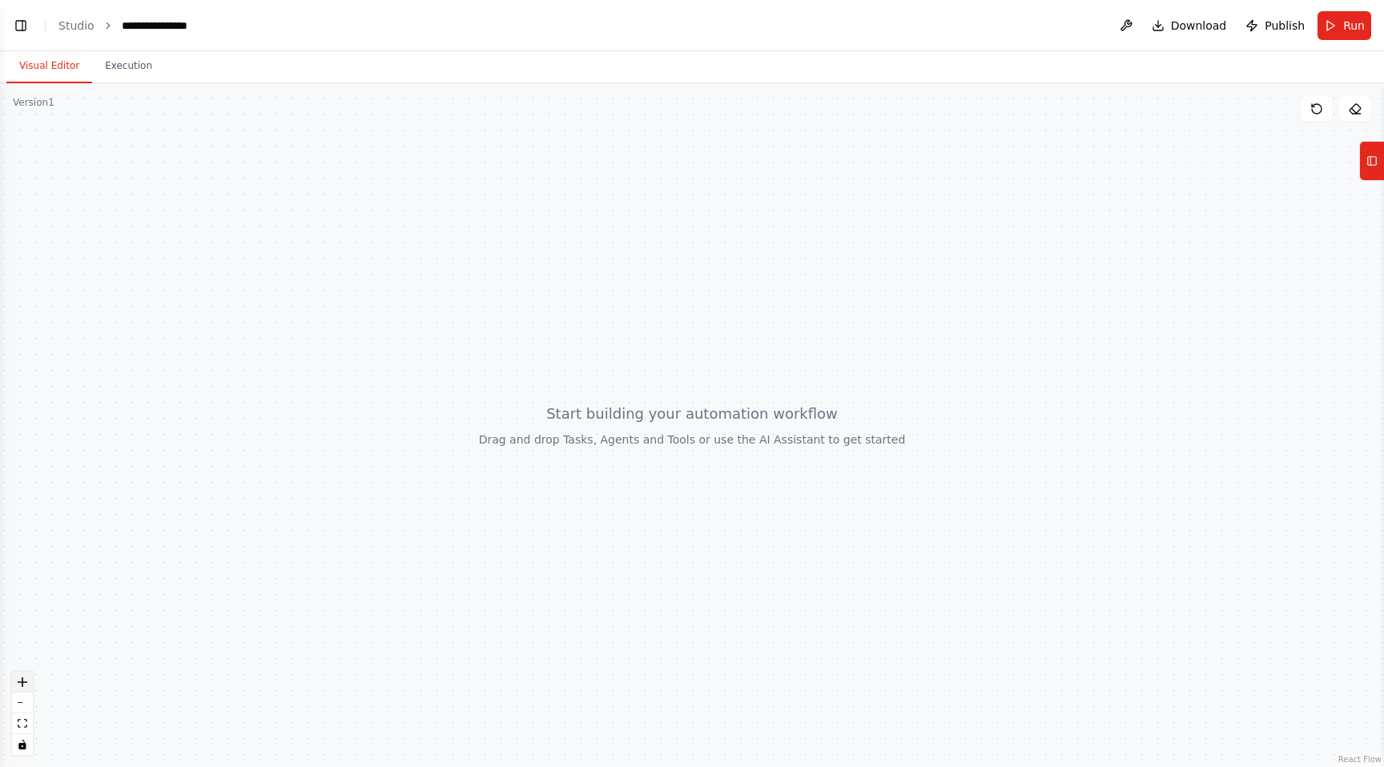
click at [27, 681] on button "zoom in" at bounding box center [22, 682] width 21 height 21
click at [1303, 123] on div at bounding box center [692, 425] width 1384 height 684
click at [1313, 107] on icon at bounding box center [1313, 105] width 2 height 2
click at [1356, 107] on icon at bounding box center [1355, 109] width 13 height 13
click at [1377, 159] on icon at bounding box center [1372, 161] width 11 height 26
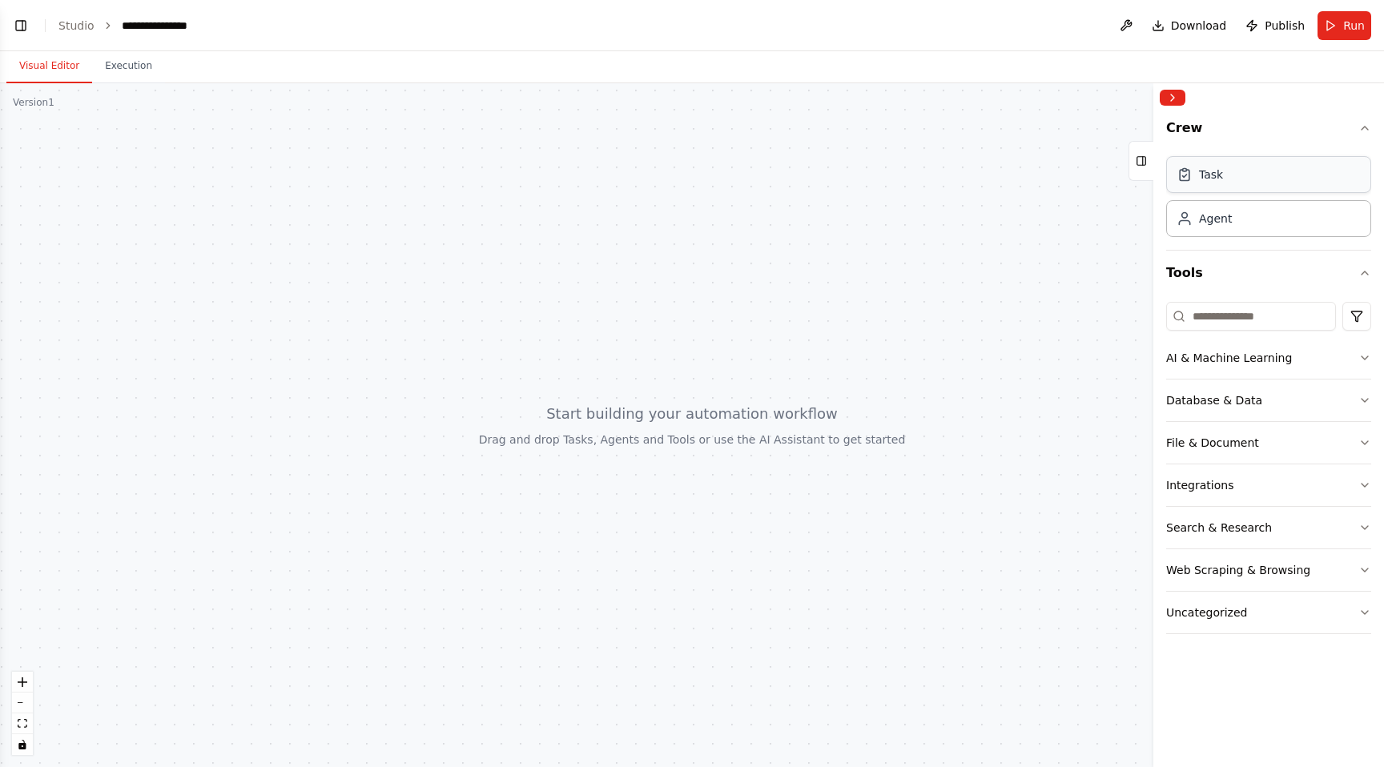
click at [1314, 175] on div "Task" at bounding box center [1268, 174] width 205 height 37
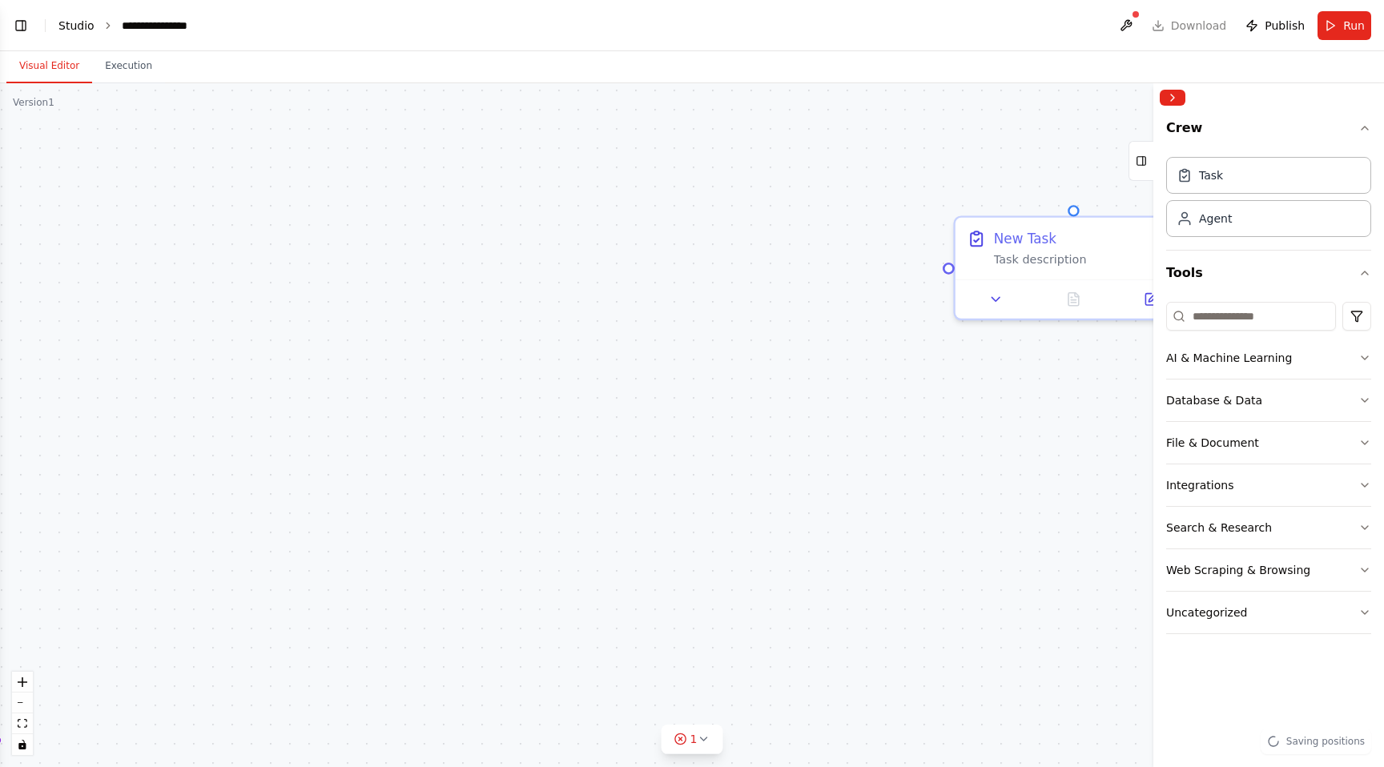
click at [70, 27] on link "Studio" at bounding box center [76, 25] width 36 height 13
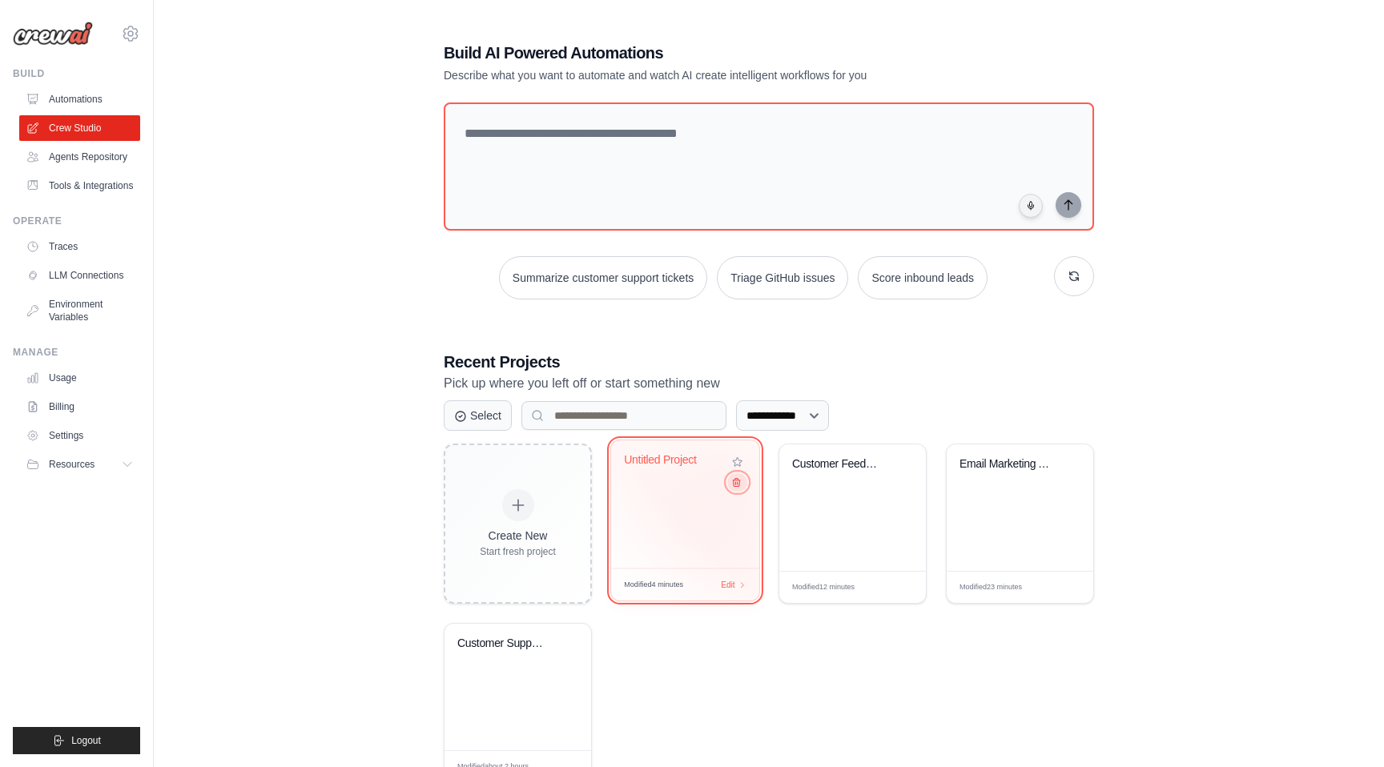
click at [736, 484] on icon at bounding box center [736, 483] width 7 height 8
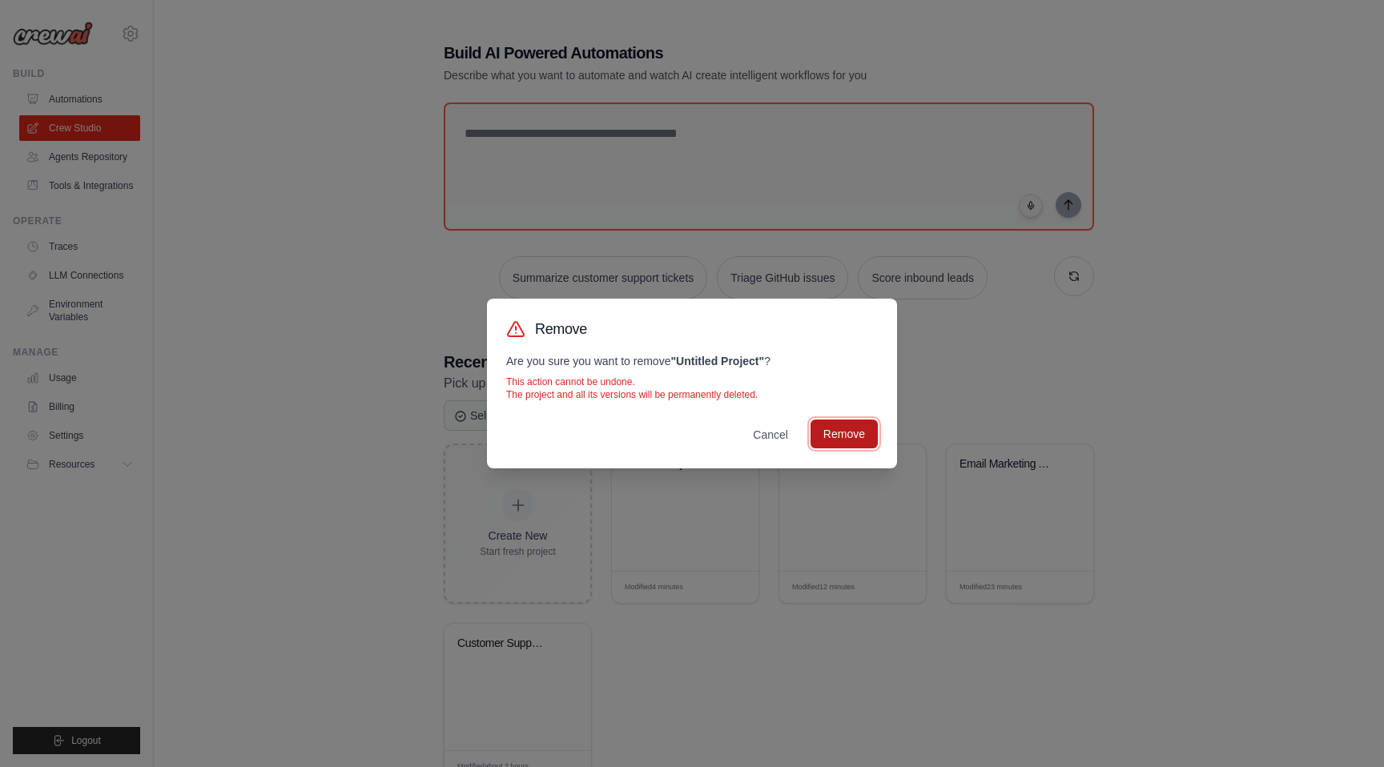
click at [823, 439] on button "Remove" at bounding box center [844, 434] width 67 height 29
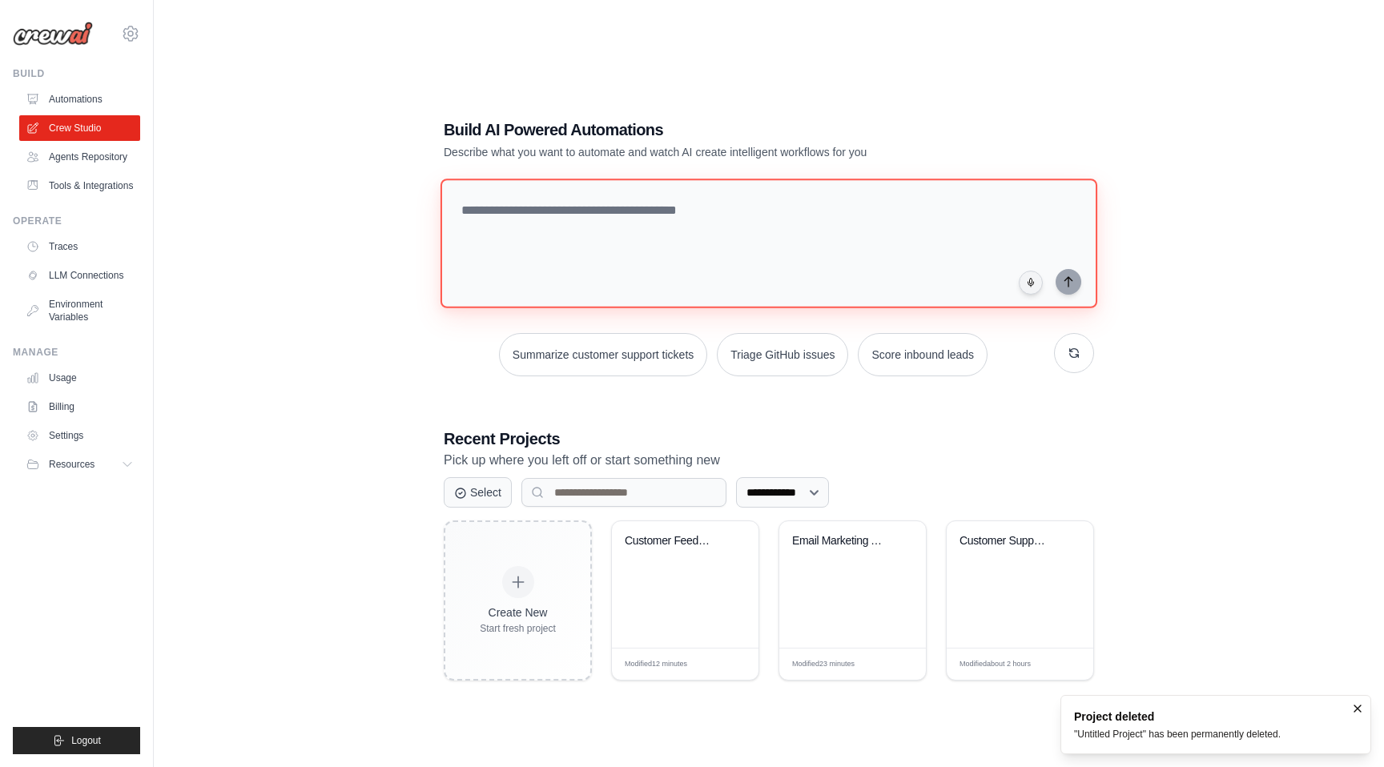
click at [693, 216] on textarea at bounding box center [769, 244] width 657 height 130
paste textarea "**********"
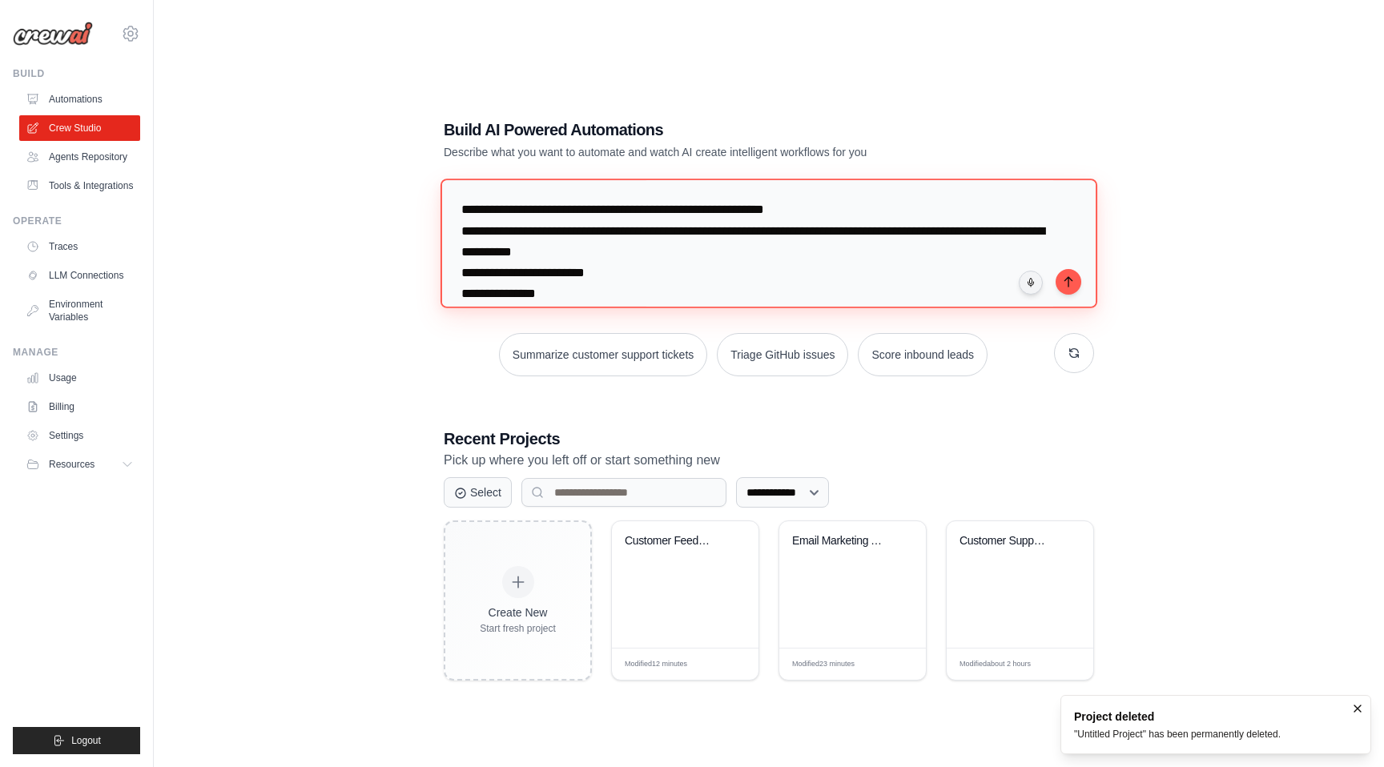
scroll to position [58, 0]
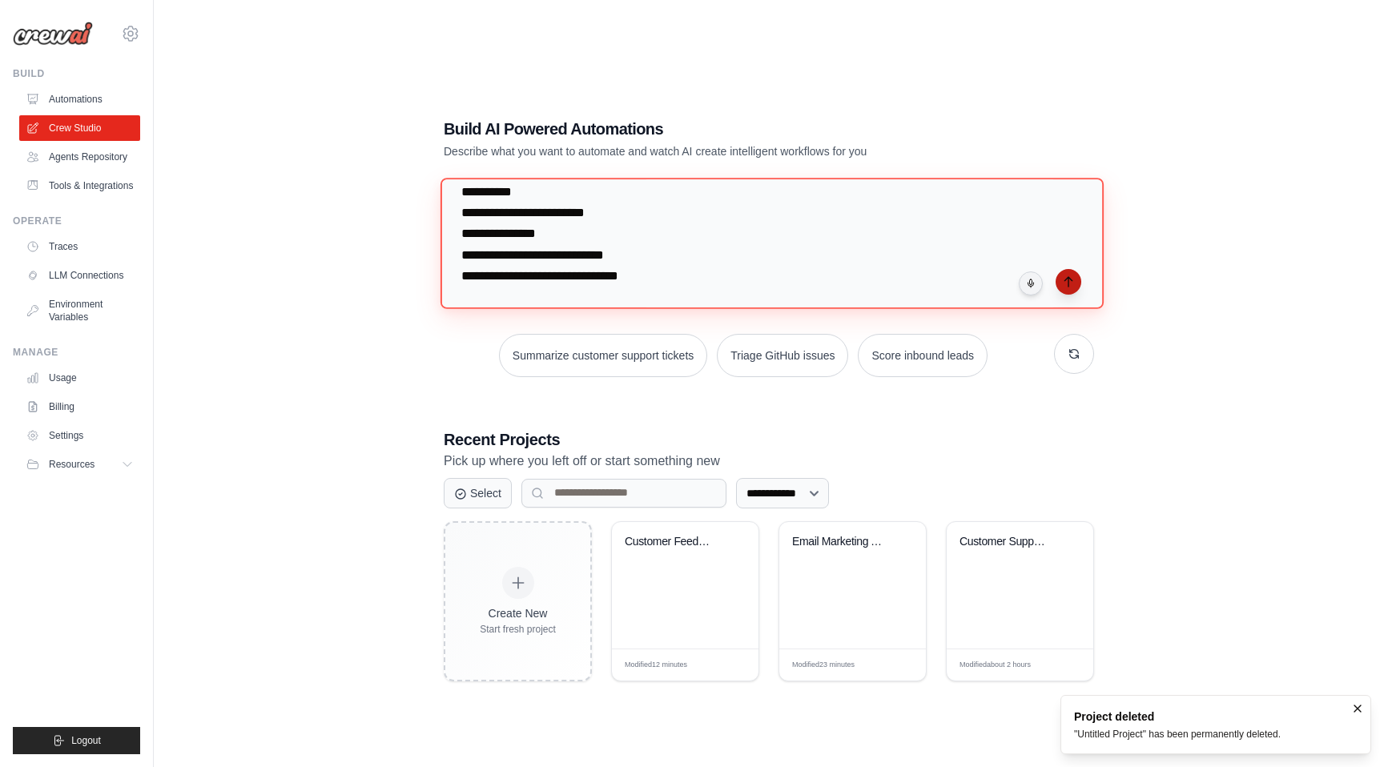
type textarea "**********"
click at [1062, 276] on button "submit" at bounding box center [1069, 282] width 26 height 26
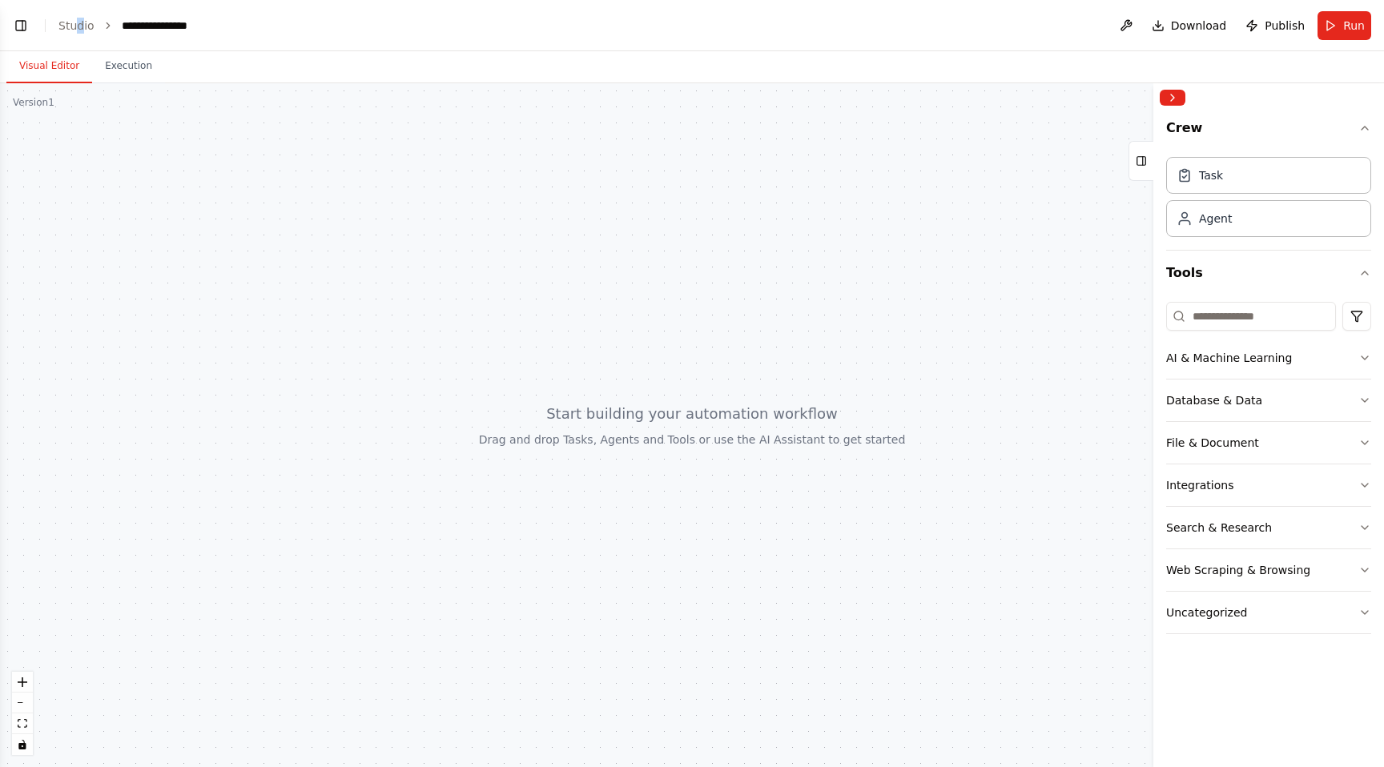
click at [79, 18] on li "Studio" at bounding box center [76, 26] width 36 height 16
click at [76, 22] on link "Studio" at bounding box center [76, 25] width 36 height 13
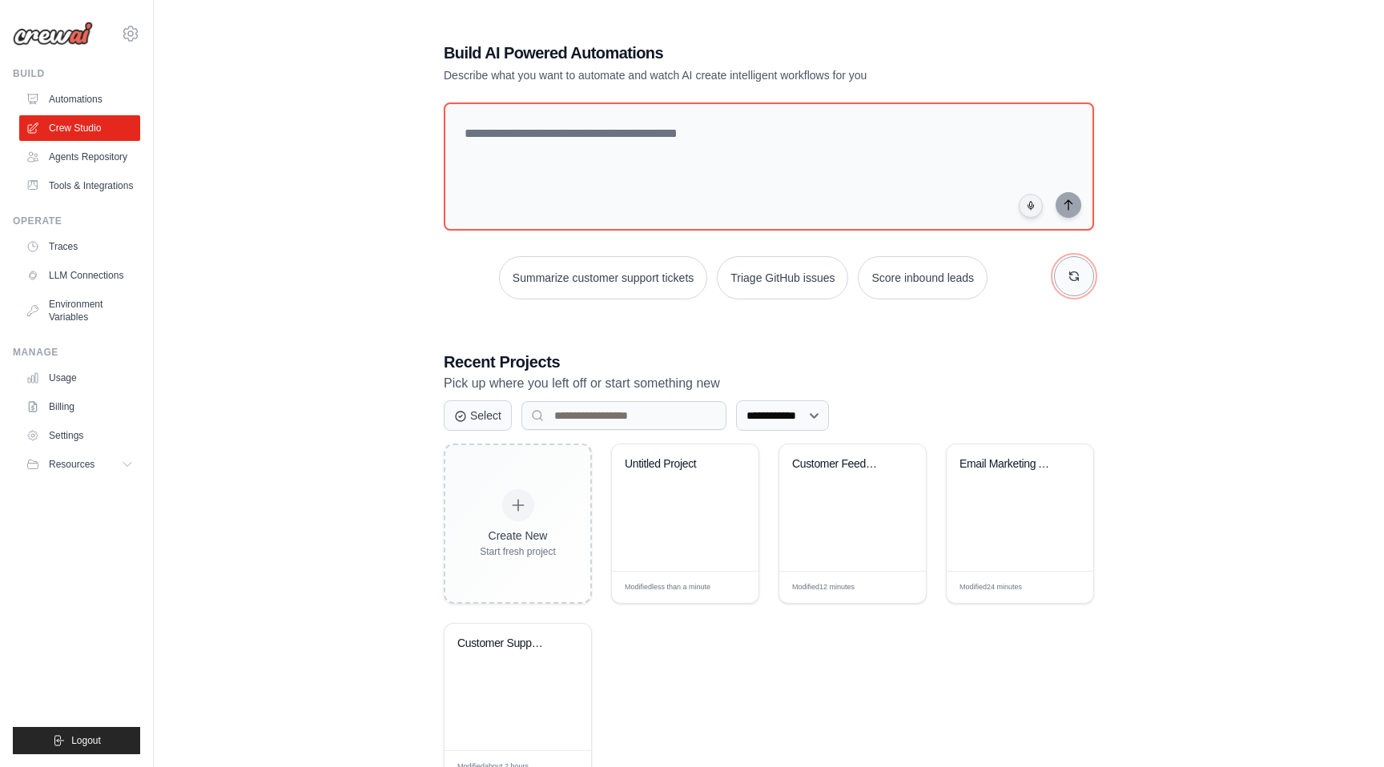
click at [1070, 288] on button "button" at bounding box center [1074, 276] width 40 height 40
click at [722, 284] on button "Triage GitHub issues" at bounding box center [728, 277] width 131 height 43
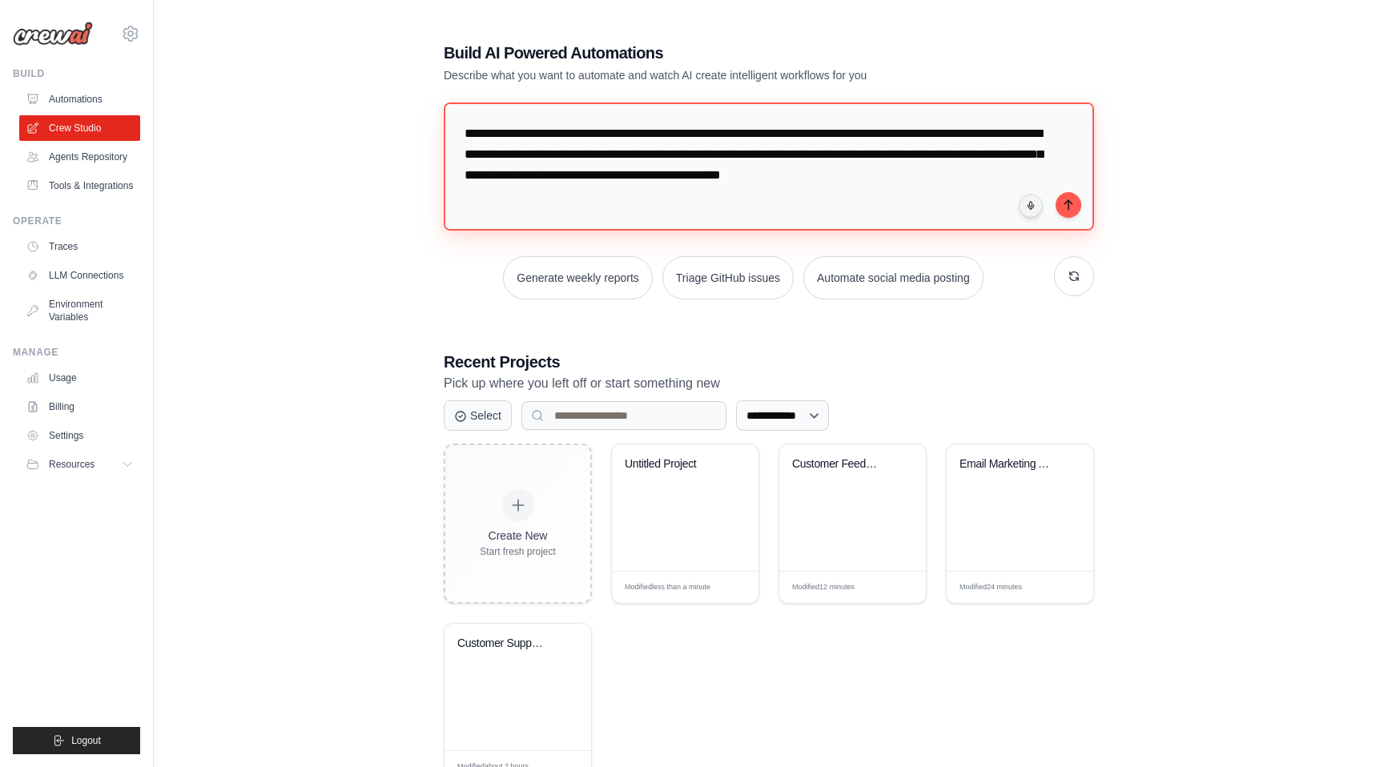
click at [692, 161] on textarea "**********" at bounding box center [769, 167] width 651 height 128
click at [1070, 273] on icon "button" at bounding box center [1074, 276] width 9 height 9
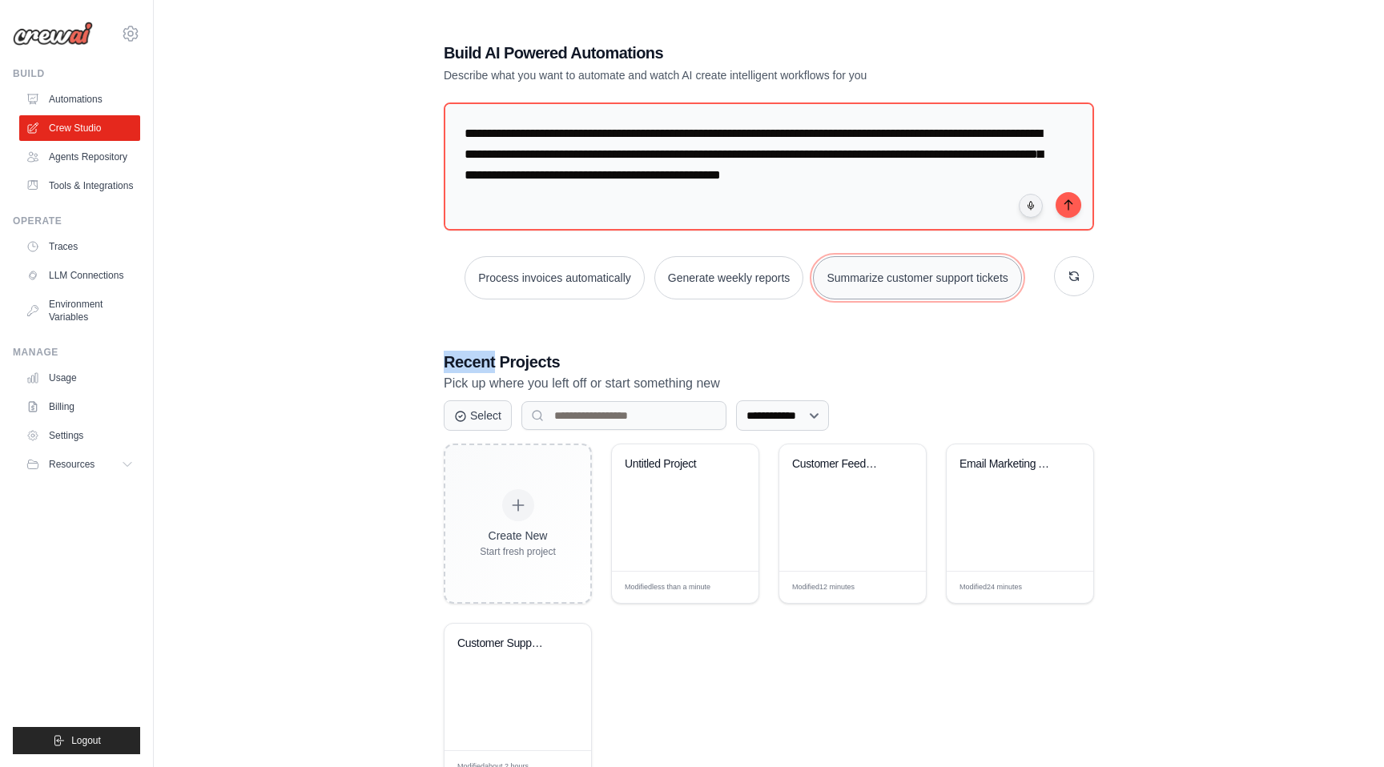
click at [973, 296] on button "Summarize customer support tickets" at bounding box center [917, 277] width 208 height 43
click at [441, 368] on div "**********" at bounding box center [769, 412] width 689 height 793
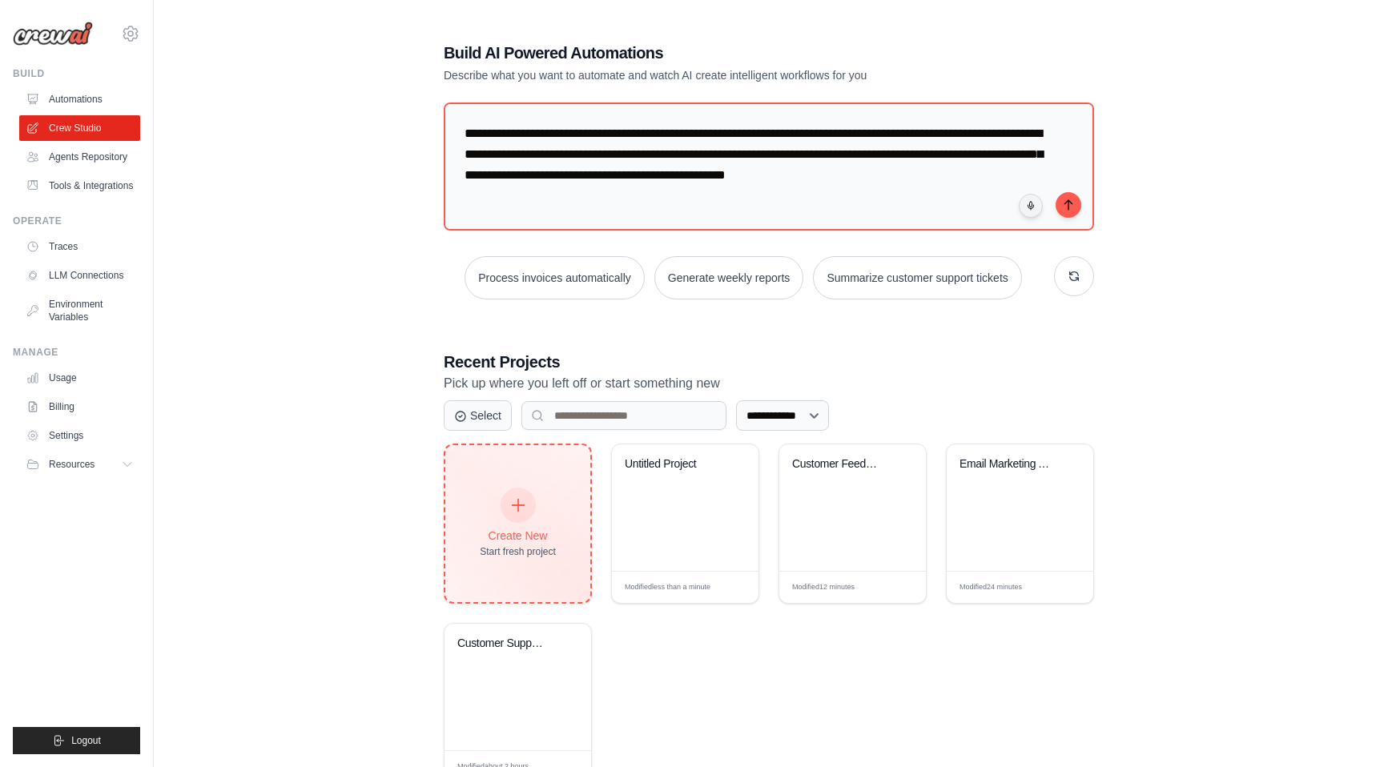
scroll to position [58, 0]
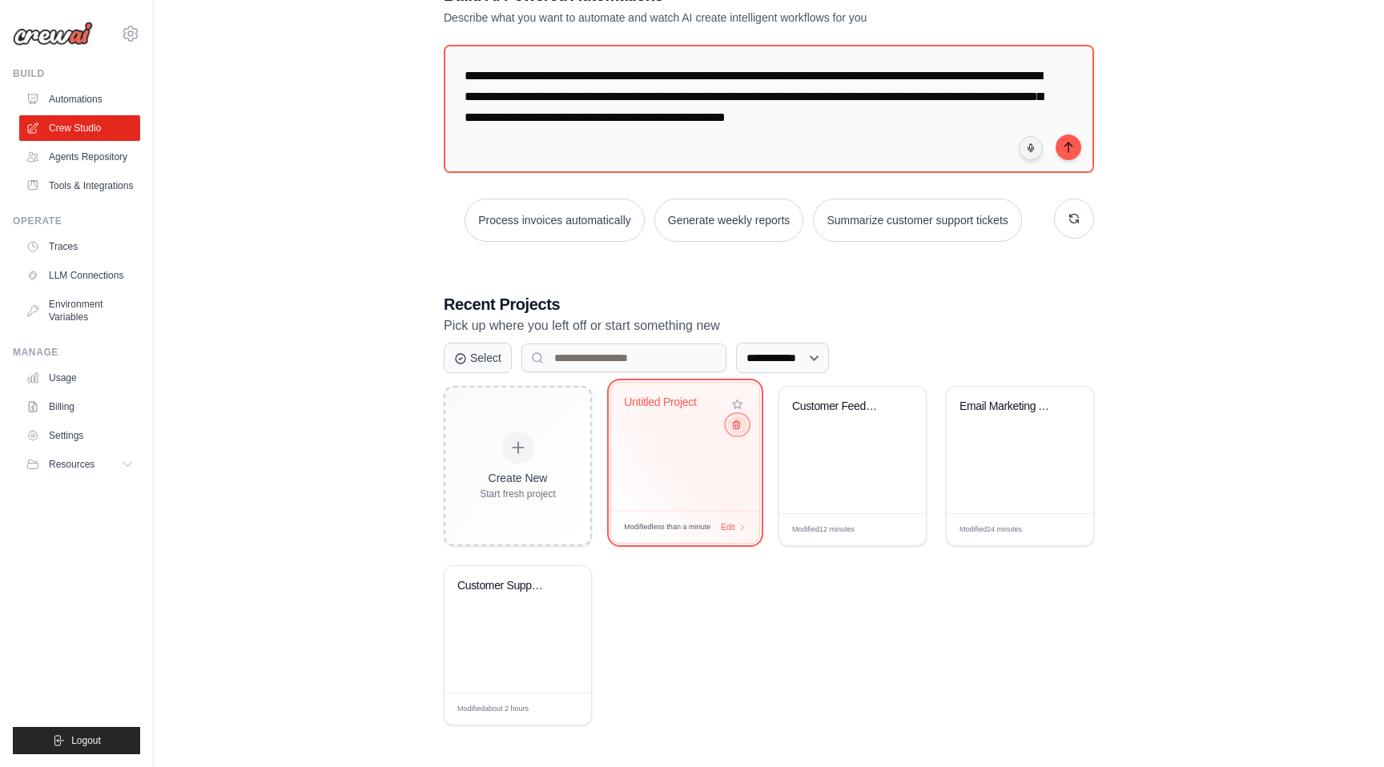
click at [742, 430] on button at bounding box center [736, 425] width 19 height 18
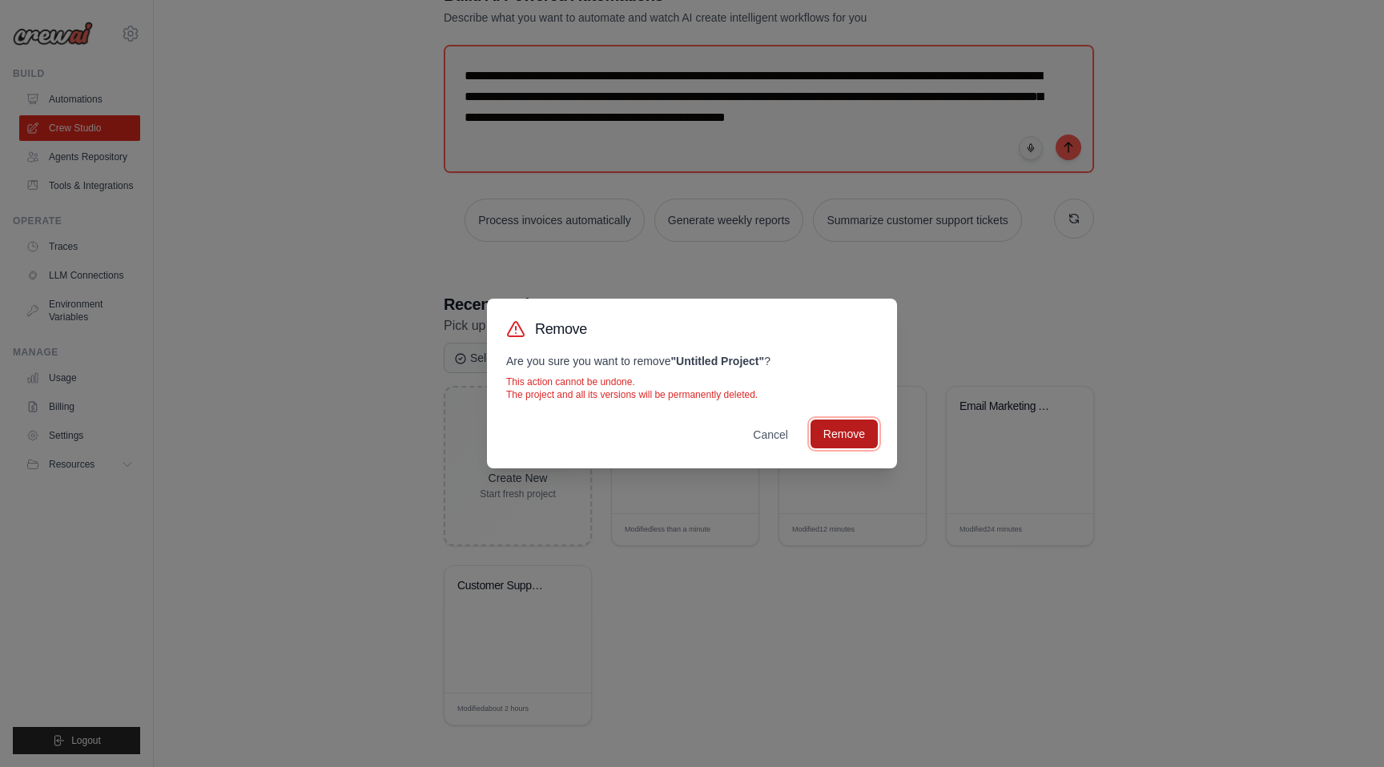
click at [842, 440] on button "Remove" at bounding box center [844, 434] width 67 height 29
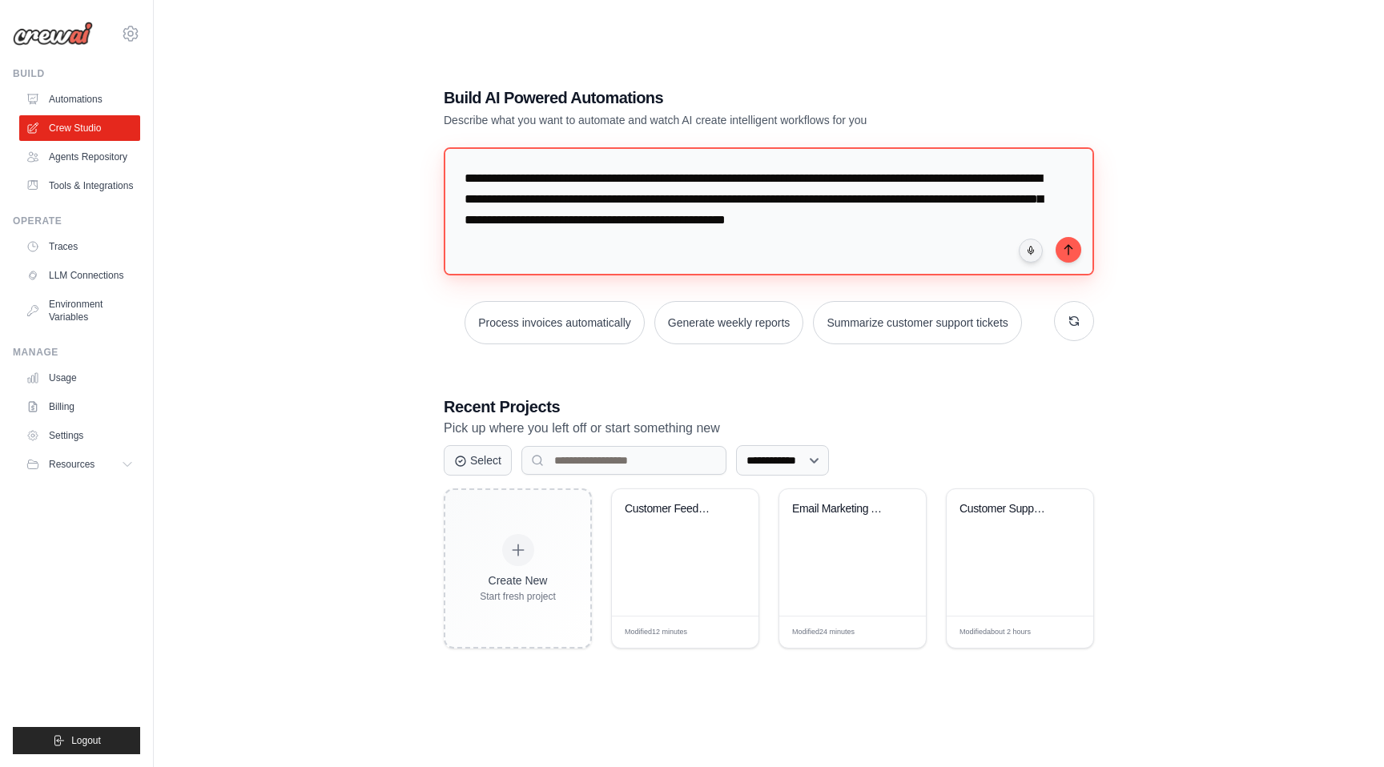
drag, startPoint x: 856, startPoint y: 184, endPoint x: 724, endPoint y: 168, distance: 132.4
click at [724, 168] on textarea "**********" at bounding box center [769, 211] width 651 height 128
click at [986, 568] on div "Customer Support Ticket Processing ..." at bounding box center [1020, 552] width 147 height 127
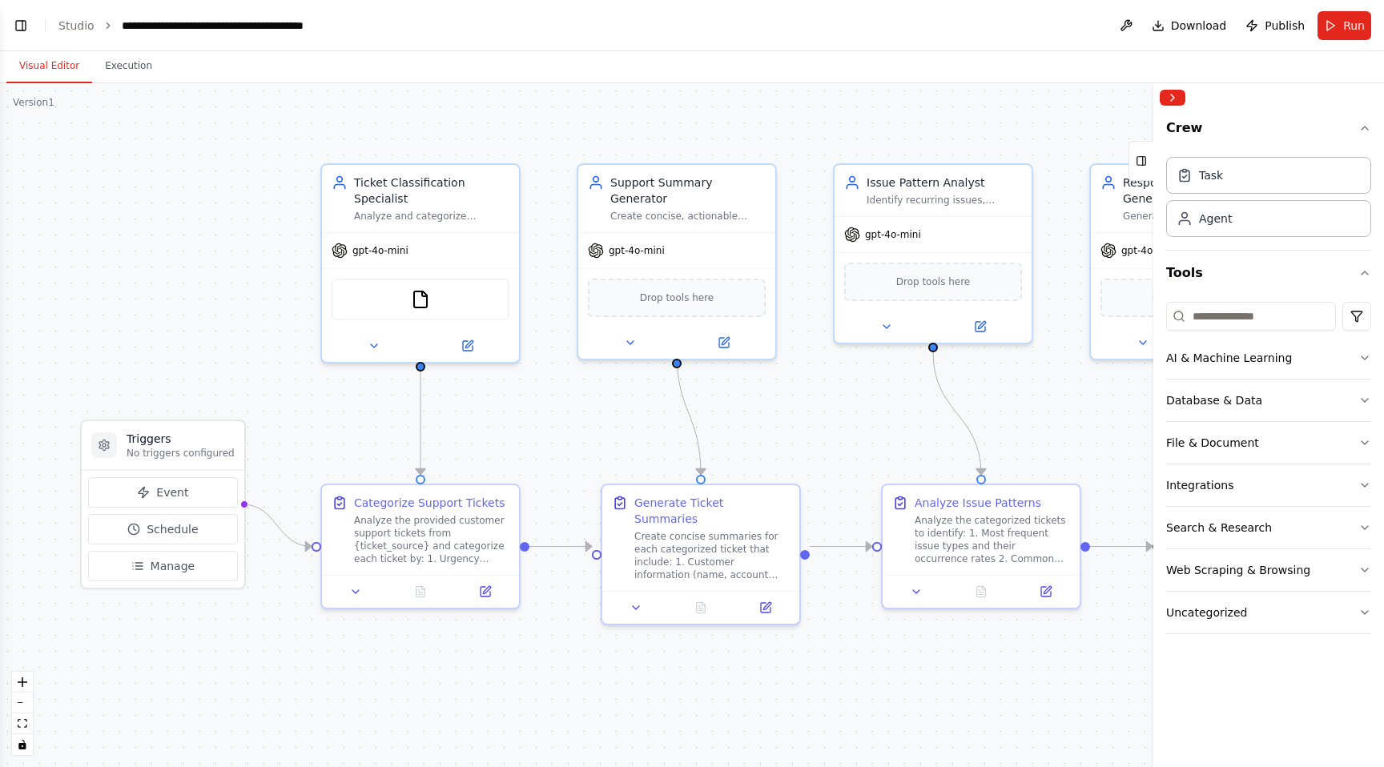
scroll to position [1051, 0]
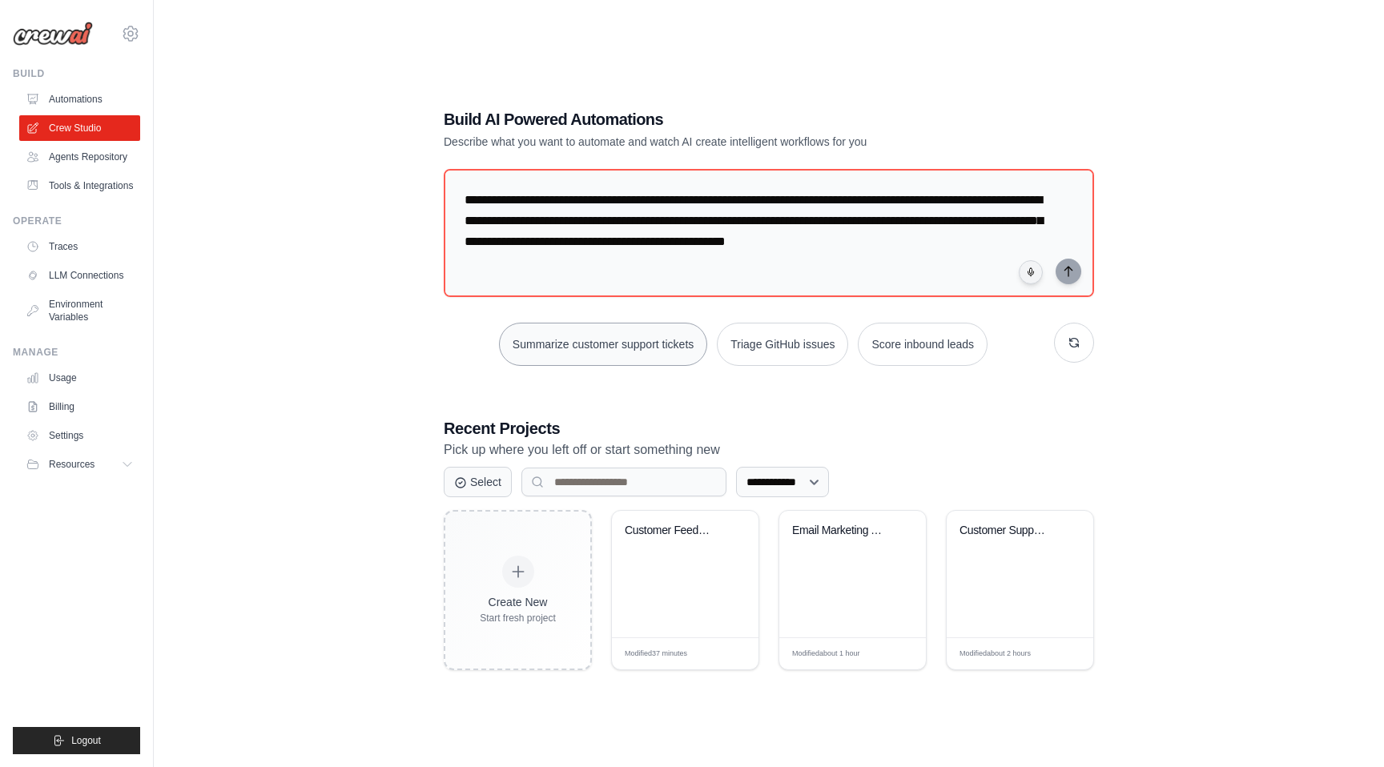
scroll to position [32, 0]
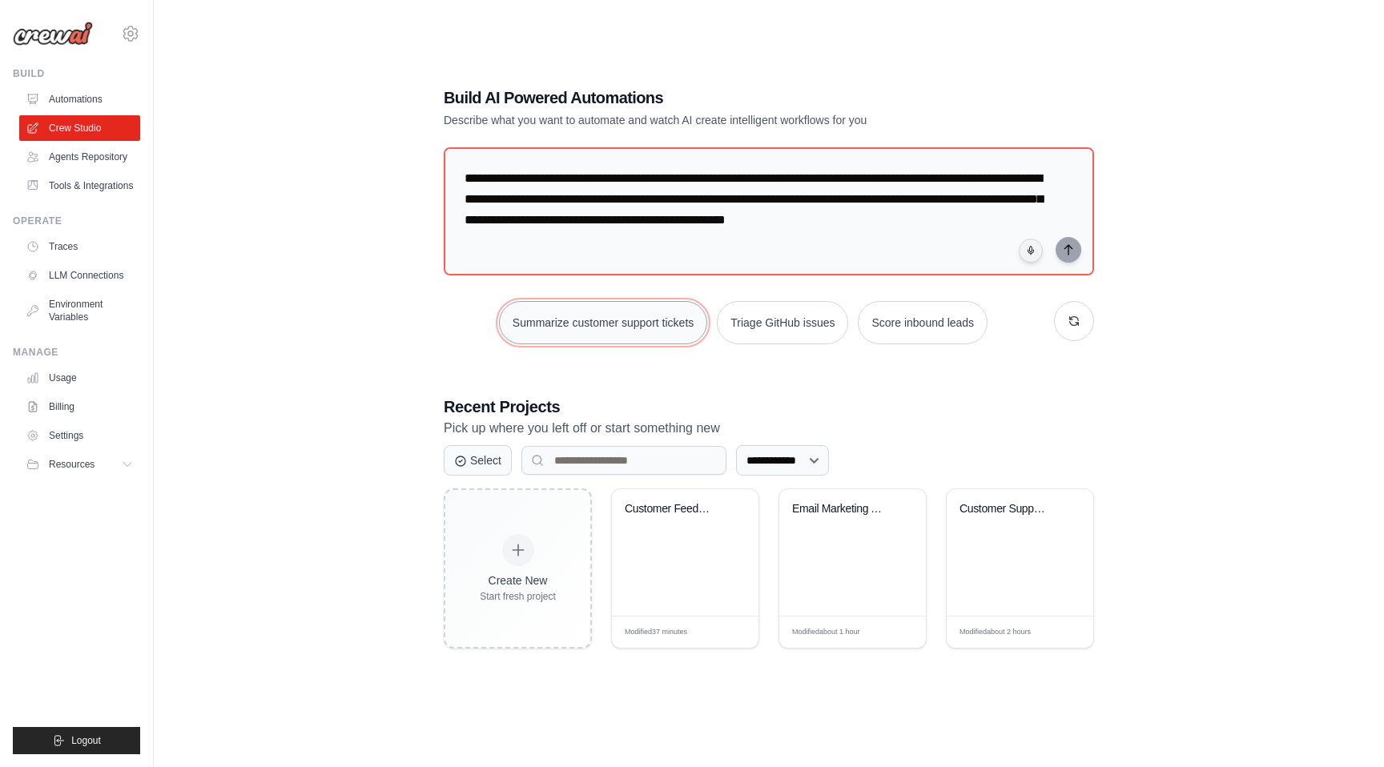
click at [678, 322] on button "Summarize customer support tickets" at bounding box center [603, 322] width 208 height 43
click at [498, 177] on textarea "**********" at bounding box center [769, 211] width 651 height 128
